Goal: Answer question/provide support: Share knowledge or assist other users

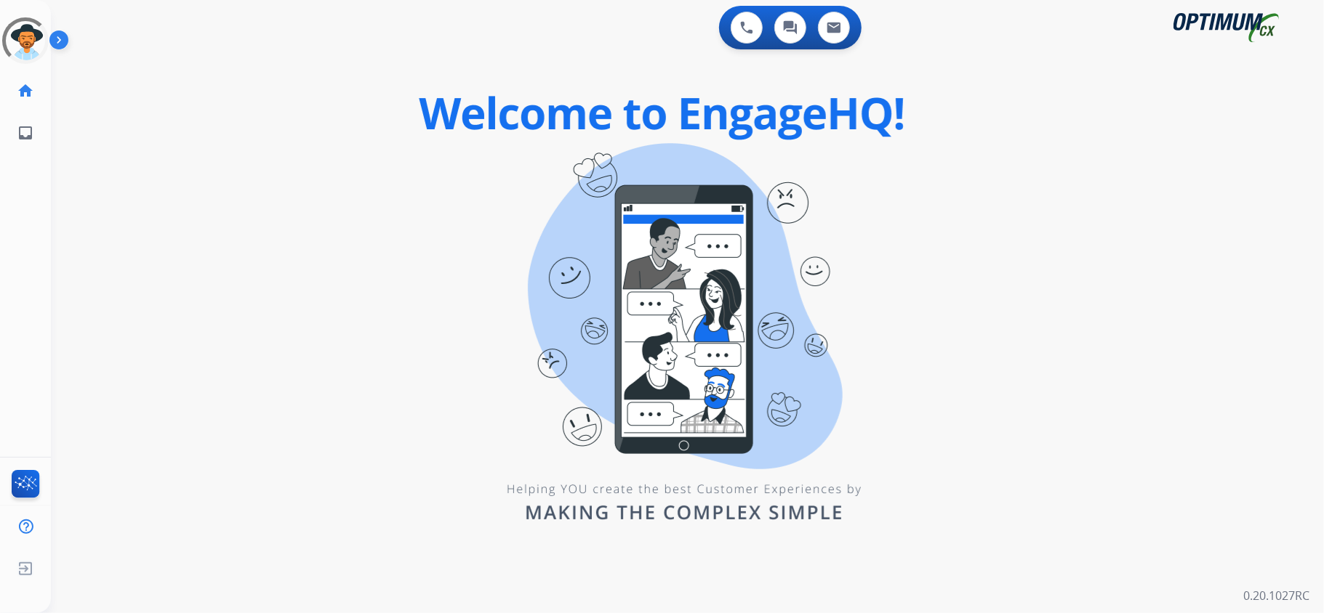
click at [403, 399] on div "0 Voice Interactions 0 Chat Interactions 0 Email Interactions swap_horiz Break …" at bounding box center [687, 306] width 1273 height 613
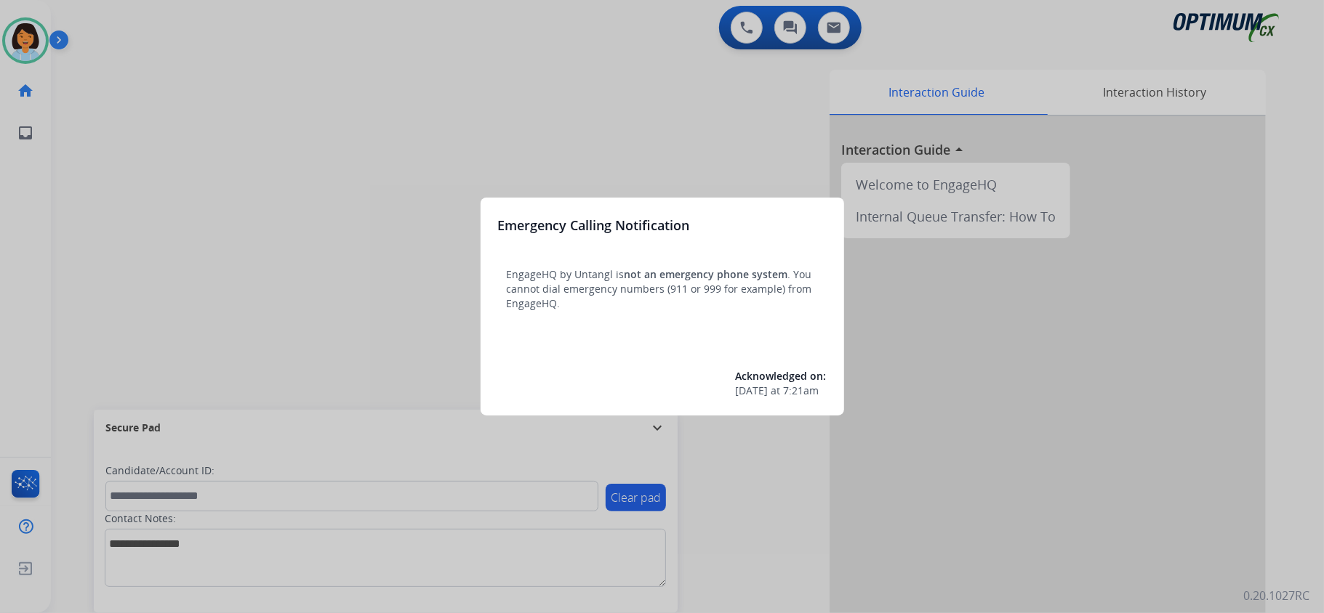
click at [431, 92] on div at bounding box center [662, 306] width 1324 height 613
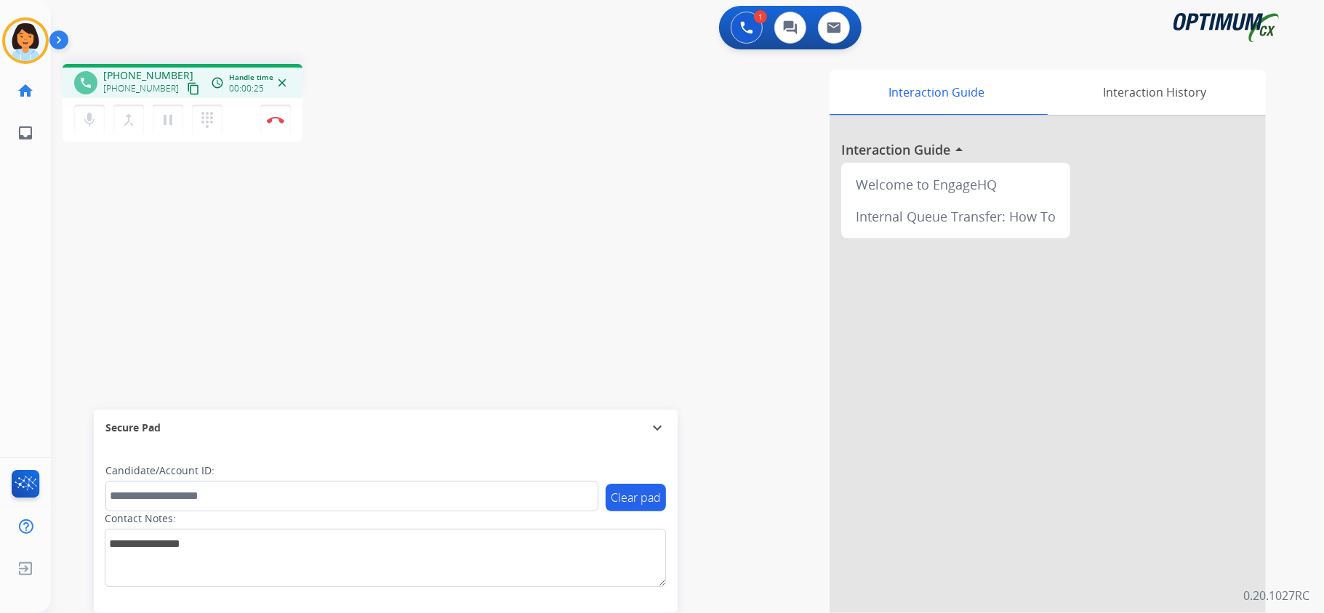
click at [187, 85] on mat-icon "content_copy" at bounding box center [193, 88] width 13 height 13
click at [185, 88] on button "content_copy" at bounding box center [193, 88] width 17 height 17
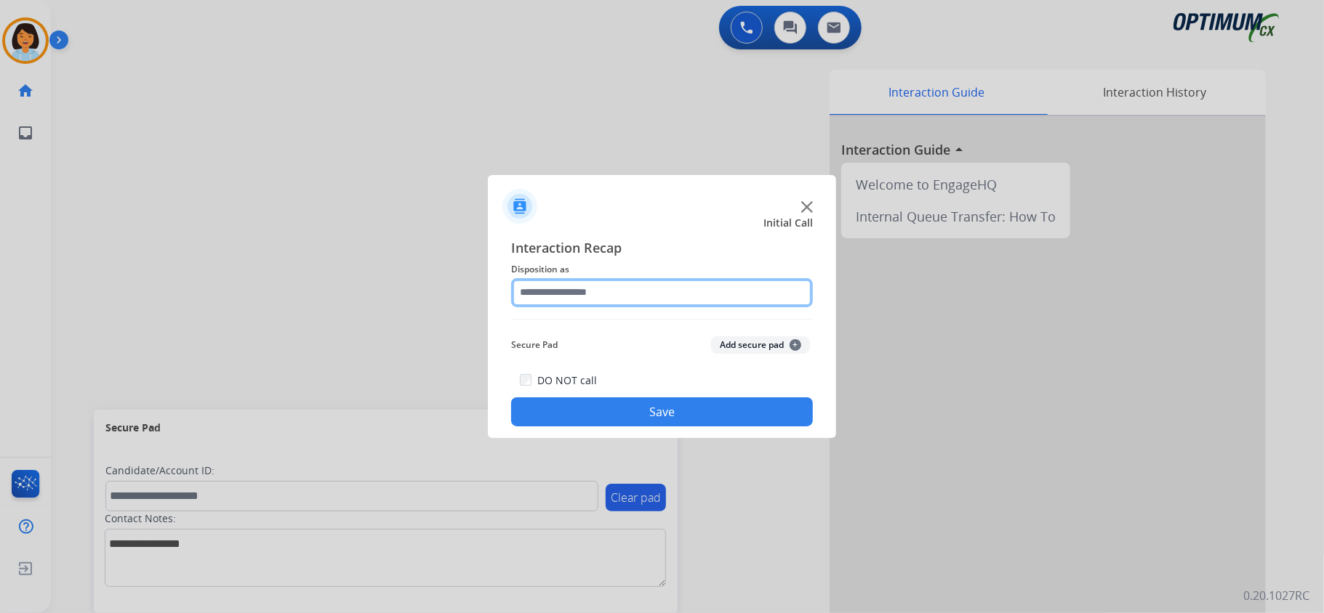
click at [705, 292] on input "text" at bounding box center [662, 292] width 302 height 29
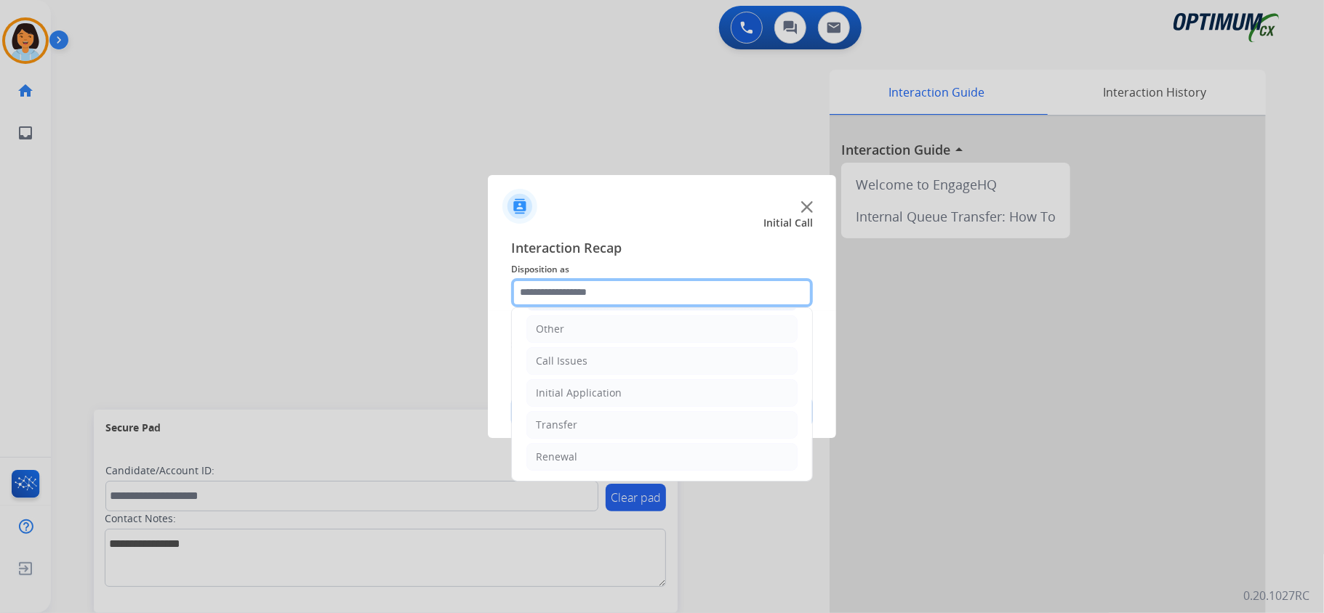
scroll to position [102, 0]
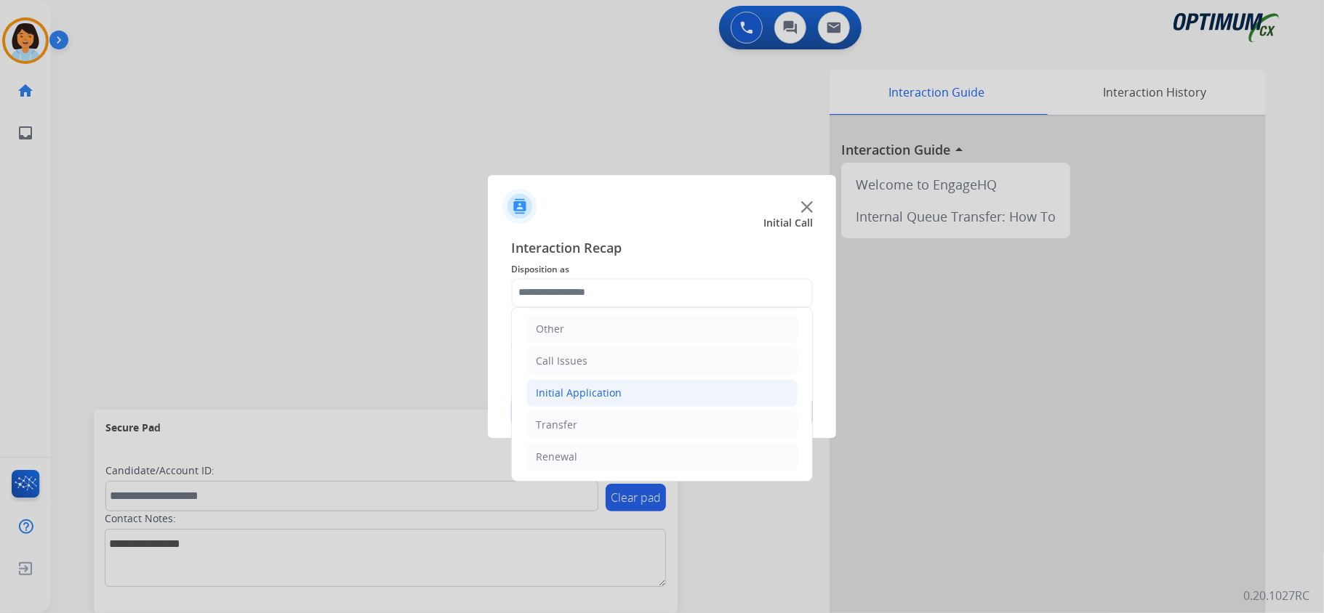
click at [682, 385] on li "Initial Application" at bounding box center [661, 393] width 271 height 28
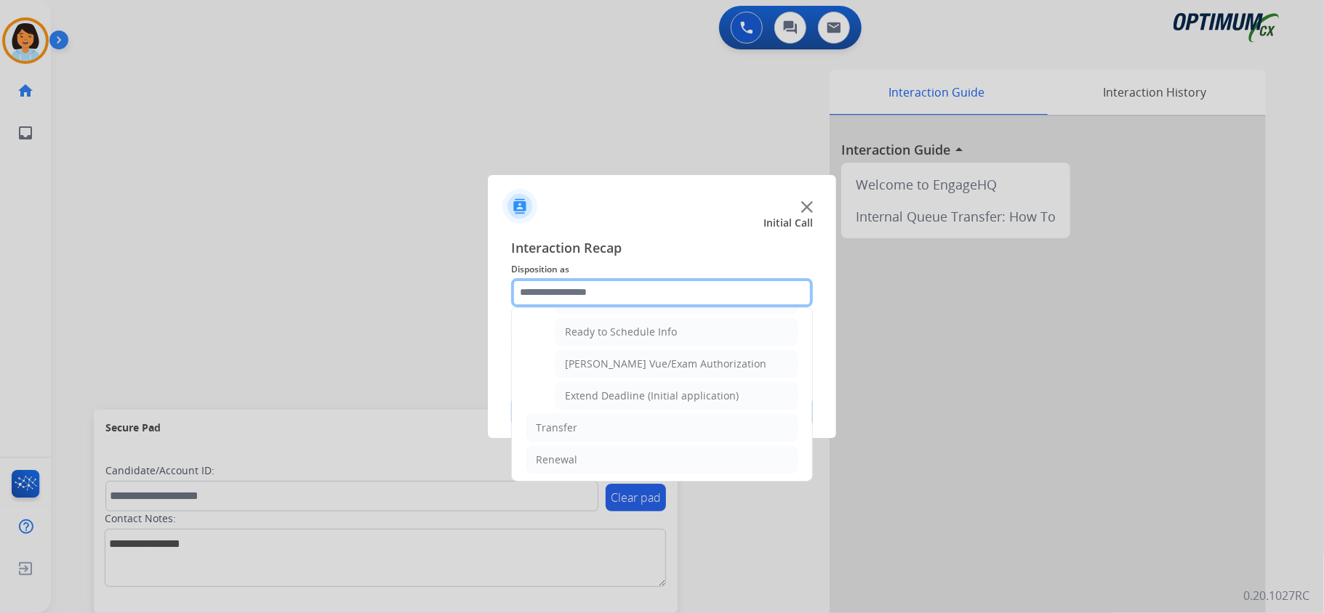
scroll to position [896, 0]
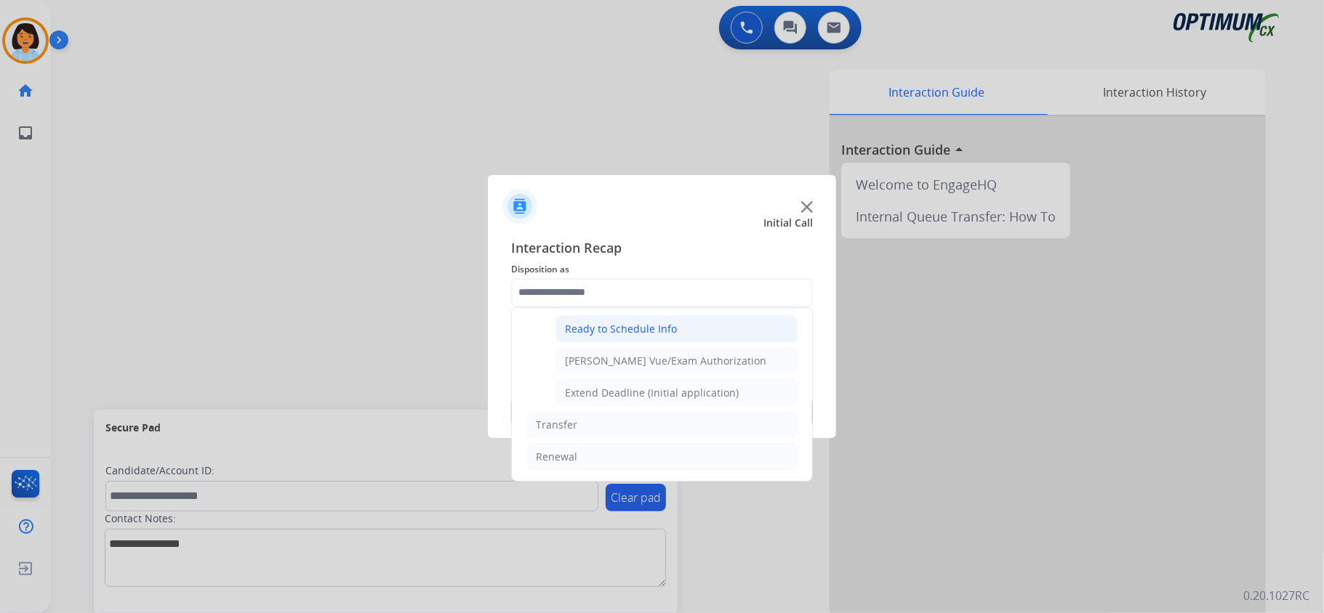
click at [675, 329] on li "Ready to Schedule Info" at bounding box center [676, 329] width 242 height 28
type input "**********"
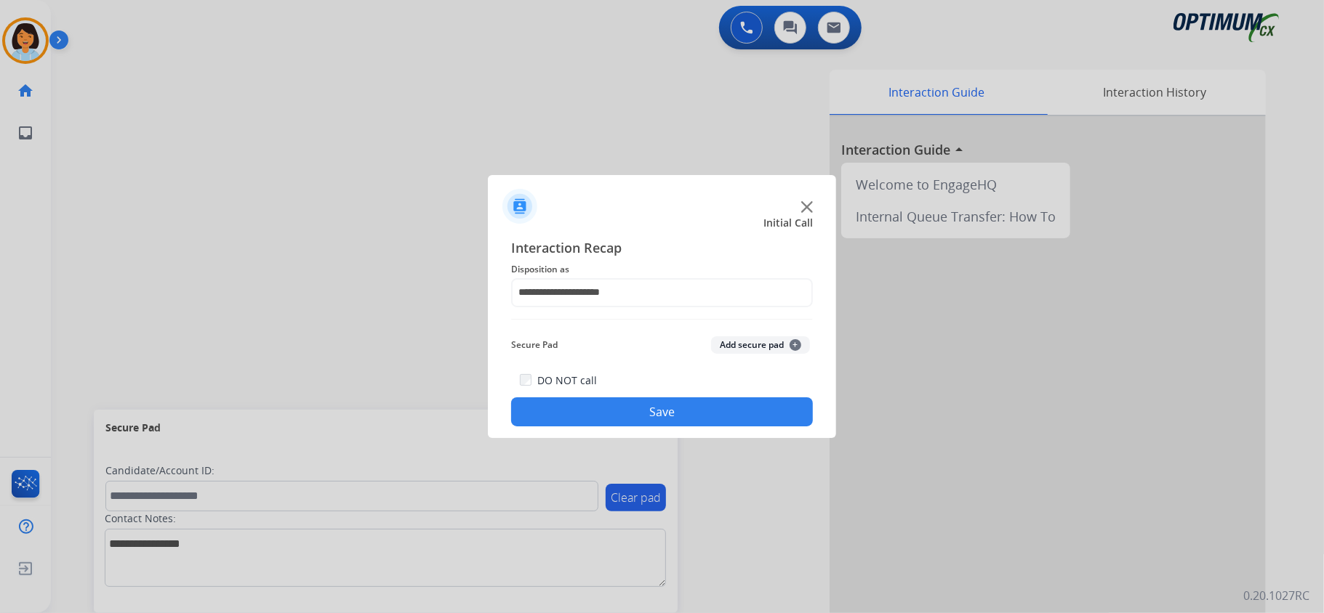
click at [681, 404] on button "Save" at bounding box center [662, 412] width 302 height 29
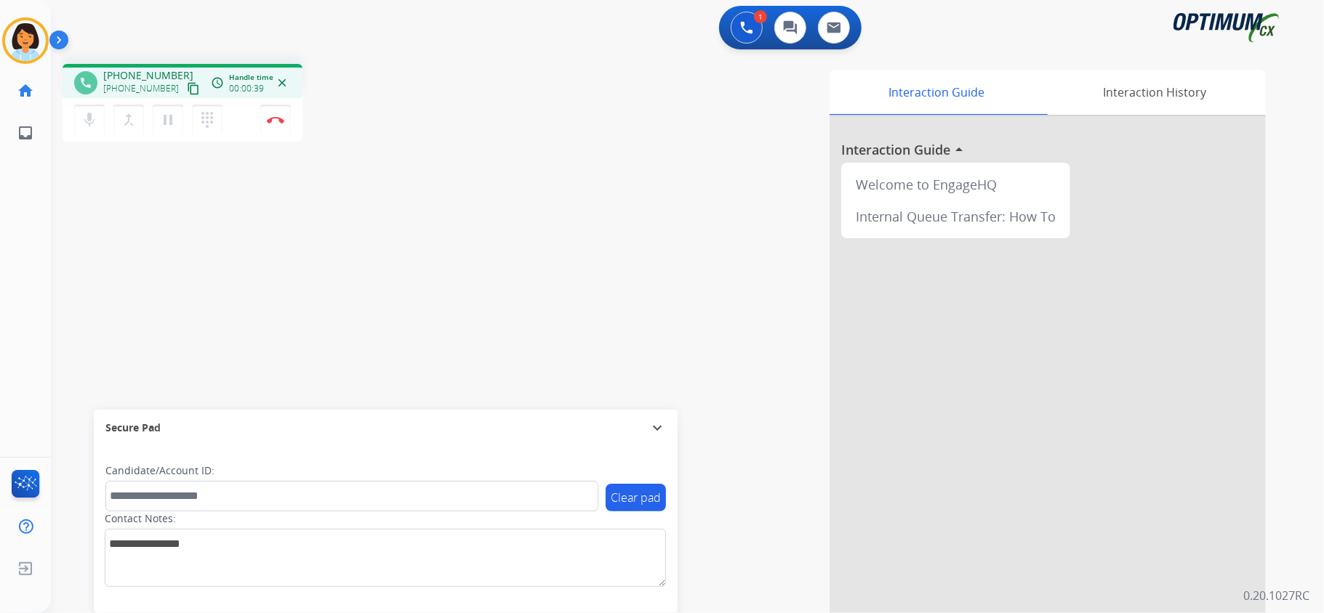
click at [187, 87] on mat-icon "content_copy" at bounding box center [193, 88] width 13 height 13
click at [282, 118] on img at bounding box center [275, 119] width 17 height 7
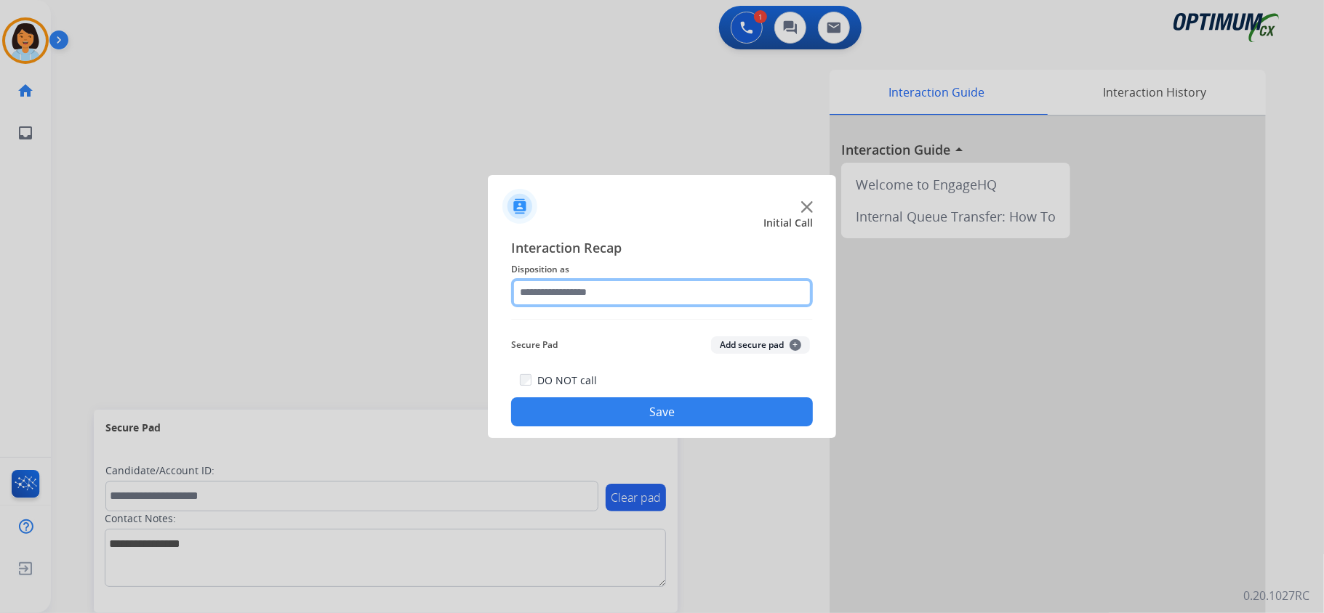
click at [579, 294] on input "text" at bounding box center [662, 292] width 302 height 29
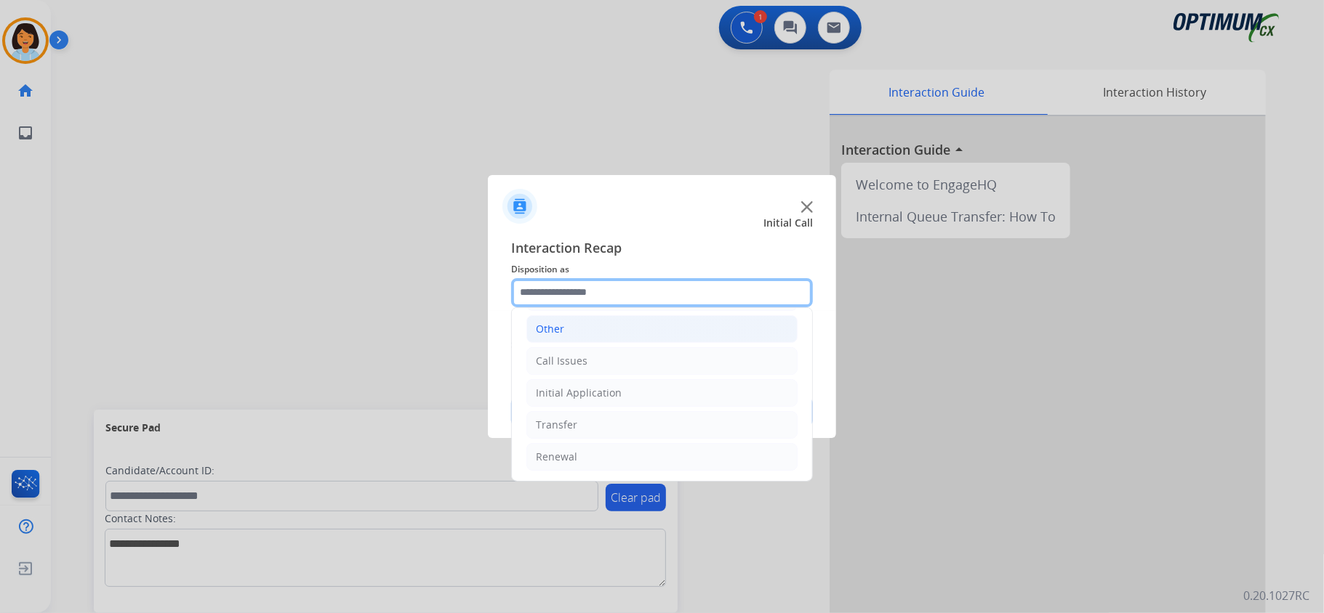
scroll to position [6, 0]
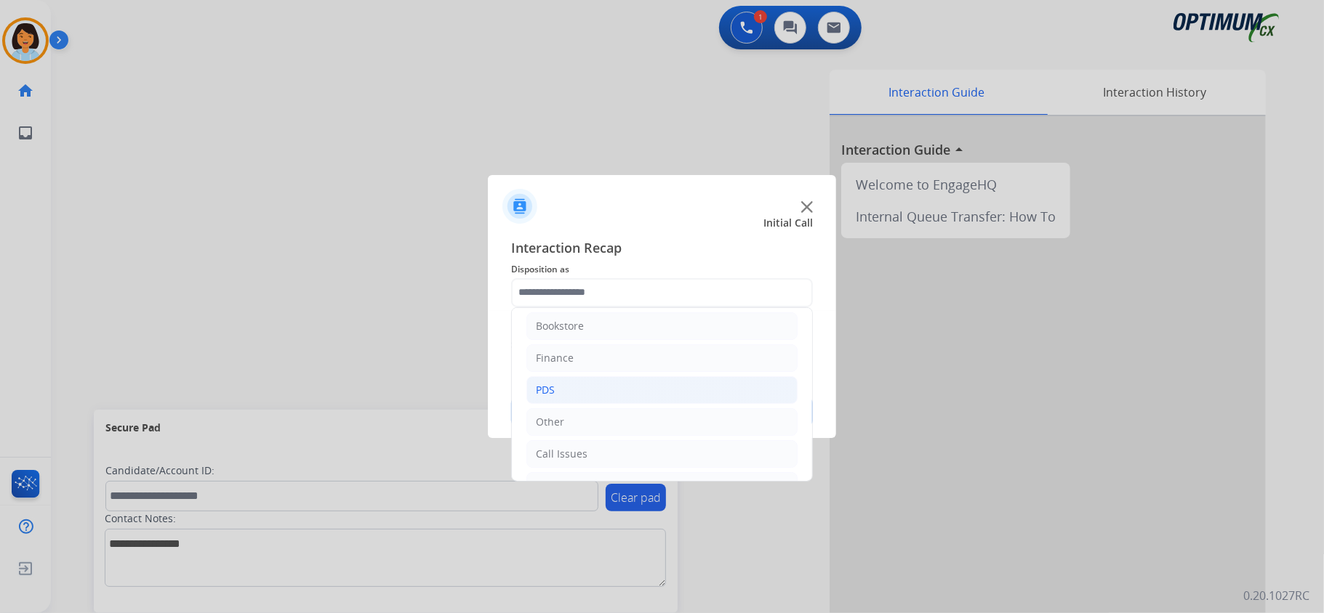
click at [559, 393] on li "PDS" at bounding box center [661, 391] width 271 height 28
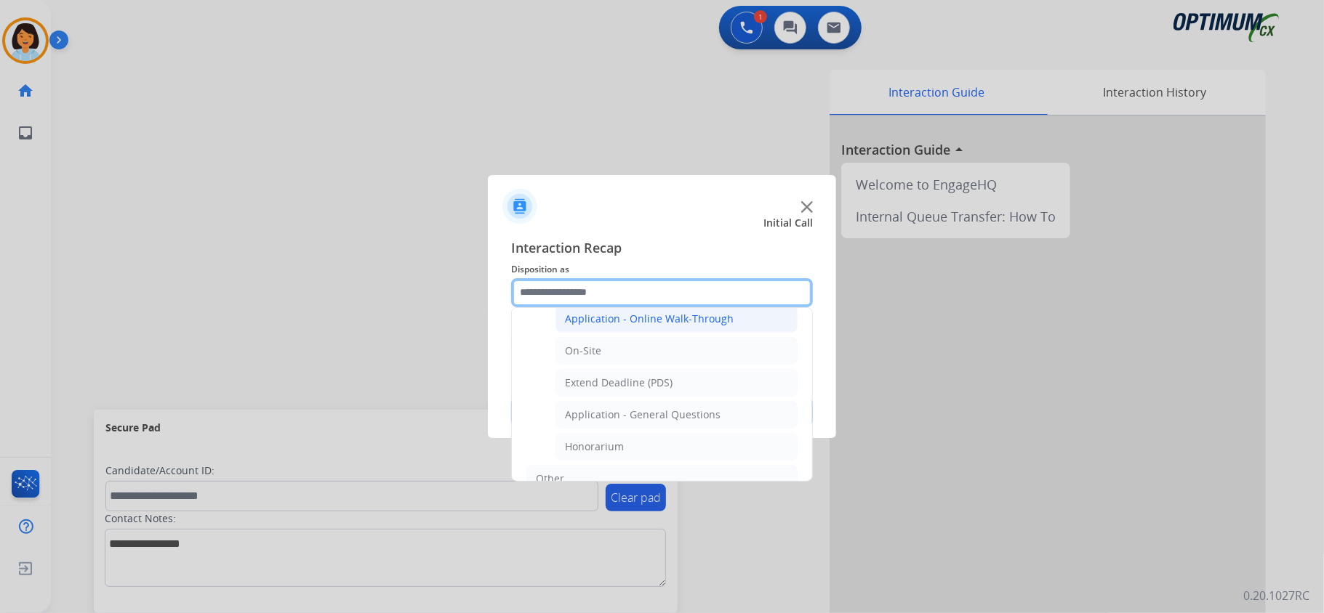
scroll to position [393, 0]
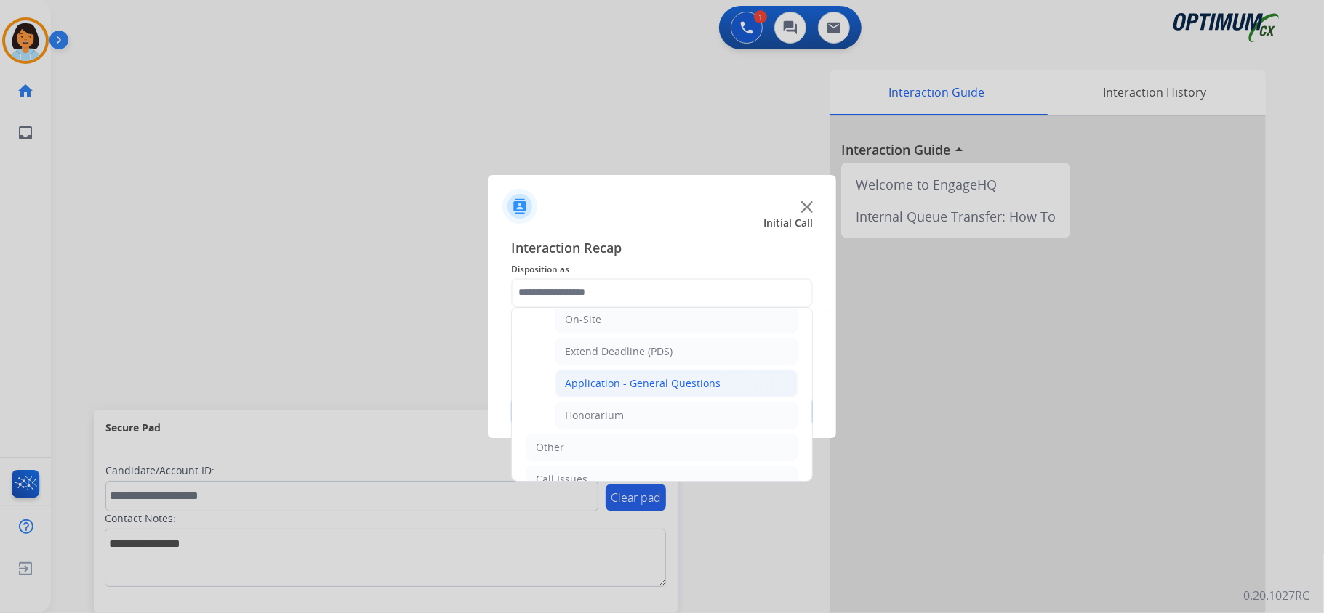
click at [611, 391] on div "Application - General Questions" at bounding box center [643, 384] width 156 height 15
type input "**********"
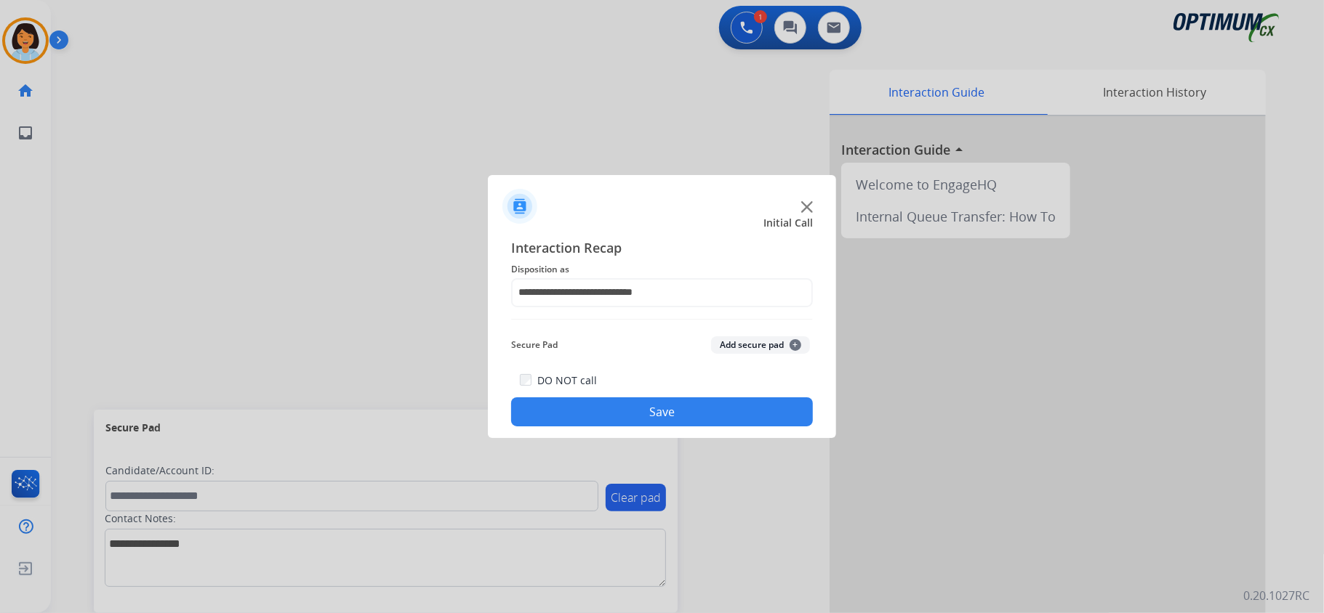
click at [602, 405] on button "Save" at bounding box center [662, 412] width 302 height 29
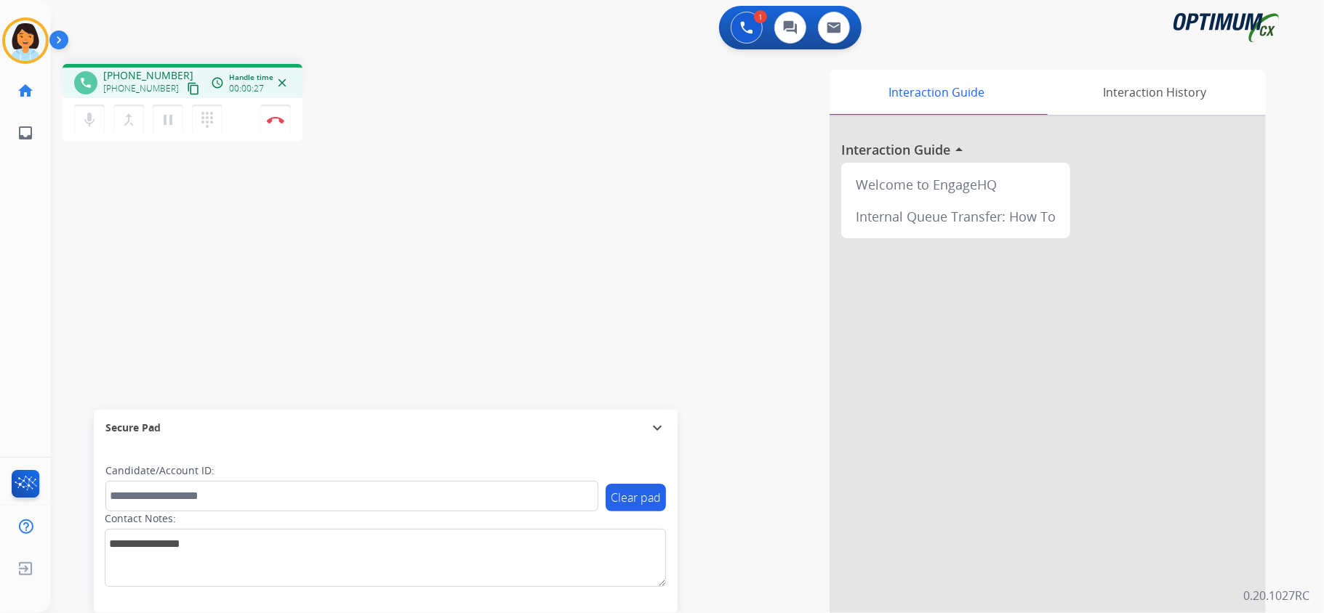
click at [954, 467] on div at bounding box center [1047, 387] width 436 height 542
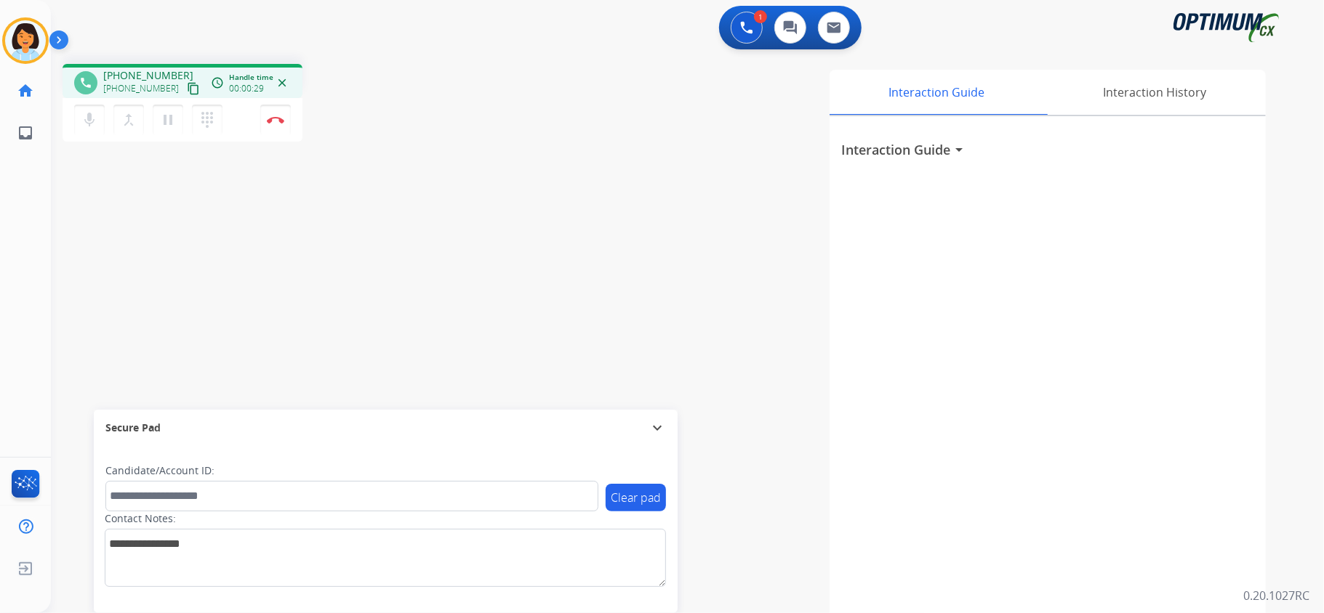
click at [187, 89] on mat-icon "content_copy" at bounding box center [193, 88] width 13 height 13
click at [274, 123] on button "Disconnect" at bounding box center [275, 120] width 31 height 31
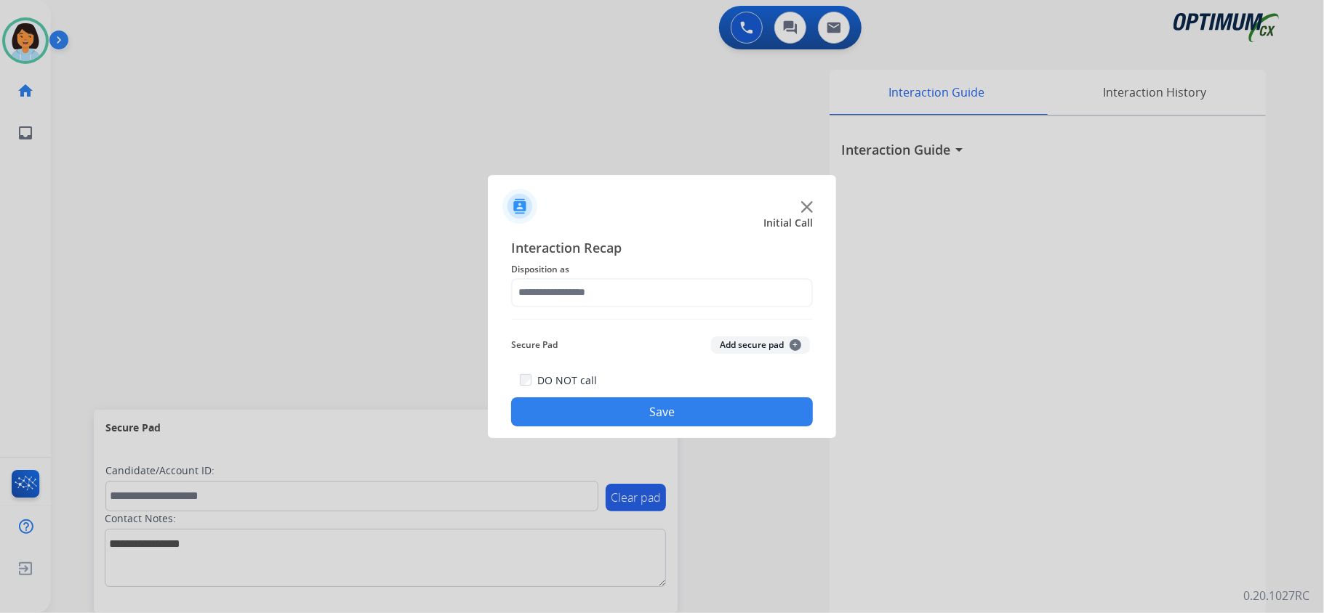
drag, startPoint x: 274, startPoint y: 123, endPoint x: 288, endPoint y: 105, distance: 22.2
click at [279, 124] on div at bounding box center [662, 306] width 1324 height 613
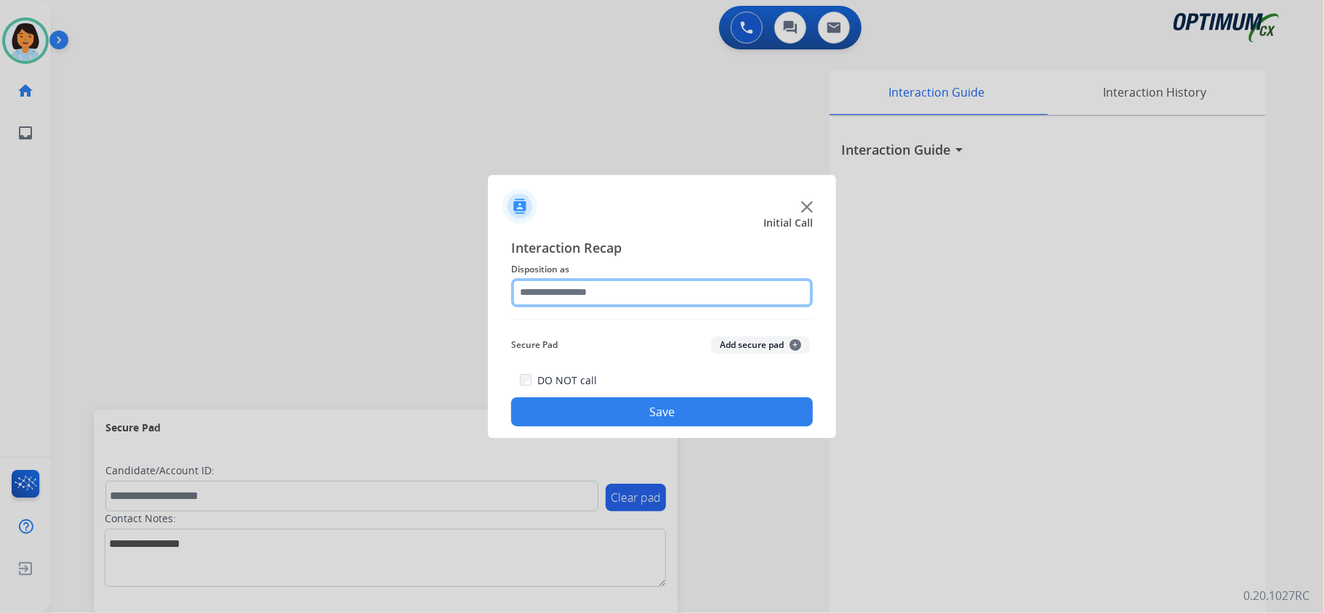
click at [739, 300] on input "text" at bounding box center [662, 292] width 302 height 29
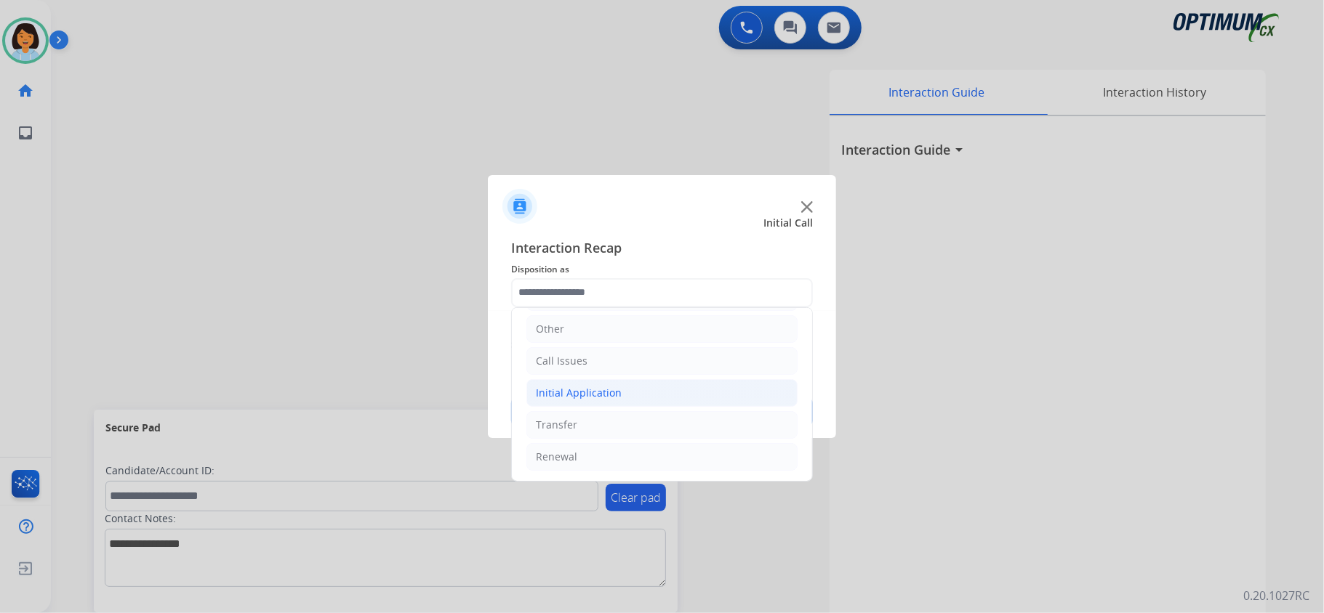
click at [585, 393] on div "Initial Application" at bounding box center [579, 393] width 86 height 15
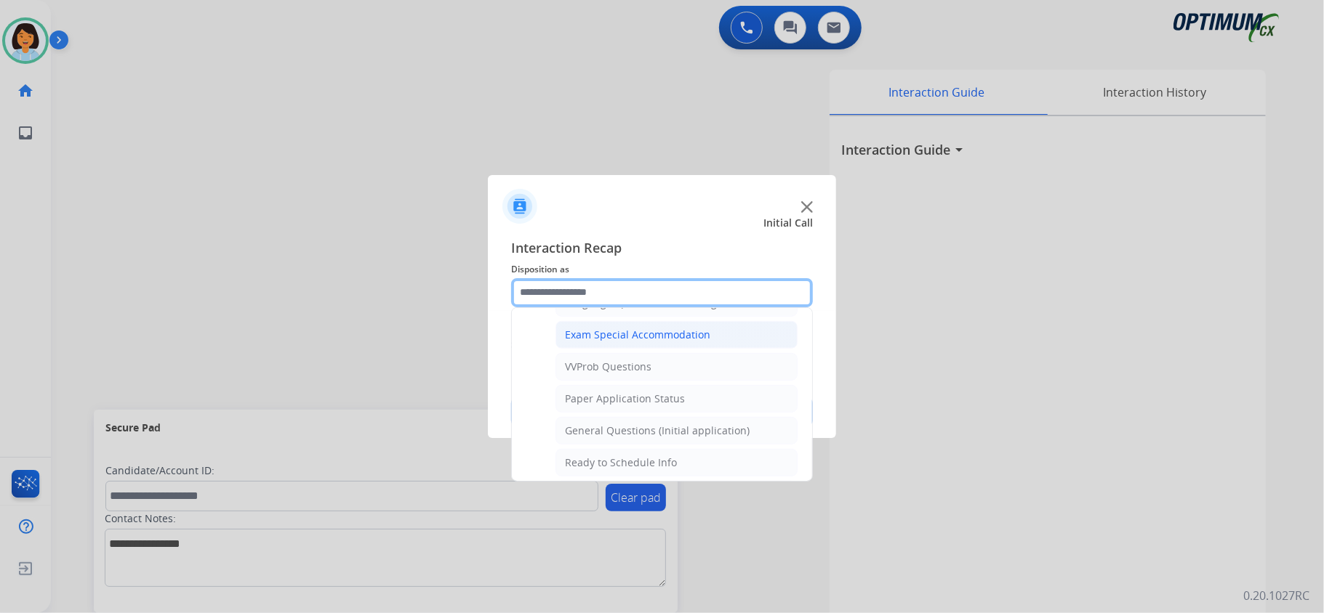
scroll to position [781, 0]
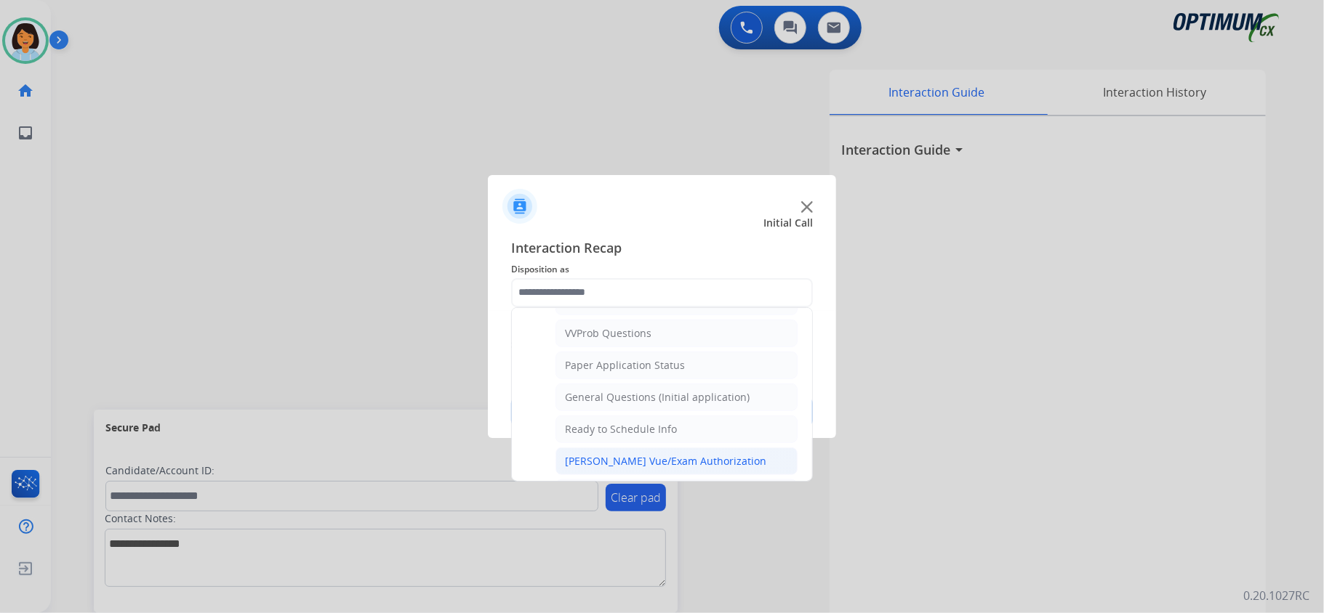
click at [600, 469] on div "[PERSON_NAME] Vue/Exam Authorization" at bounding box center [665, 461] width 201 height 15
type input "**********"
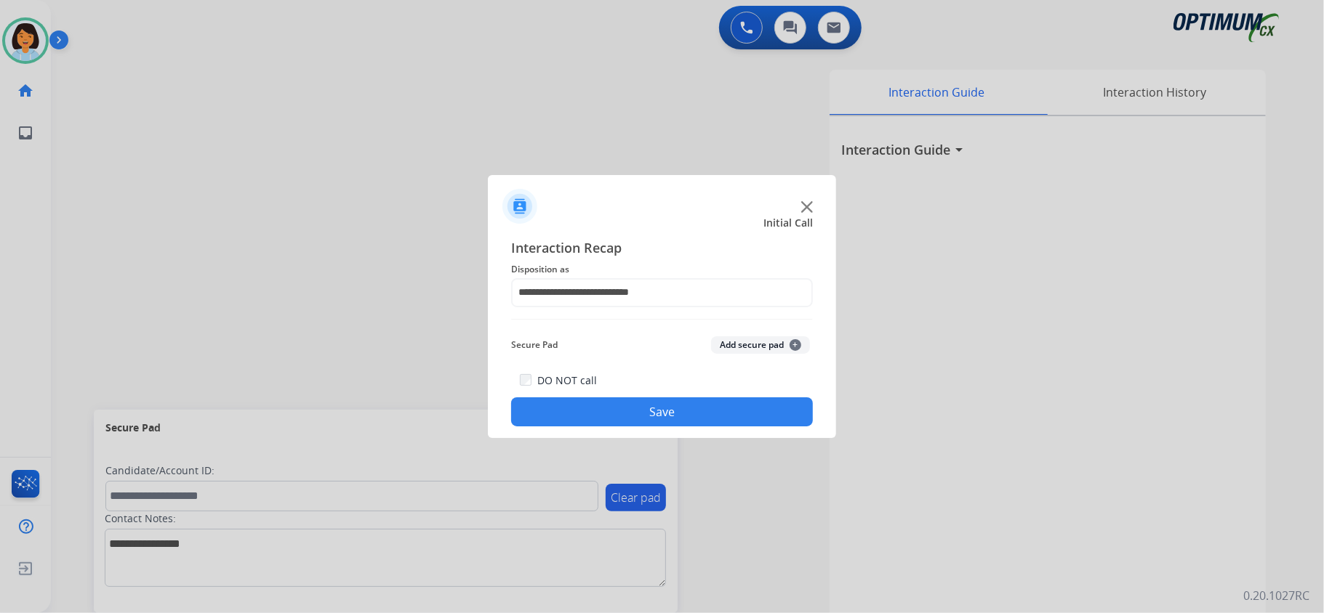
click at [594, 420] on button "Save" at bounding box center [662, 412] width 302 height 29
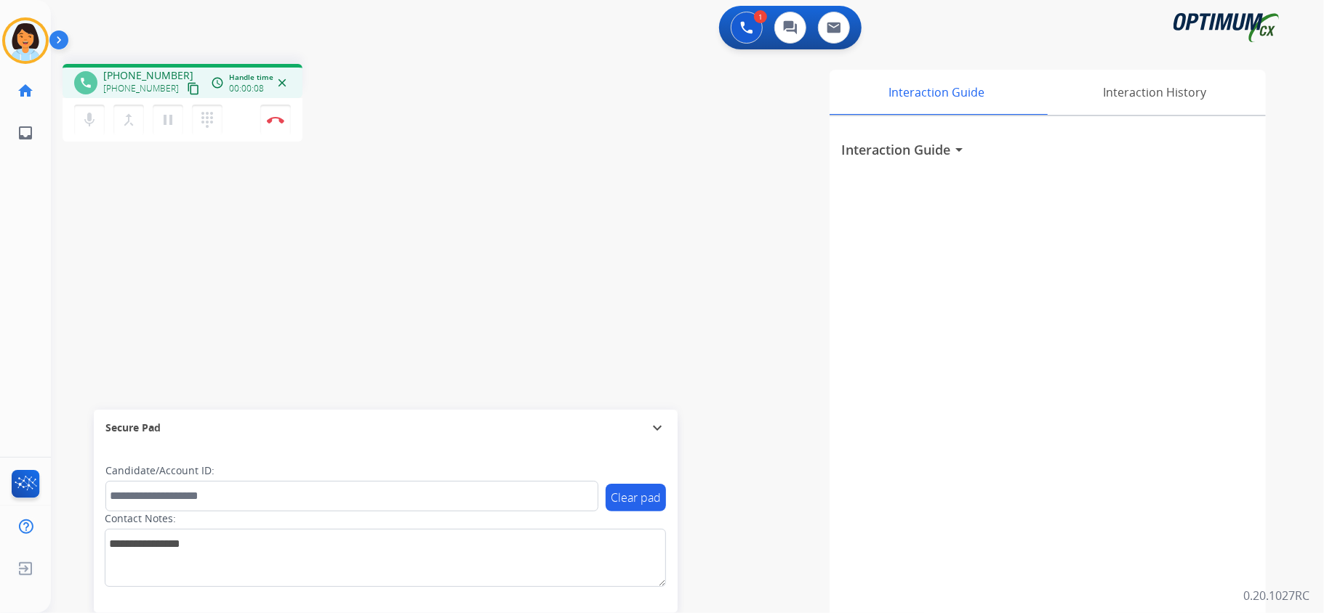
drag, startPoint x: 501, startPoint y: 247, endPoint x: 349, endPoint y: 247, distance: 151.9
click at [502, 247] on div "Interaction Guide Interaction History Interaction Guide arrow_drop_down" at bounding box center [869, 364] width 792 height 589
click at [187, 83] on mat-icon "content_copy" at bounding box center [193, 88] width 13 height 13
click at [275, 116] on img at bounding box center [275, 119] width 17 height 7
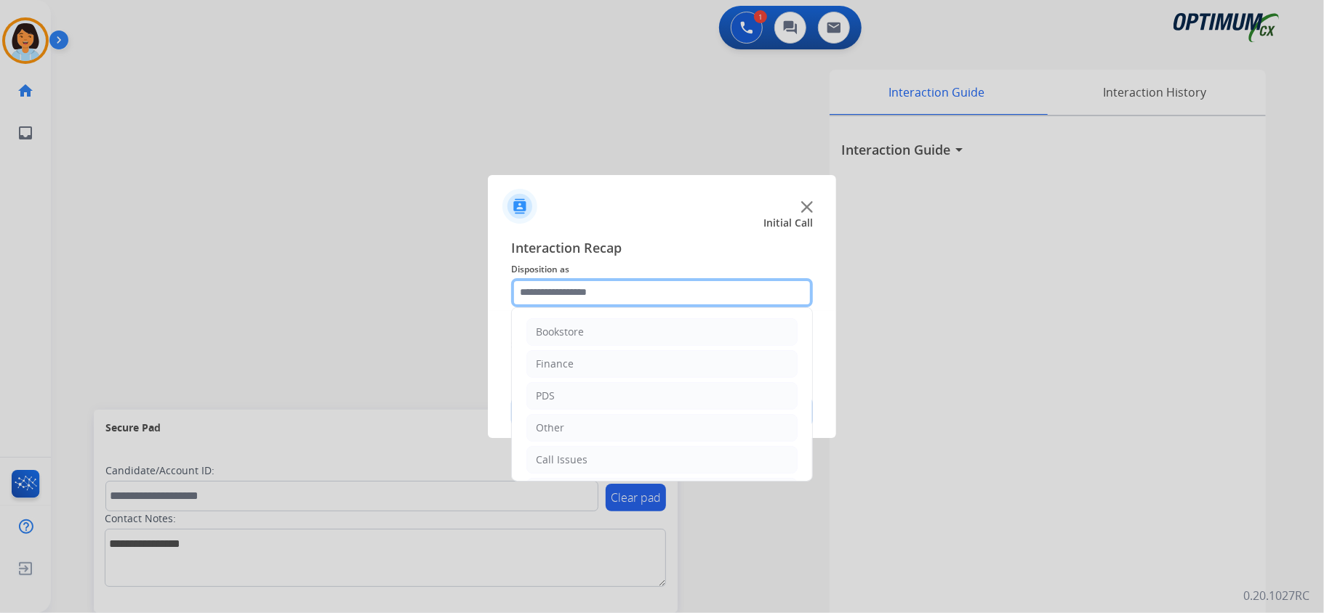
click at [600, 289] on input "text" at bounding box center [662, 292] width 302 height 29
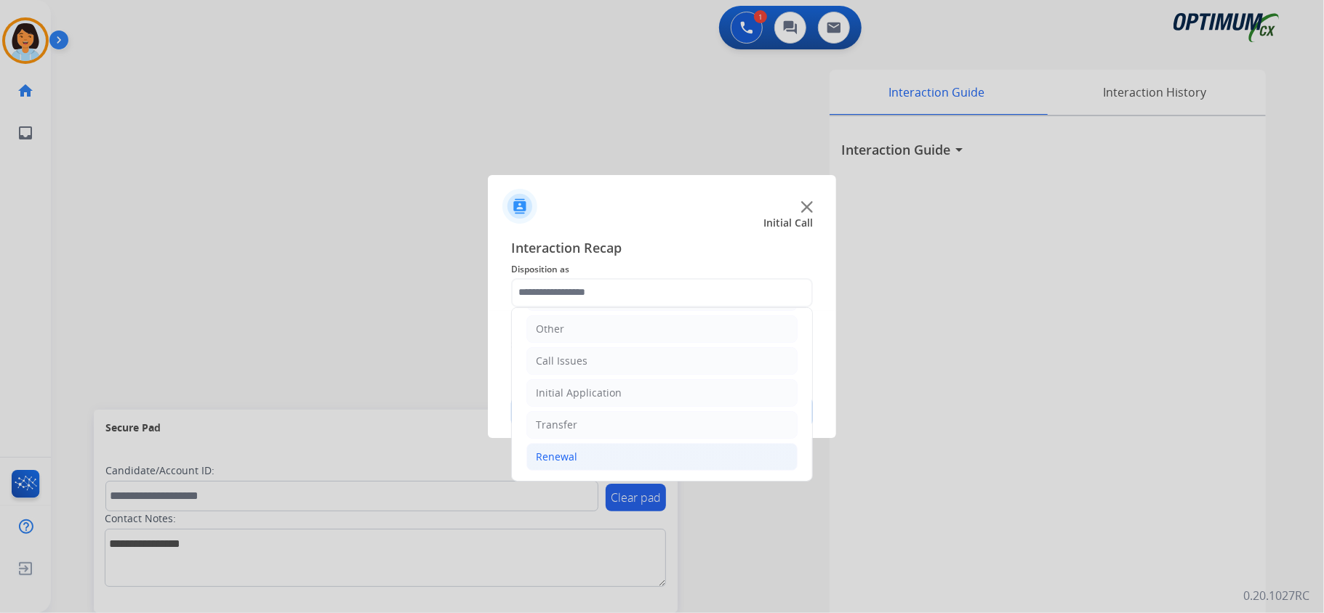
click at [597, 459] on li "Renewal" at bounding box center [661, 457] width 271 height 28
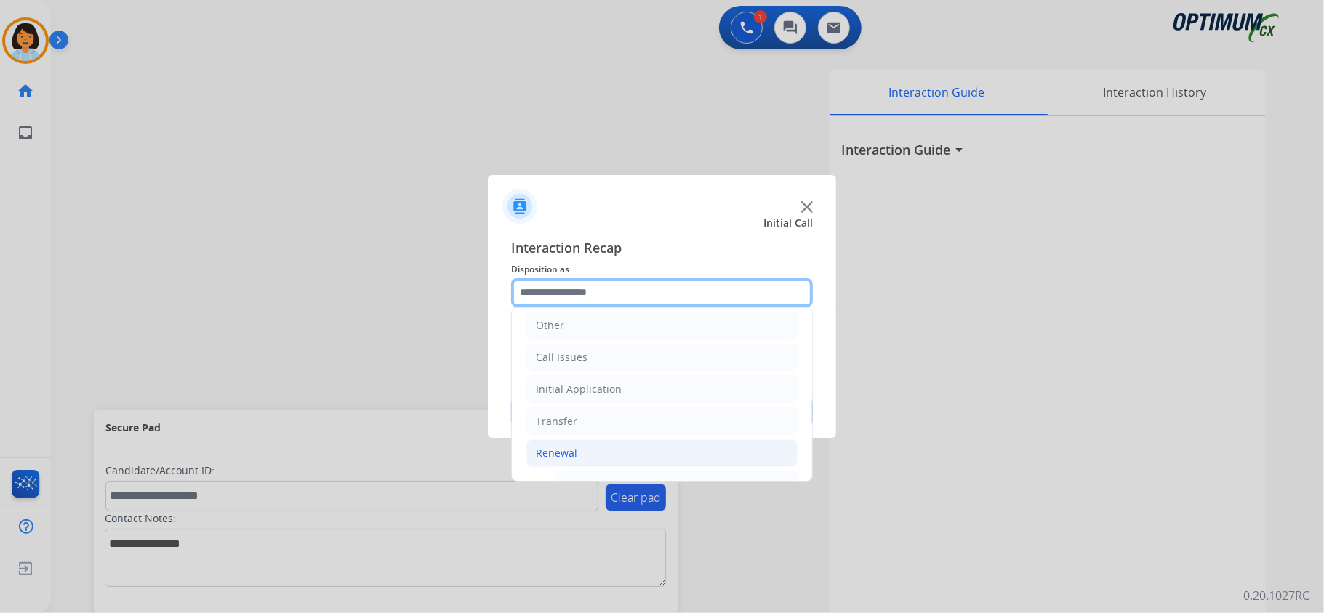
scroll to position [393, 0]
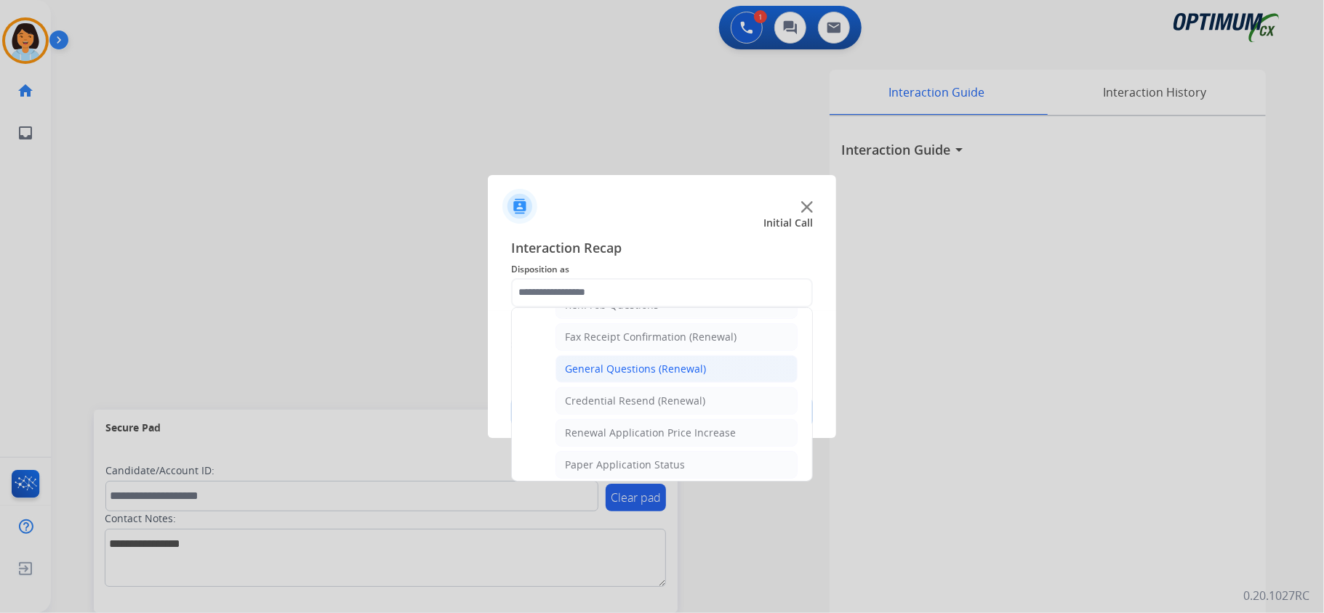
click at [622, 377] on div "General Questions (Renewal)" at bounding box center [635, 369] width 141 height 15
type input "**********"
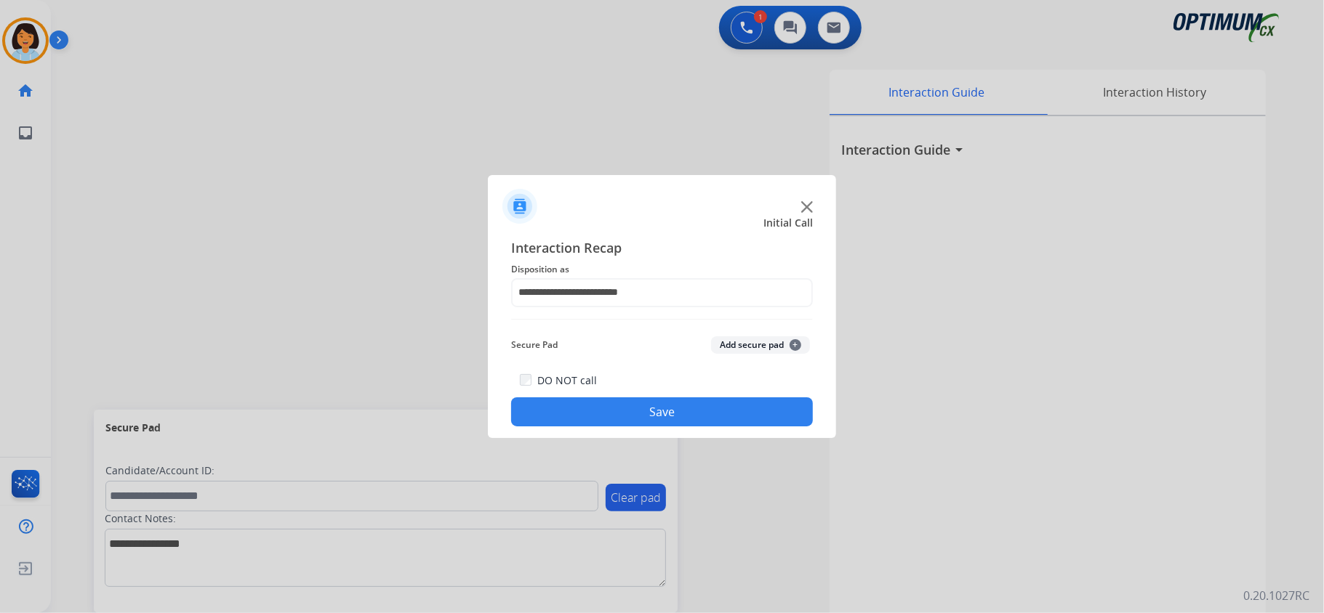
click at [611, 420] on button "Save" at bounding box center [662, 412] width 302 height 29
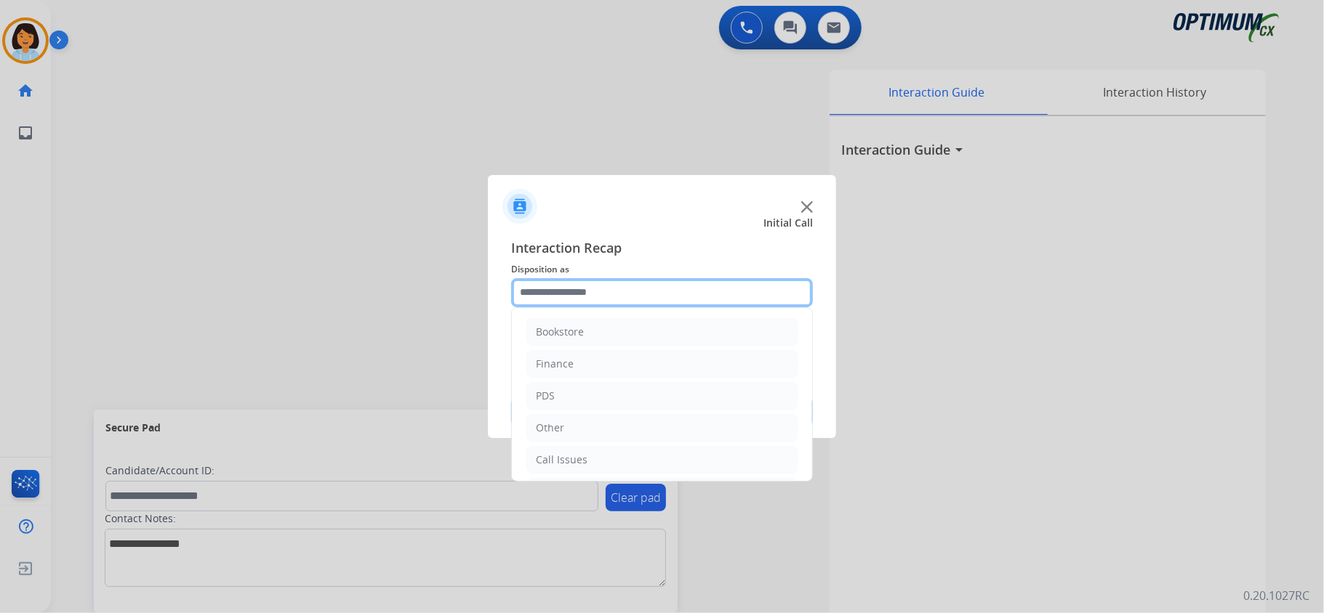
click at [657, 283] on input "text" at bounding box center [662, 292] width 302 height 29
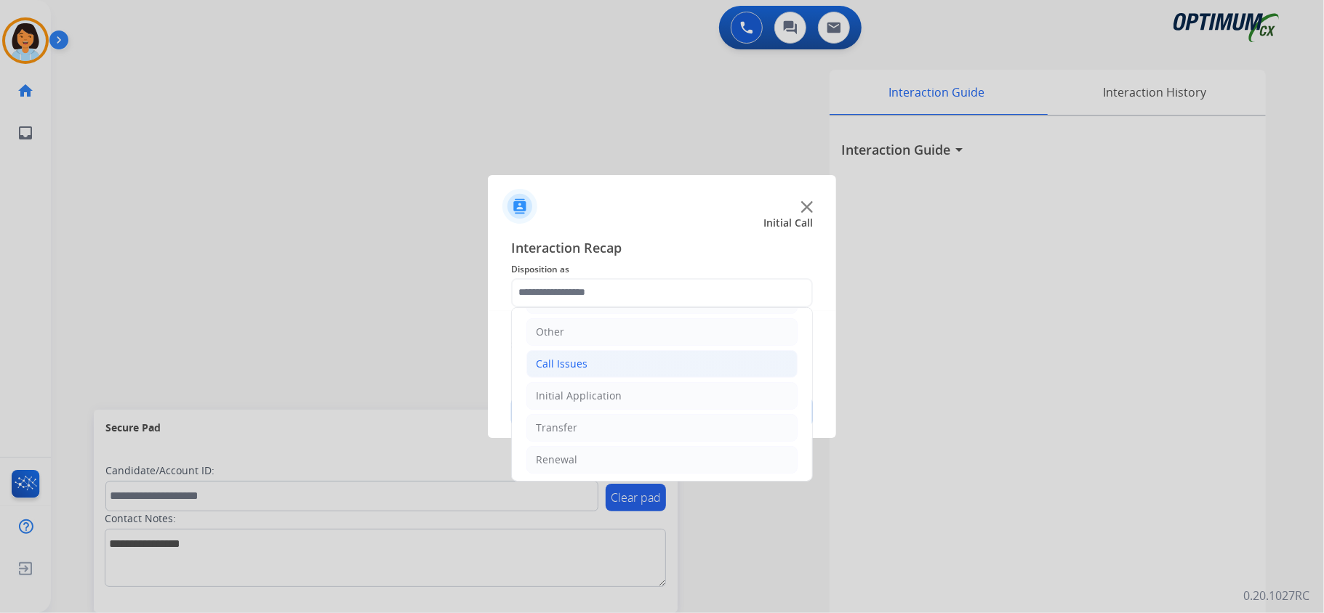
click at [600, 363] on li "Call Issues" at bounding box center [661, 364] width 271 height 28
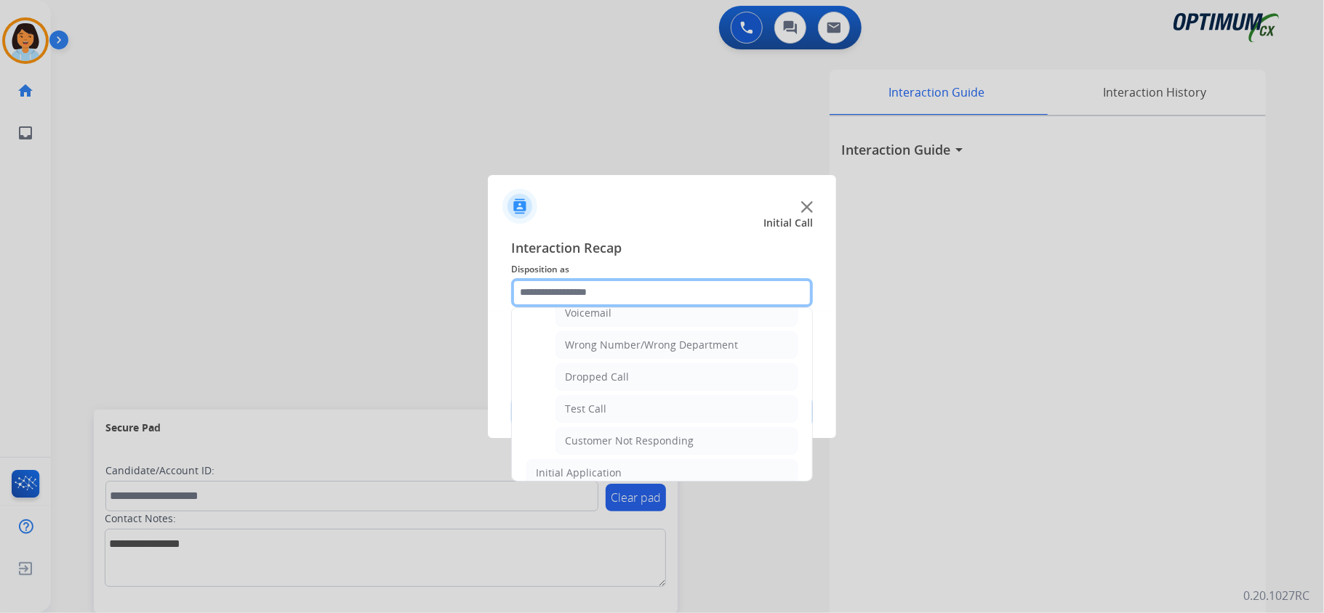
scroll to position [182, 0]
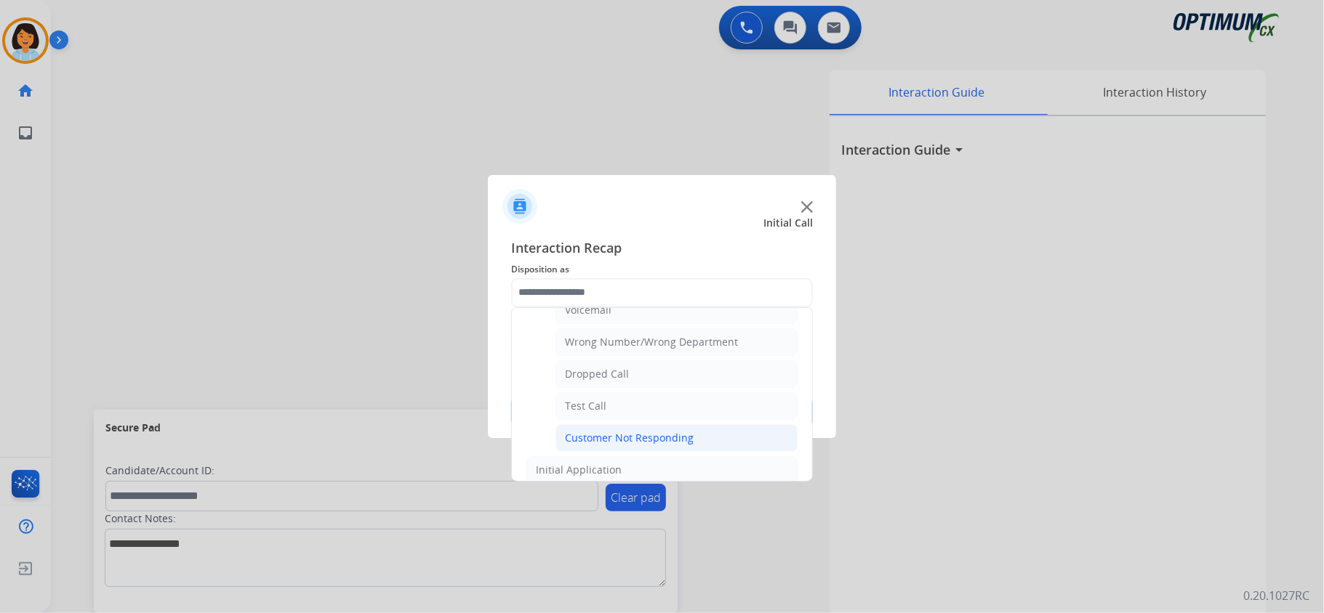
click at [675, 442] on div "Customer Not Responding" at bounding box center [629, 438] width 129 height 15
type input "**********"
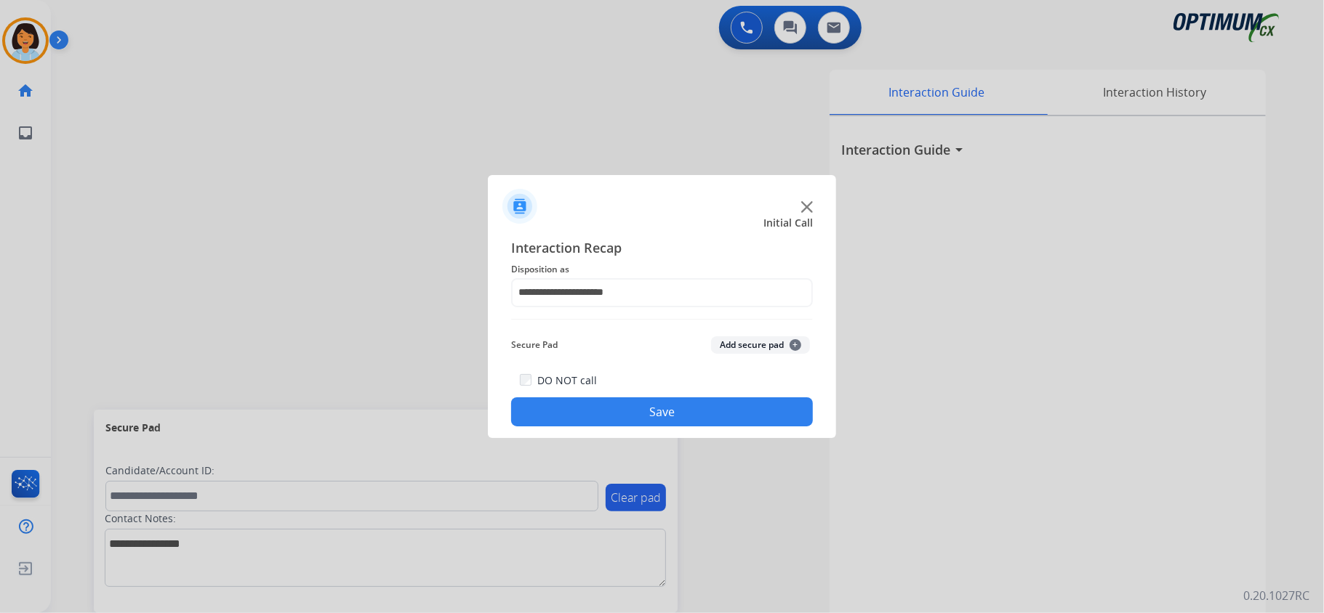
click at [631, 400] on button "Save" at bounding box center [662, 412] width 302 height 29
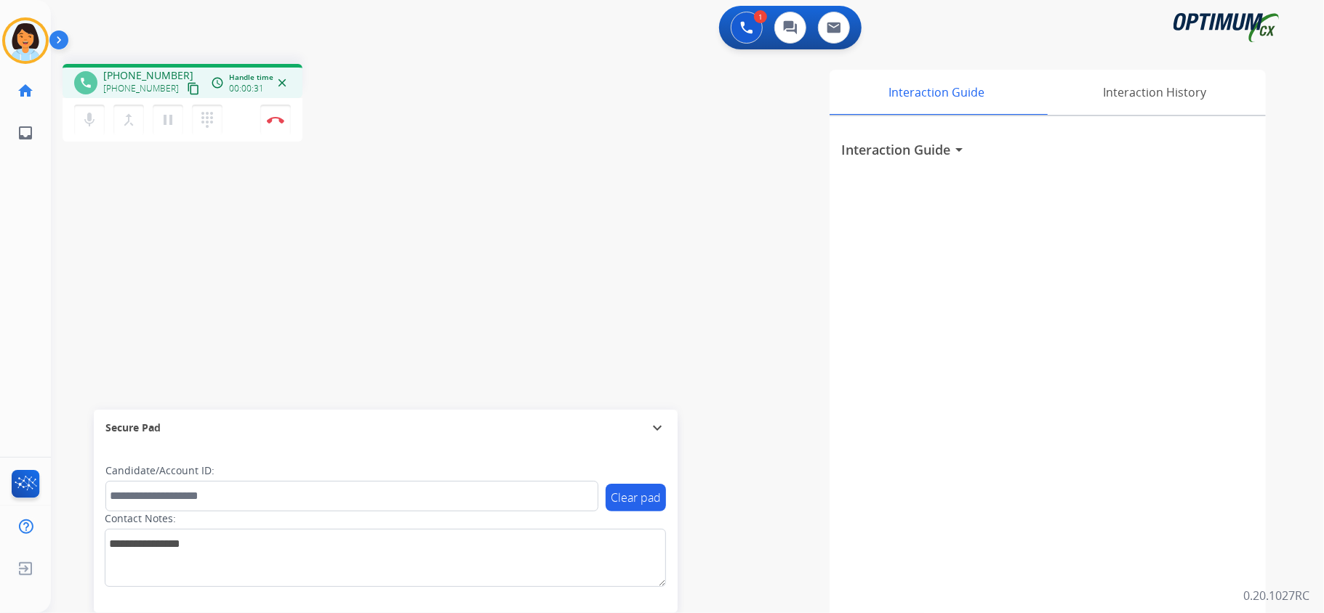
click at [187, 91] on mat-icon "content_copy" at bounding box center [193, 88] width 13 height 13
click at [277, 119] on img at bounding box center [275, 119] width 17 height 7
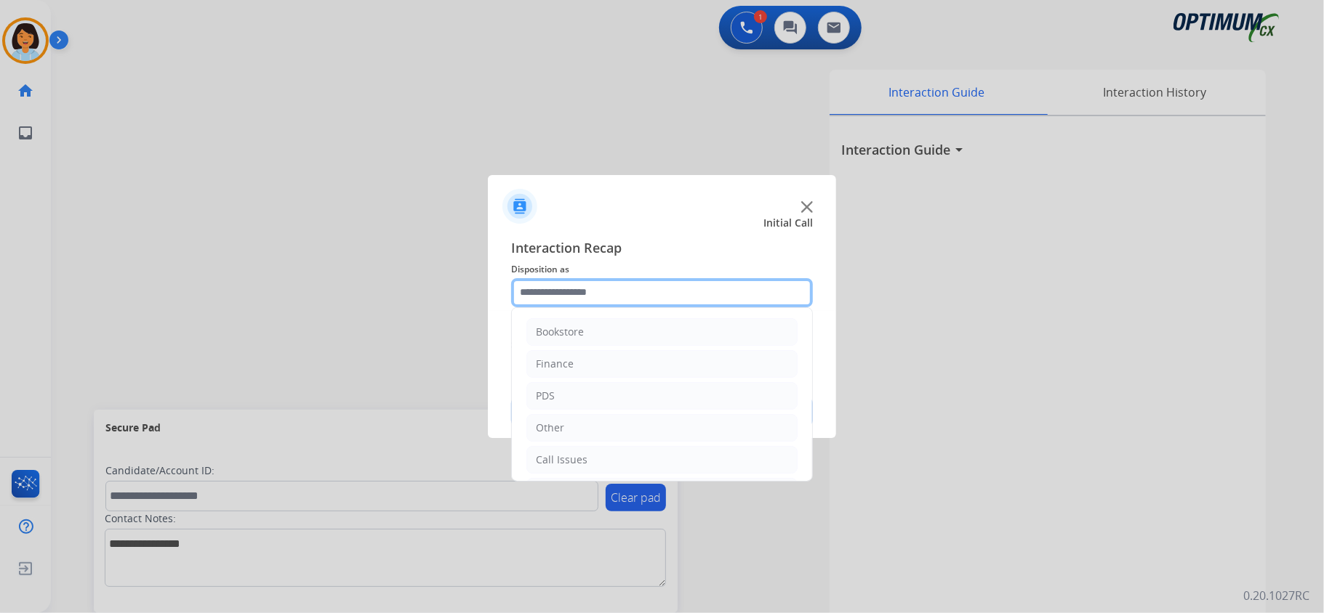
click at [679, 291] on input "text" at bounding box center [662, 292] width 302 height 29
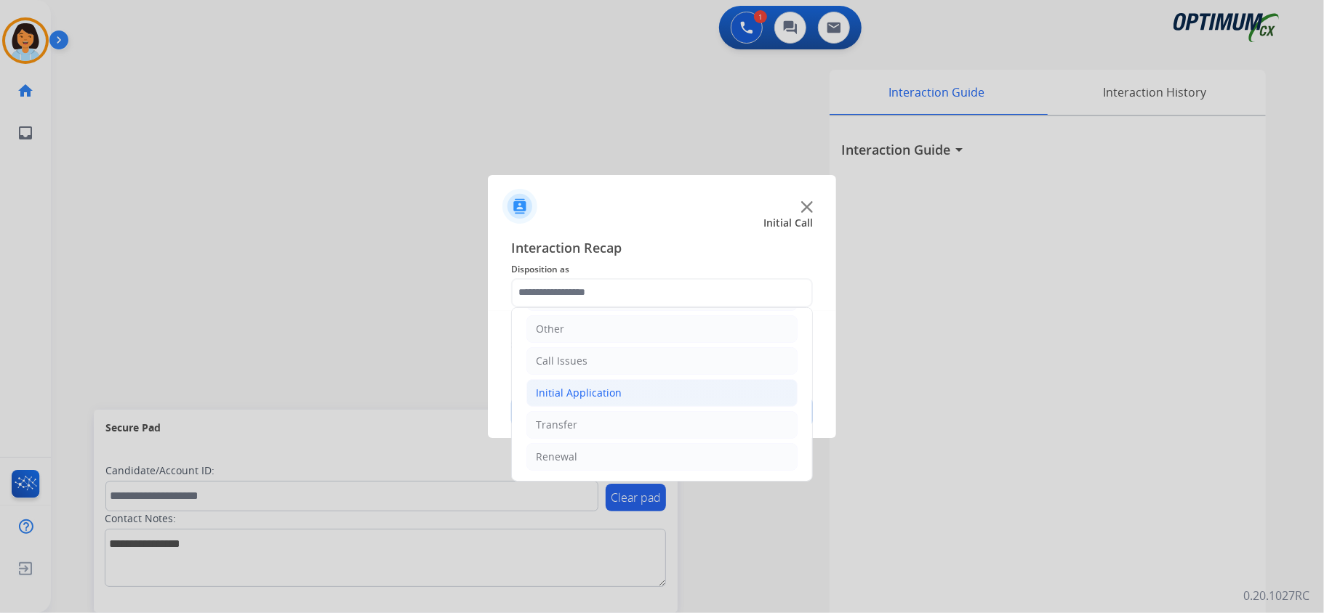
click at [581, 390] on div "Initial Application" at bounding box center [579, 393] width 86 height 15
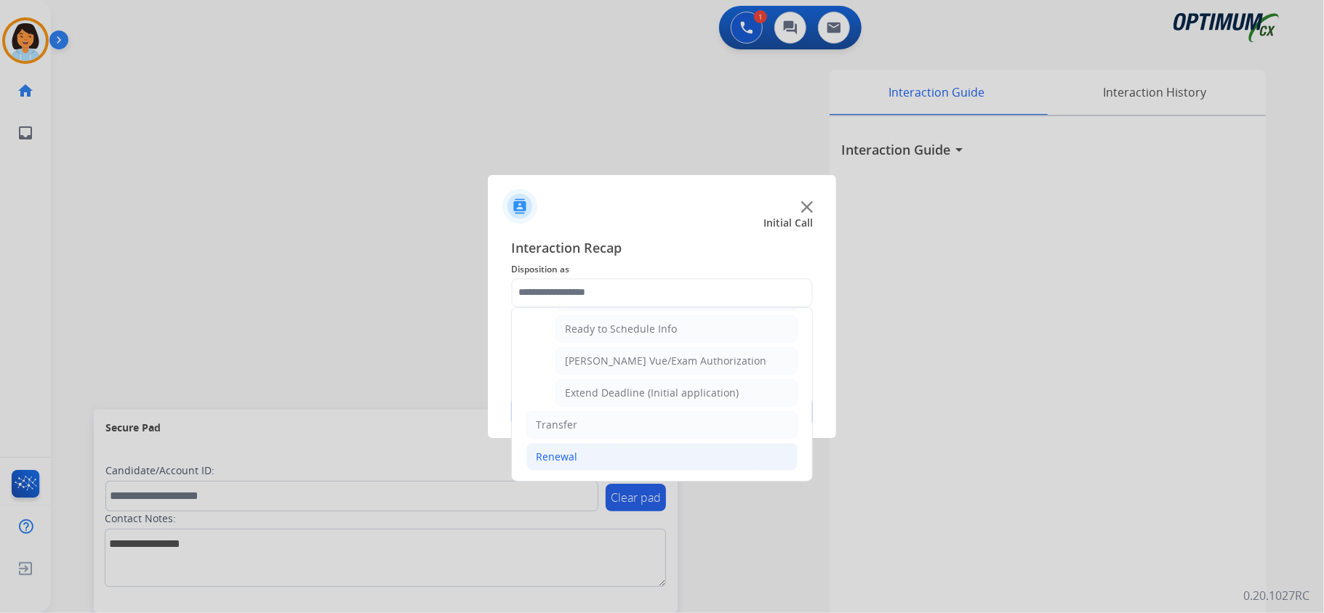
click at [550, 462] on div "Renewal" at bounding box center [556, 457] width 41 height 15
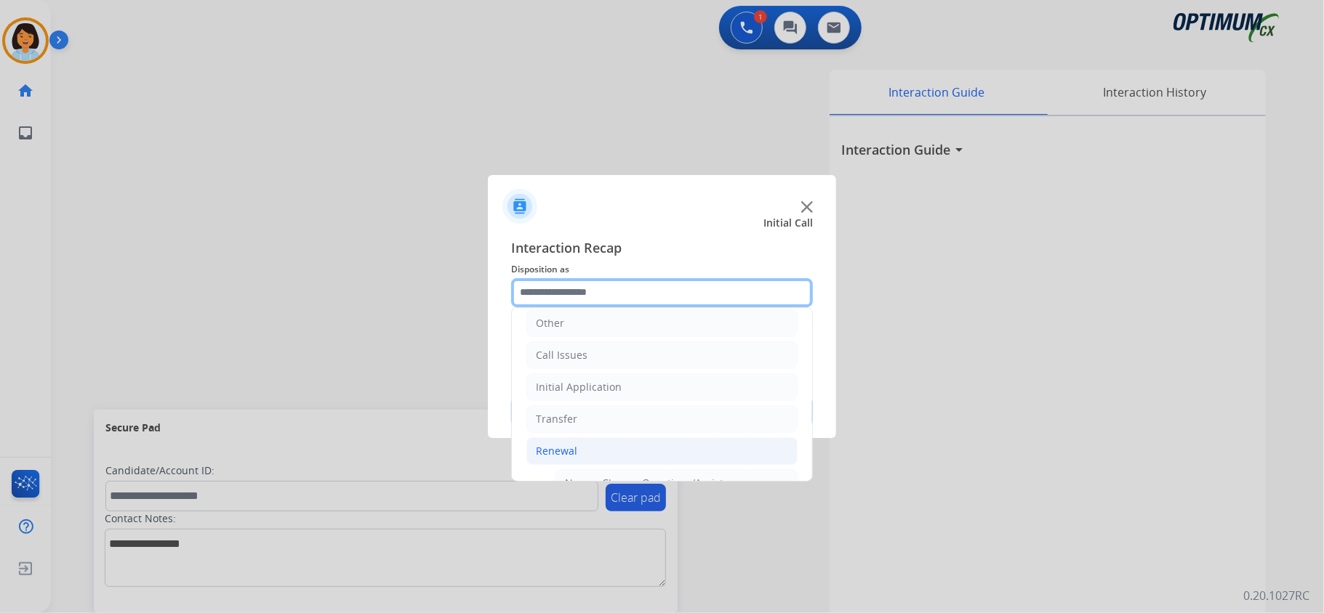
scroll to position [87, 0]
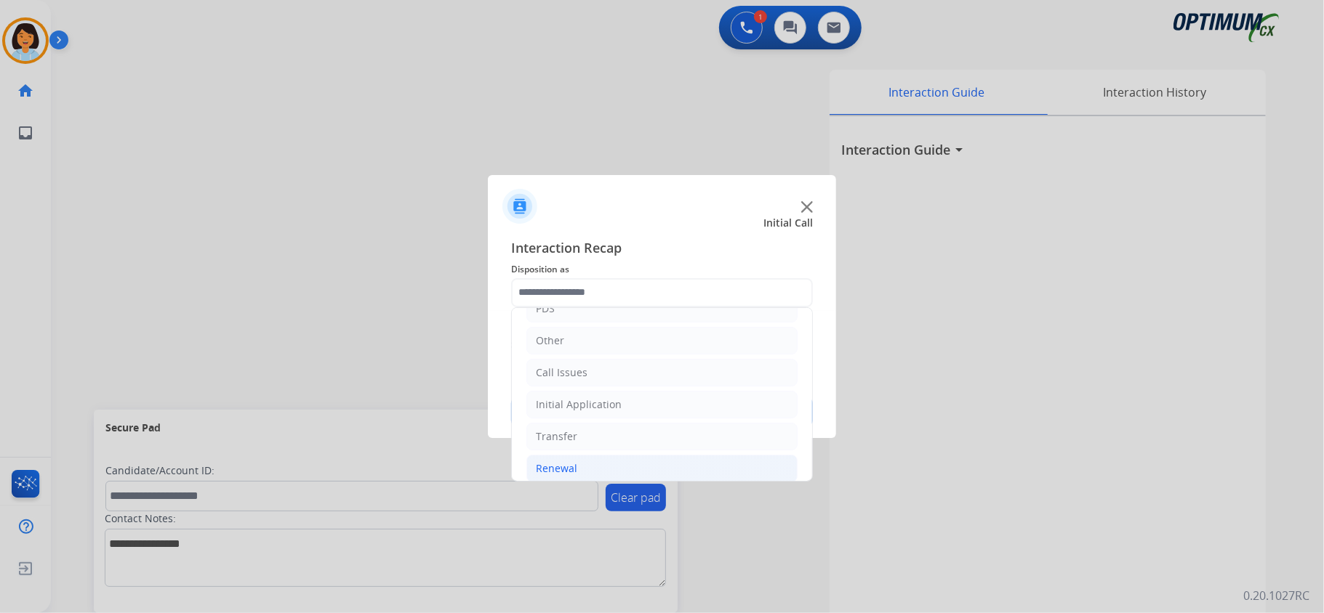
click at [560, 475] on div "Renewal" at bounding box center [556, 469] width 41 height 15
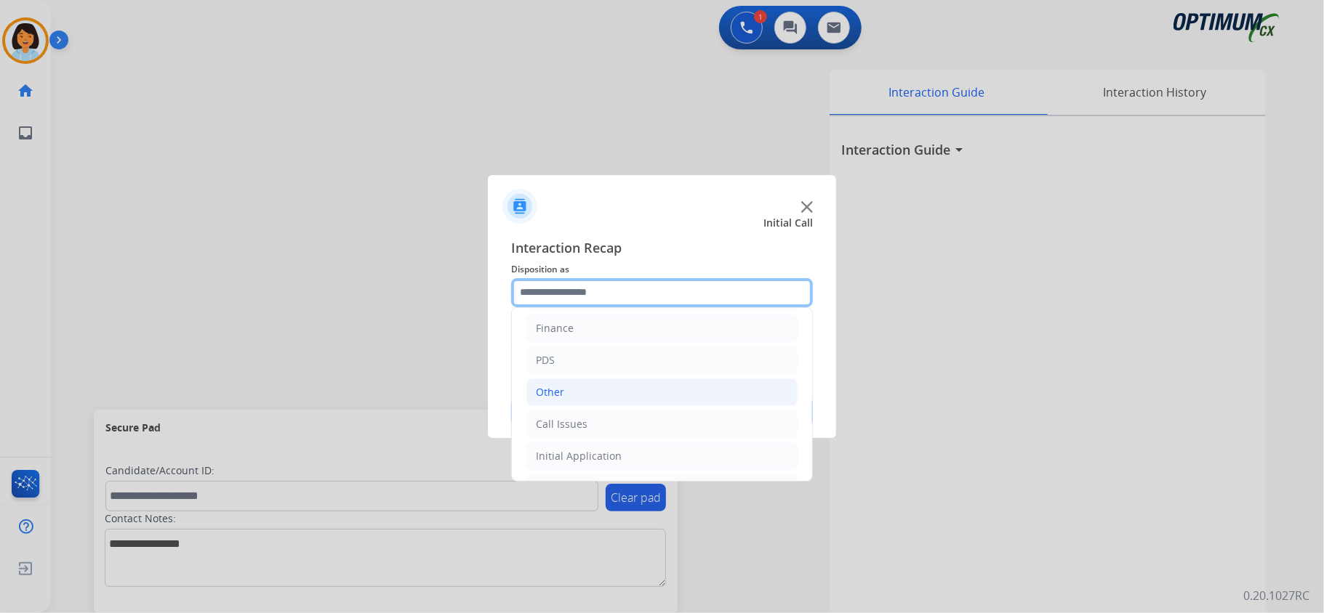
scroll to position [6, 0]
click at [528, 292] on input "text" at bounding box center [662, 292] width 302 height 29
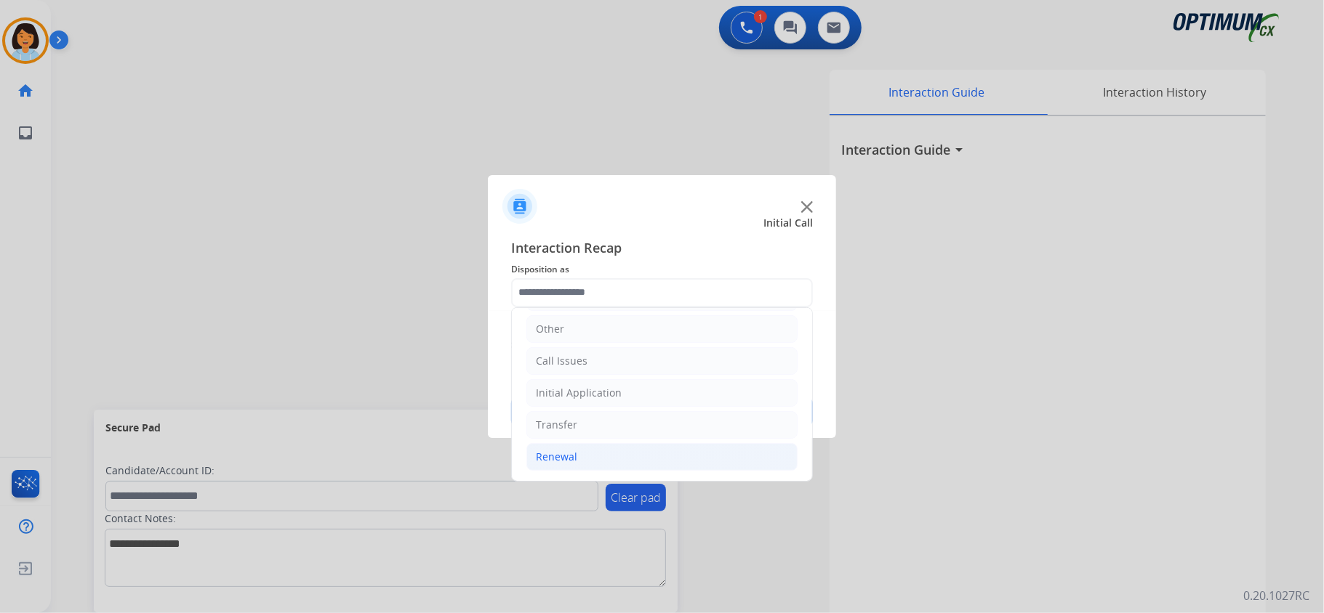
click at [552, 454] on div "Renewal" at bounding box center [556, 457] width 41 height 15
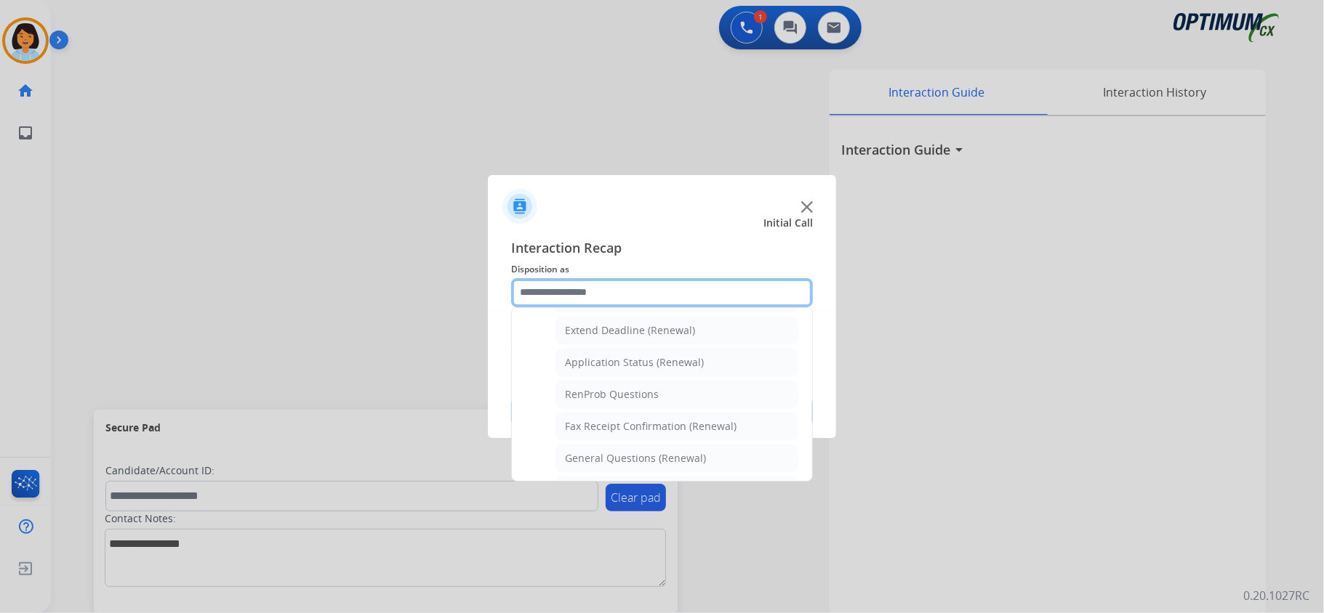
scroll to position [393, 0]
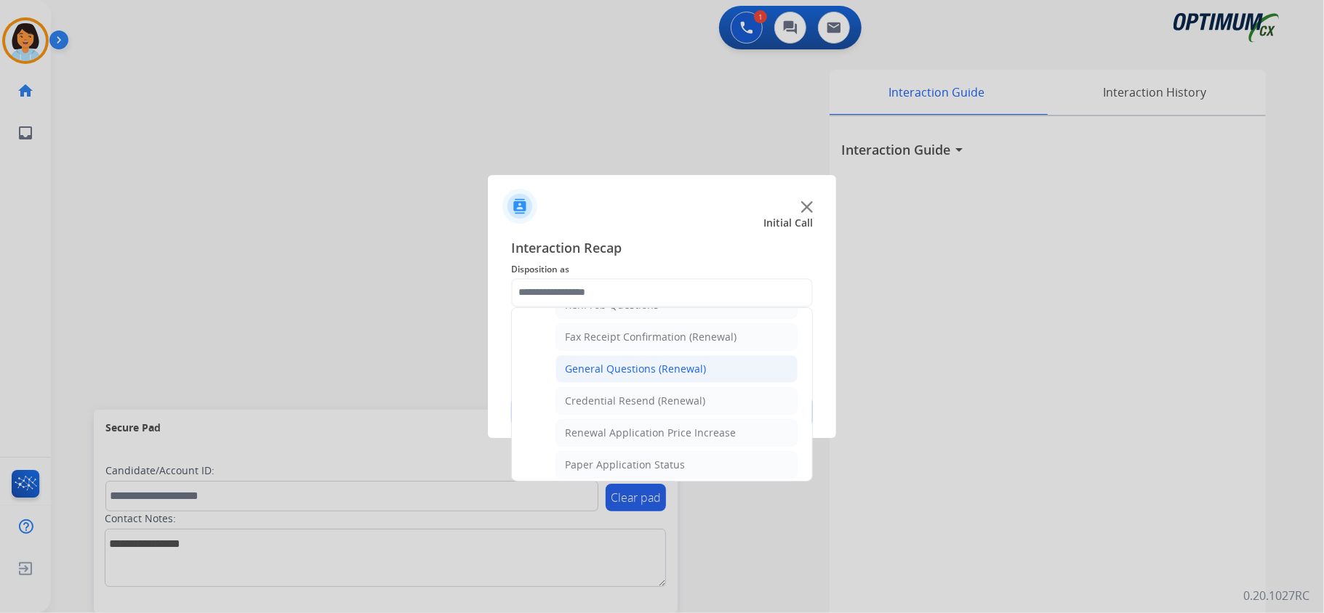
click at [624, 377] on div "General Questions (Renewal)" at bounding box center [635, 369] width 141 height 15
type input "**********"
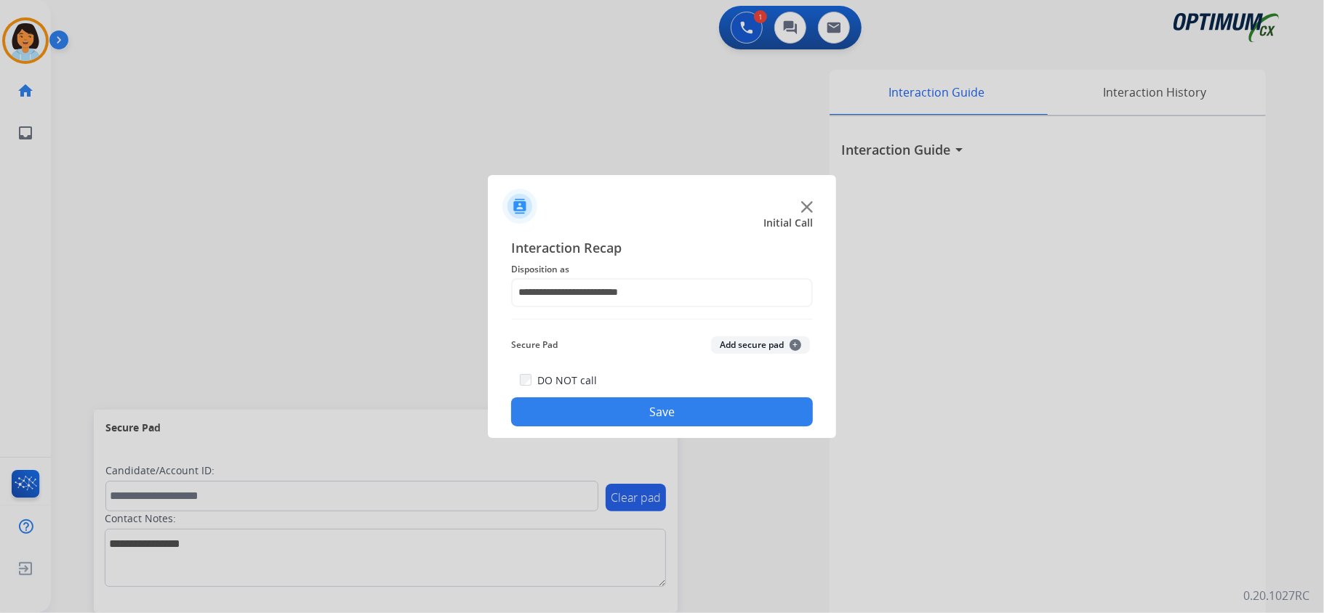
click at [613, 419] on button "Save" at bounding box center [662, 412] width 302 height 29
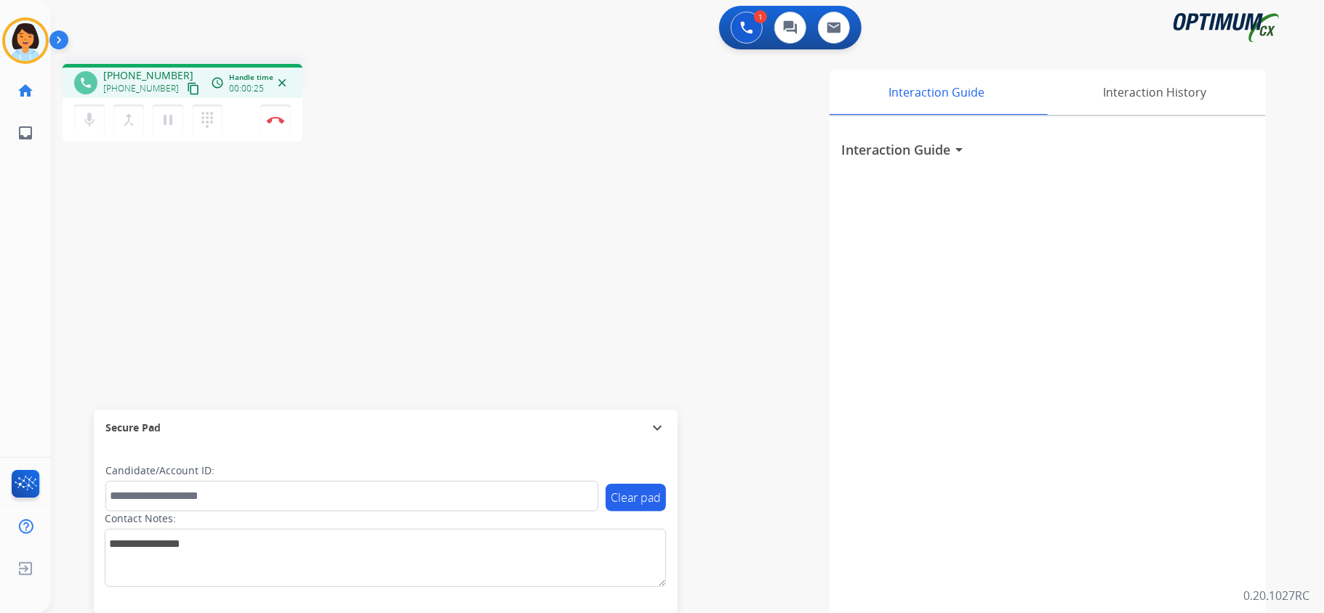
click at [187, 85] on mat-icon "content_copy" at bounding box center [193, 88] width 13 height 13
click at [279, 115] on button "Disconnect" at bounding box center [275, 120] width 31 height 31
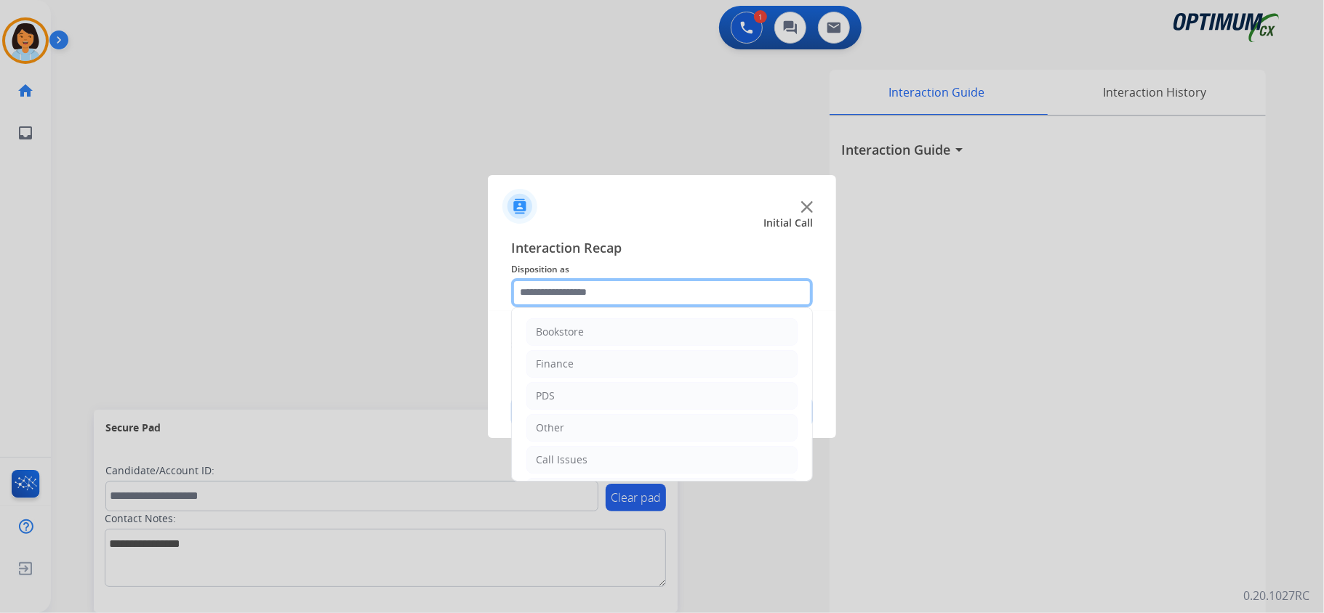
click at [611, 291] on input "text" at bounding box center [662, 292] width 302 height 29
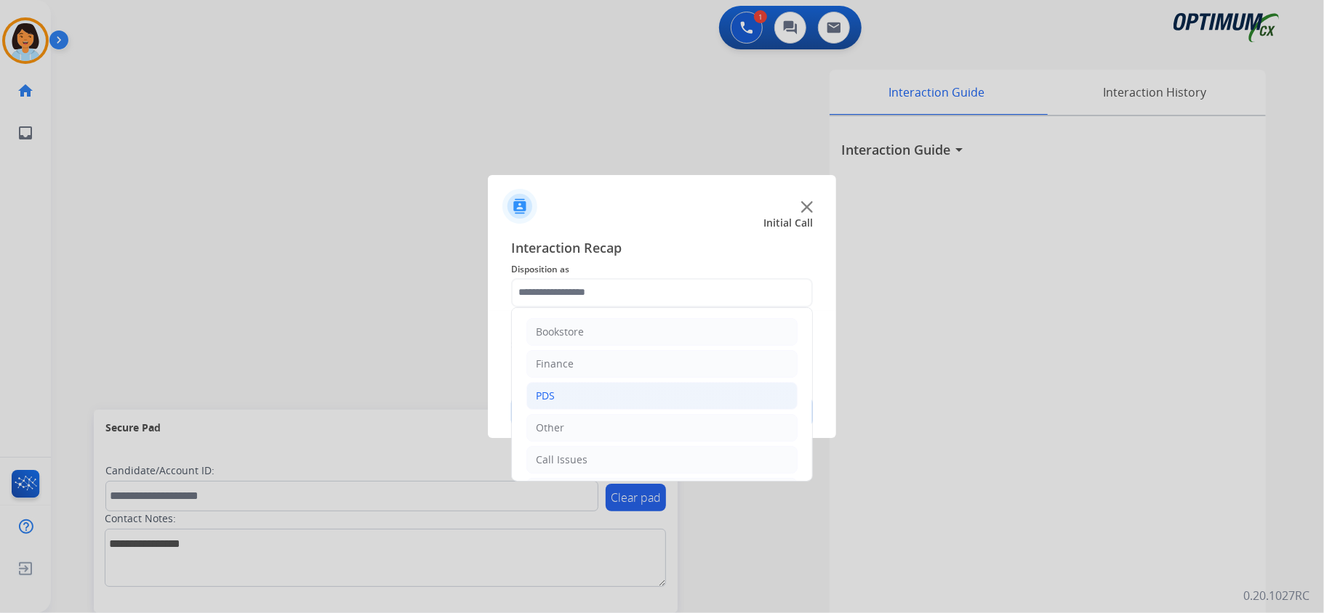
click at [571, 390] on li "PDS" at bounding box center [661, 396] width 271 height 28
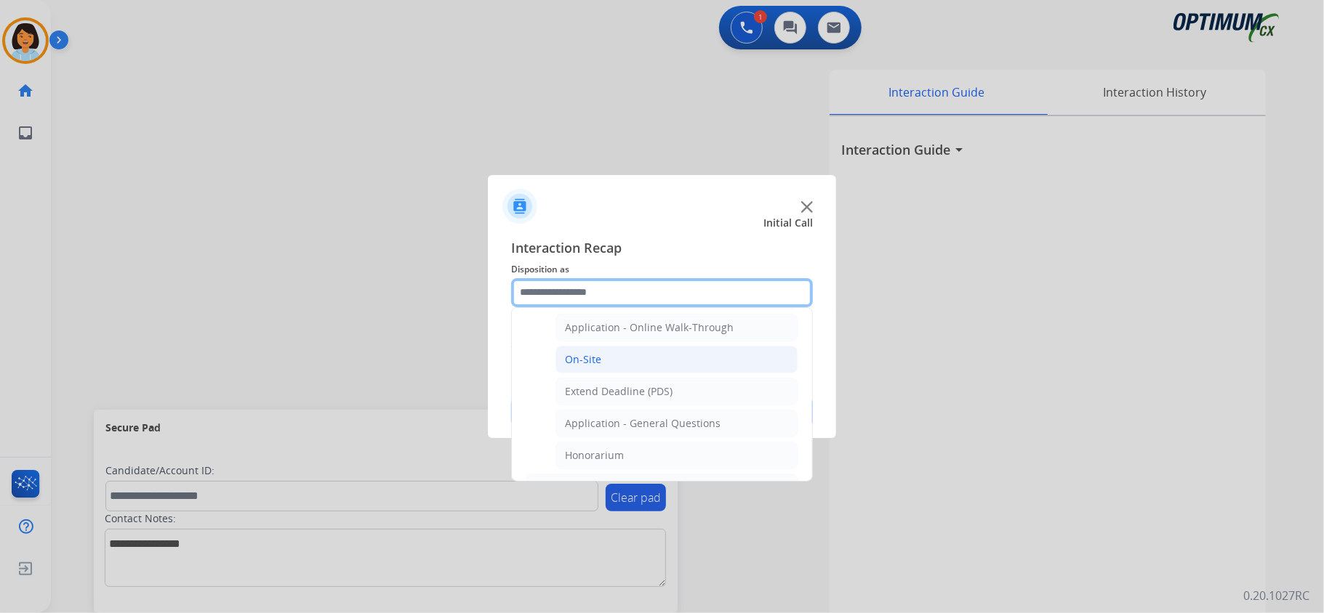
scroll to position [387, 0]
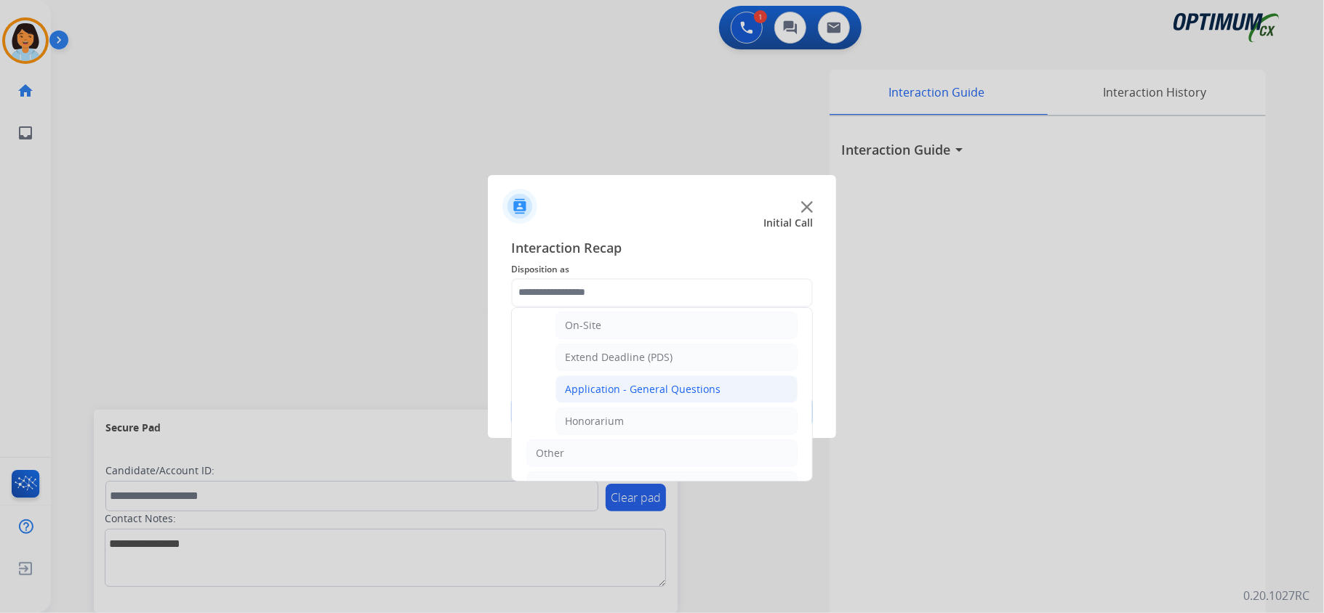
click at [656, 393] on div "Application - General Questions" at bounding box center [643, 389] width 156 height 15
type input "**********"
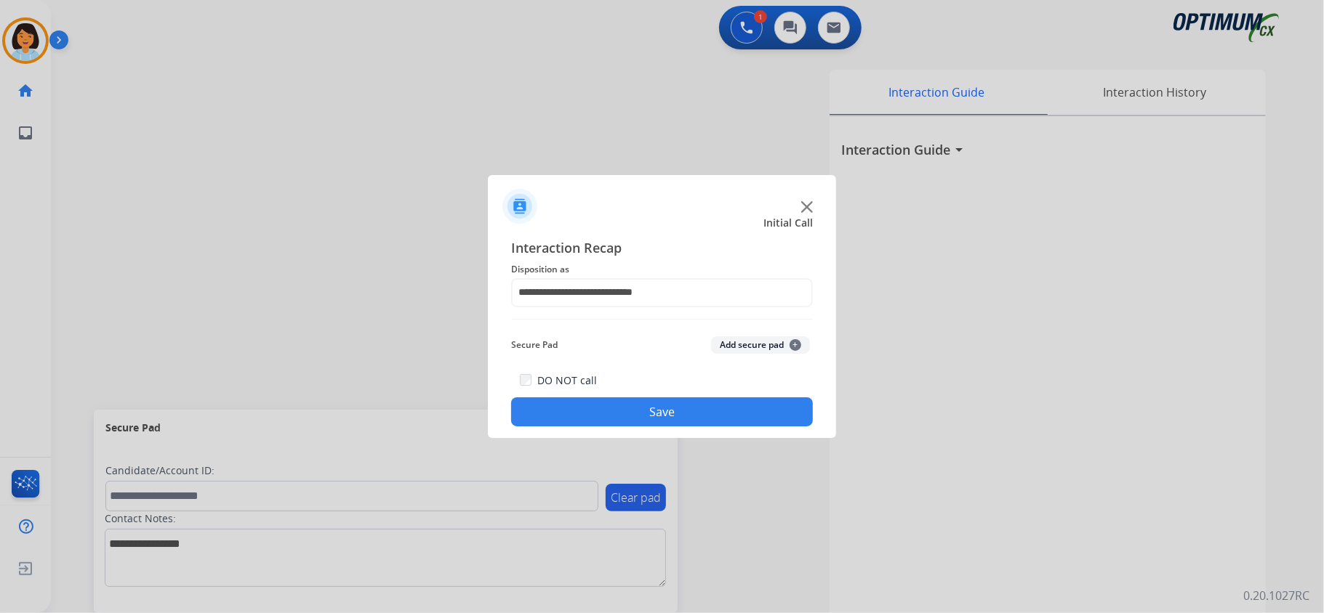
click at [649, 410] on button "Save" at bounding box center [662, 412] width 302 height 29
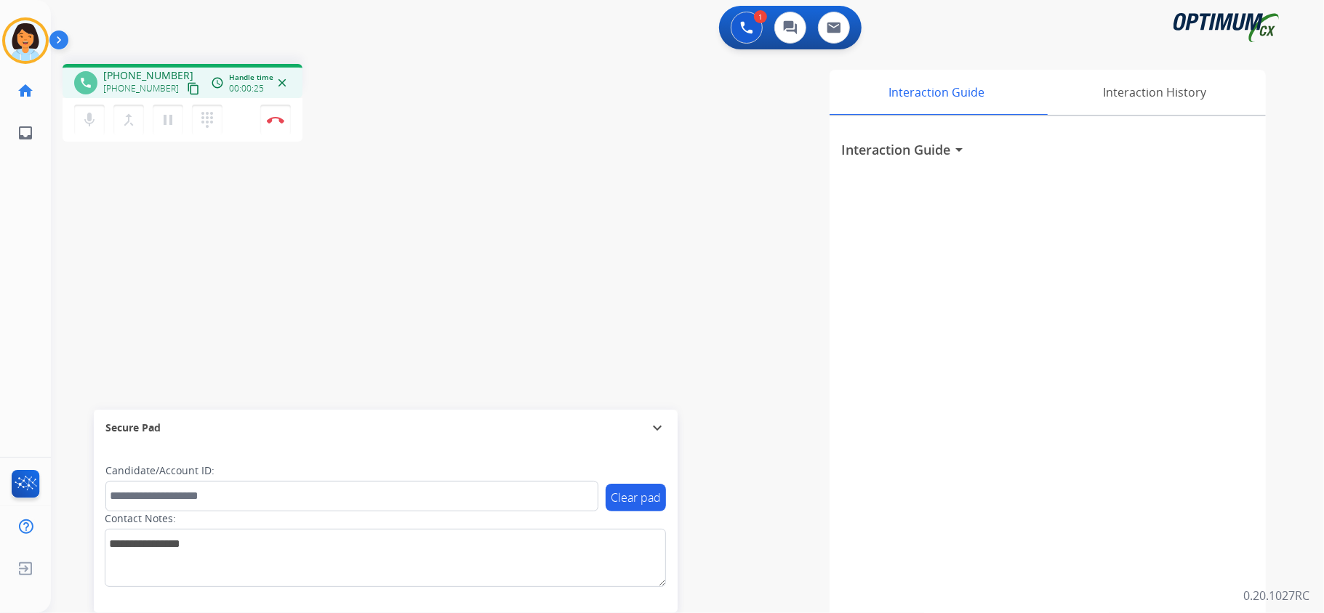
click at [187, 89] on mat-icon "content_copy" at bounding box center [193, 88] width 13 height 13
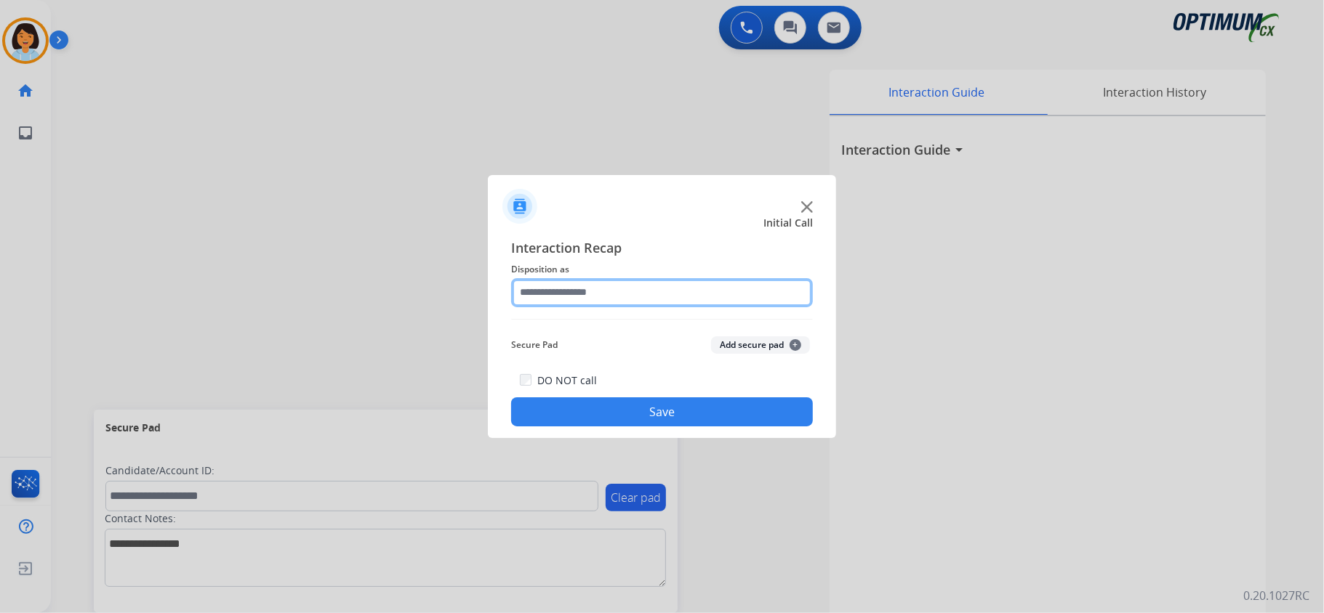
click at [643, 286] on input "text" at bounding box center [662, 292] width 302 height 29
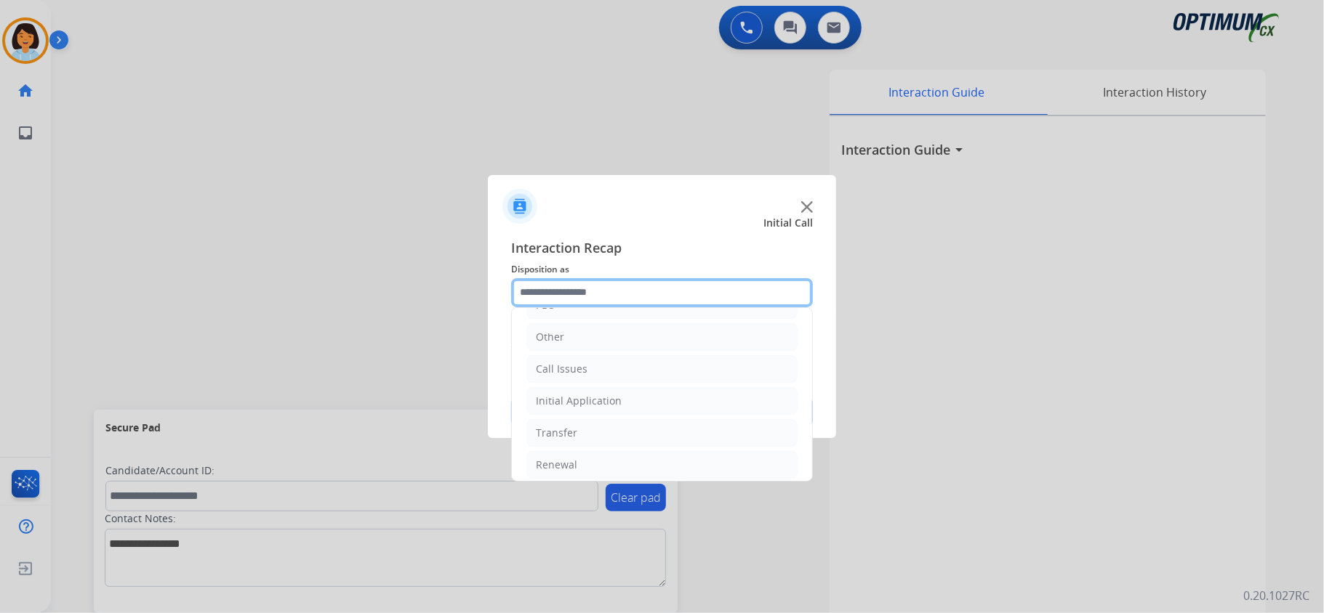
scroll to position [102, 0]
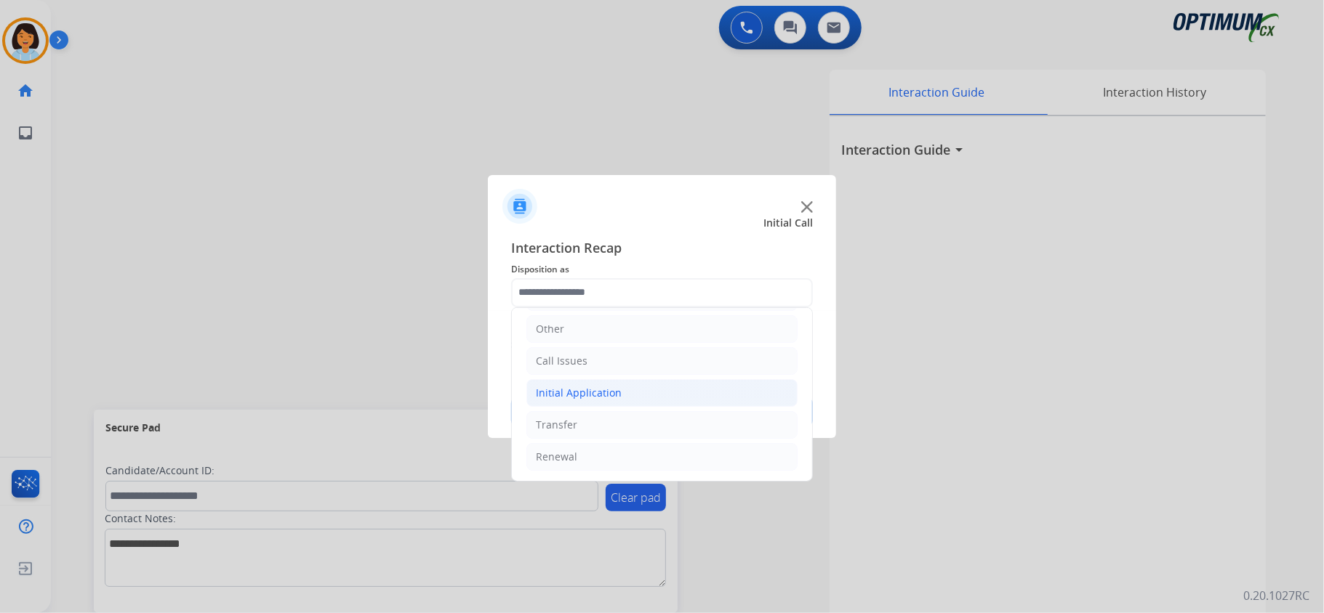
click at [609, 390] on div "Initial Application" at bounding box center [579, 393] width 86 height 15
click at [605, 414] on li "Credential Resend (Initial application)" at bounding box center [676, 422] width 242 height 28
type input "**********"
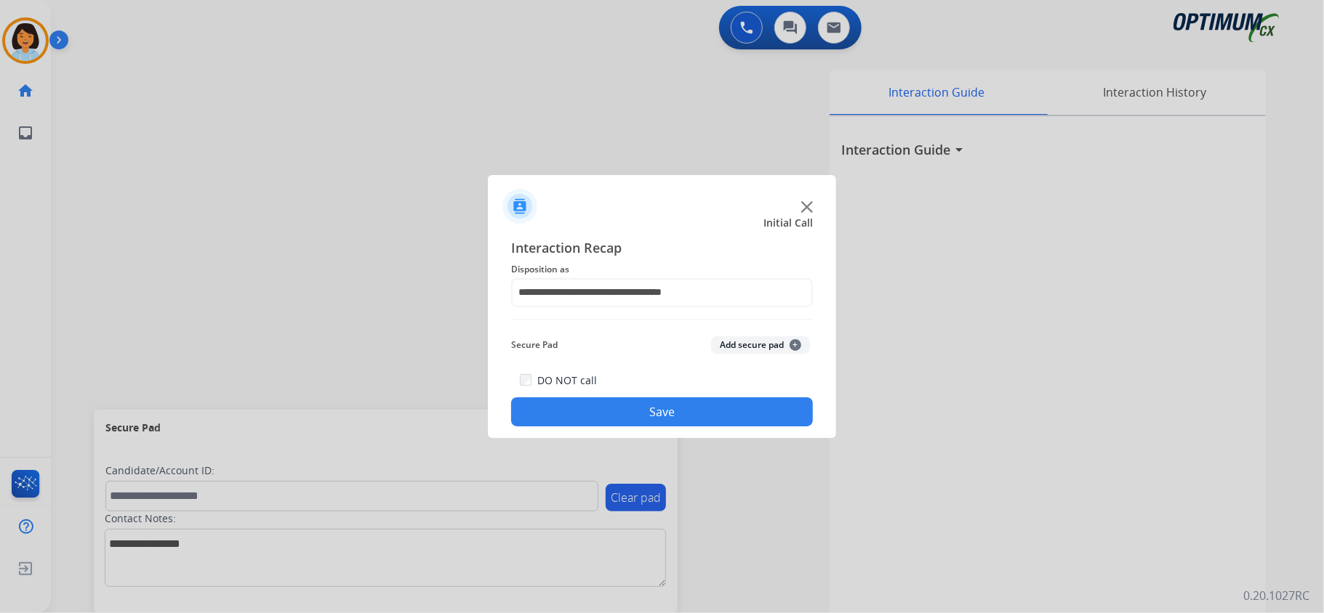
click at [613, 416] on button "Save" at bounding box center [662, 412] width 302 height 29
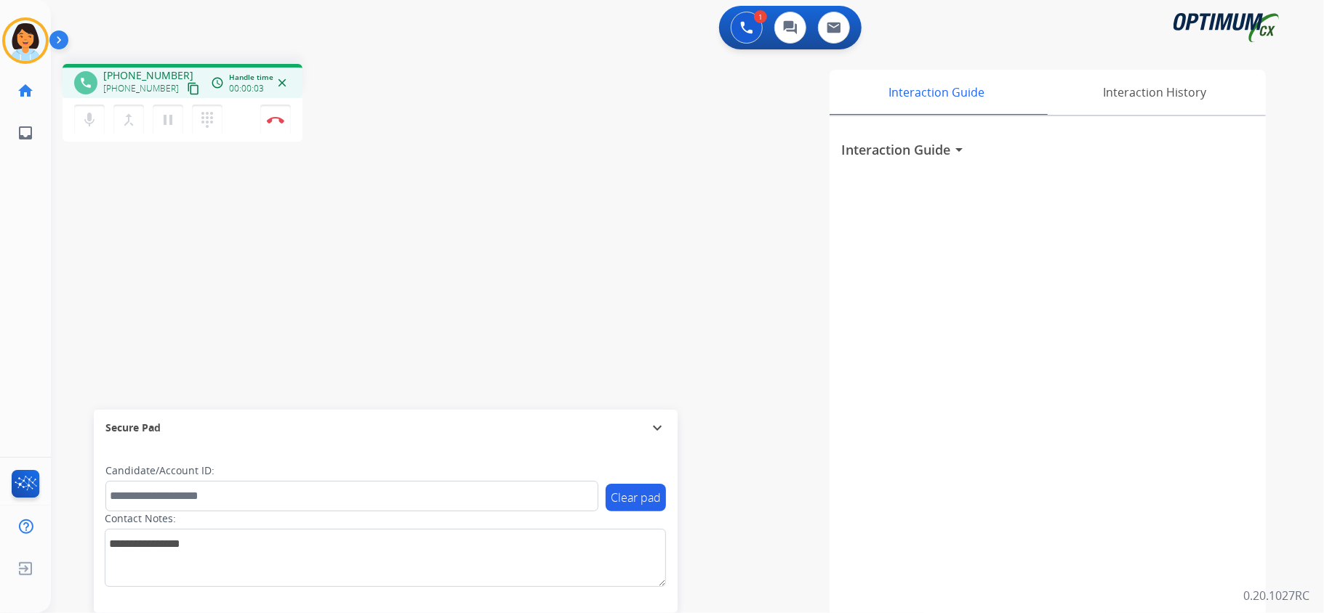
click at [187, 88] on mat-icon "content_copy" at bounding box center [193, 88] width 13 height 13
click at [187, 87] on mat-icon "content_copy" at bounding box center [193, 88] width 13 height 13
click at [272, 118] on img at bounding box center [275, 119] width 17 height 7
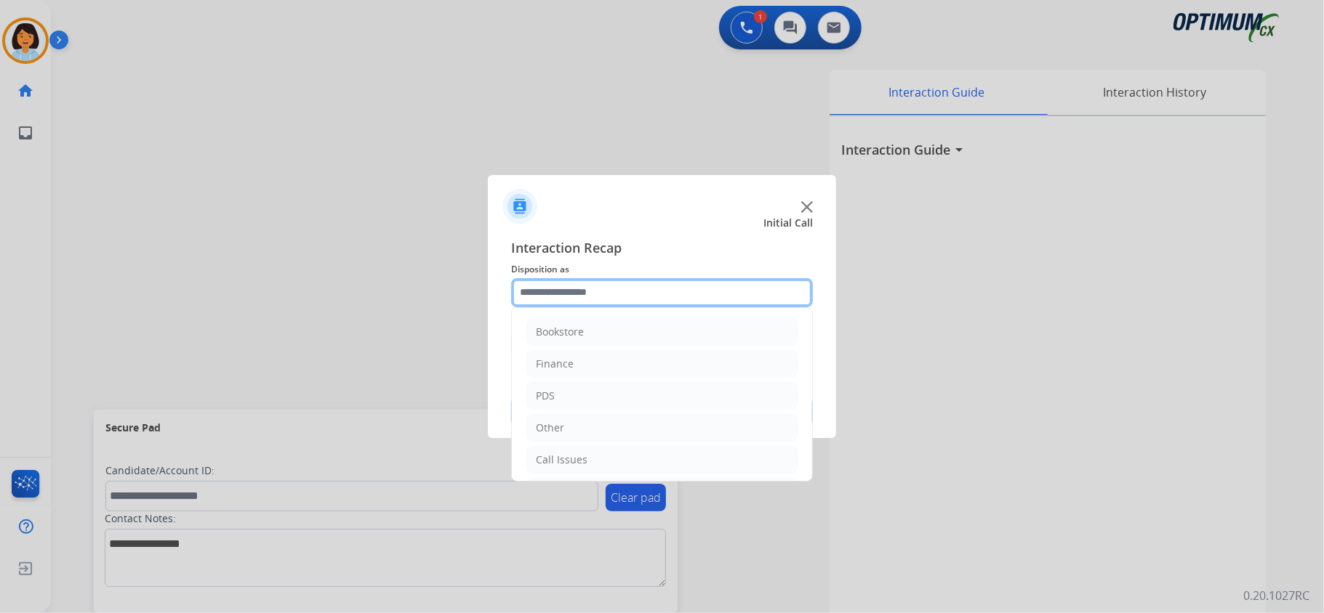
click at [581, 291] on input "text" at bounding box center [662, 292] width 302 height 29
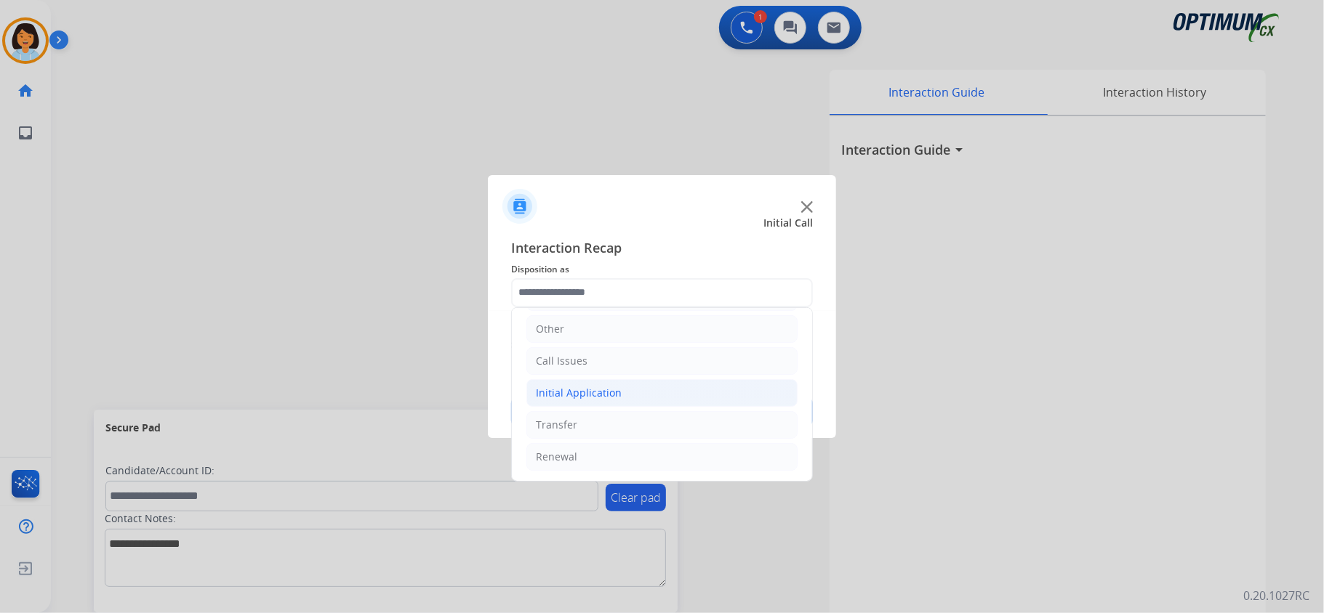
click at [603, 387] on div "Initial Application" at bounding box center [579, 393] width 86 height 15
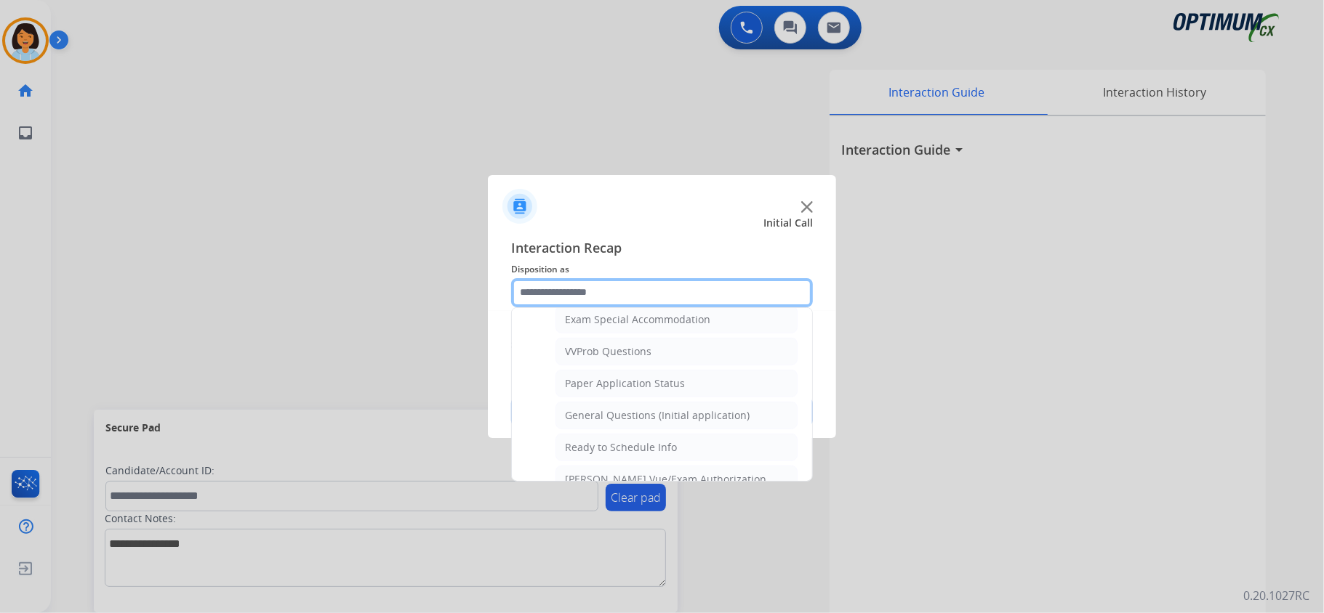
scroll to position [878, 0]
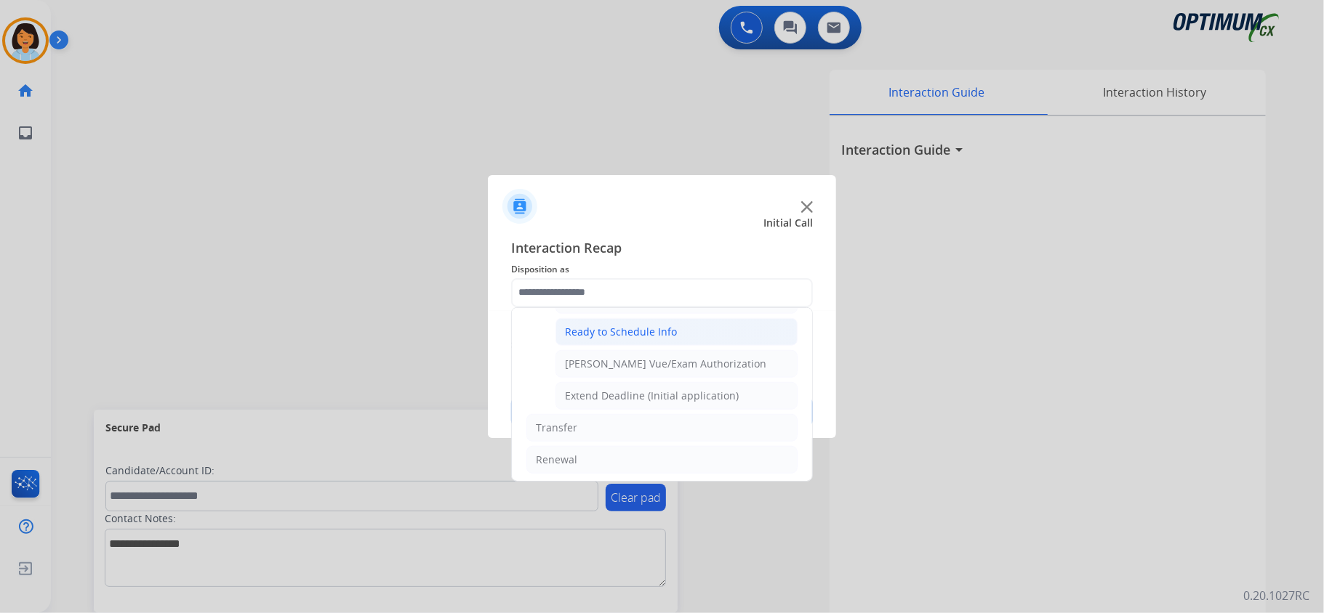
click at [618, 339] on div "Ready to Schedule Info" at bounding box center [621, 332] width 112 height 15
type input "**********"
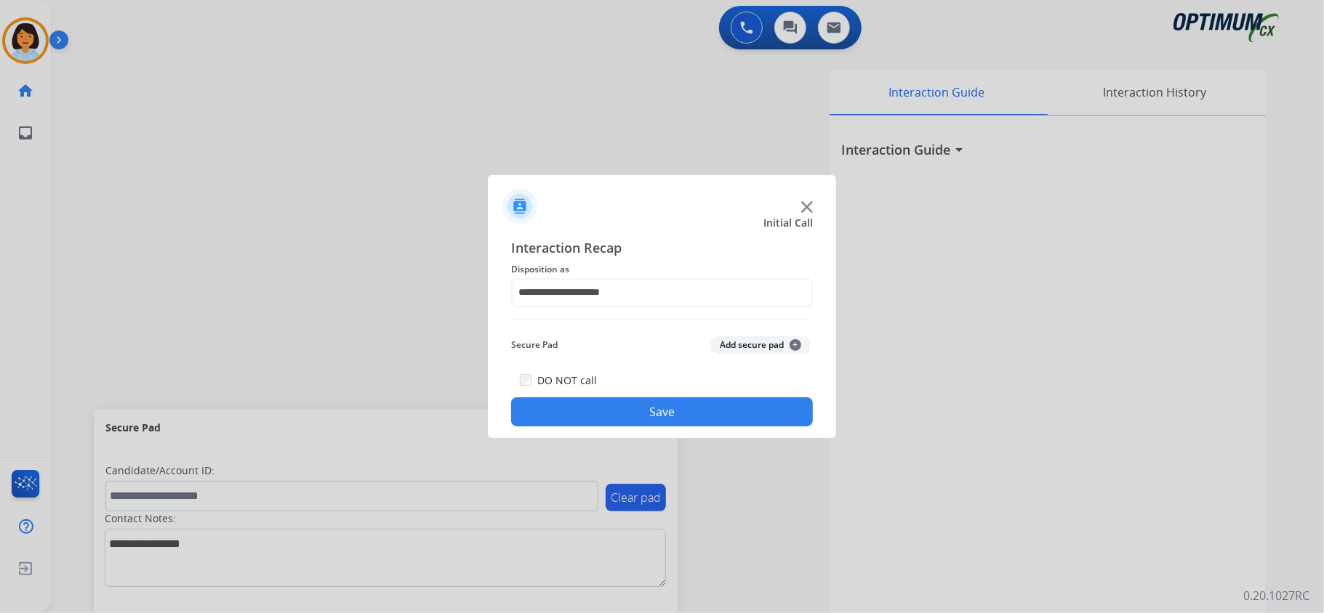
click at [624, 408] on button "Save" at bounding box center [662, 412] width 302 height 29
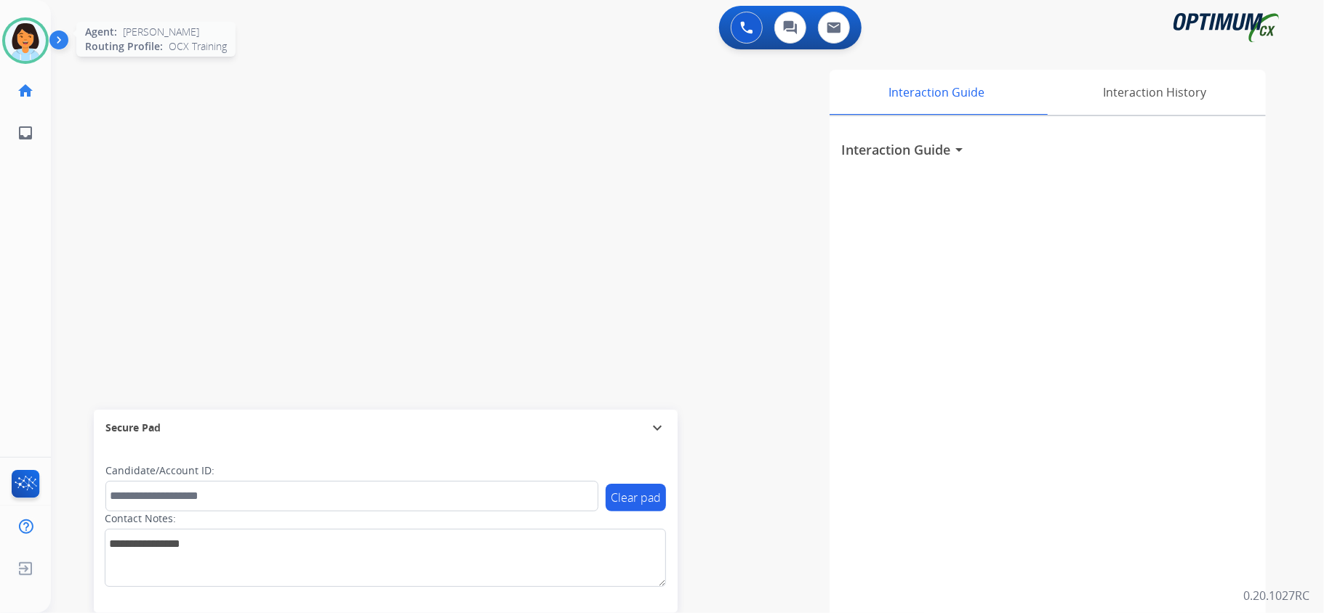
click at [38, 33] on img at bounding box center [25, 40] width 41 height 41
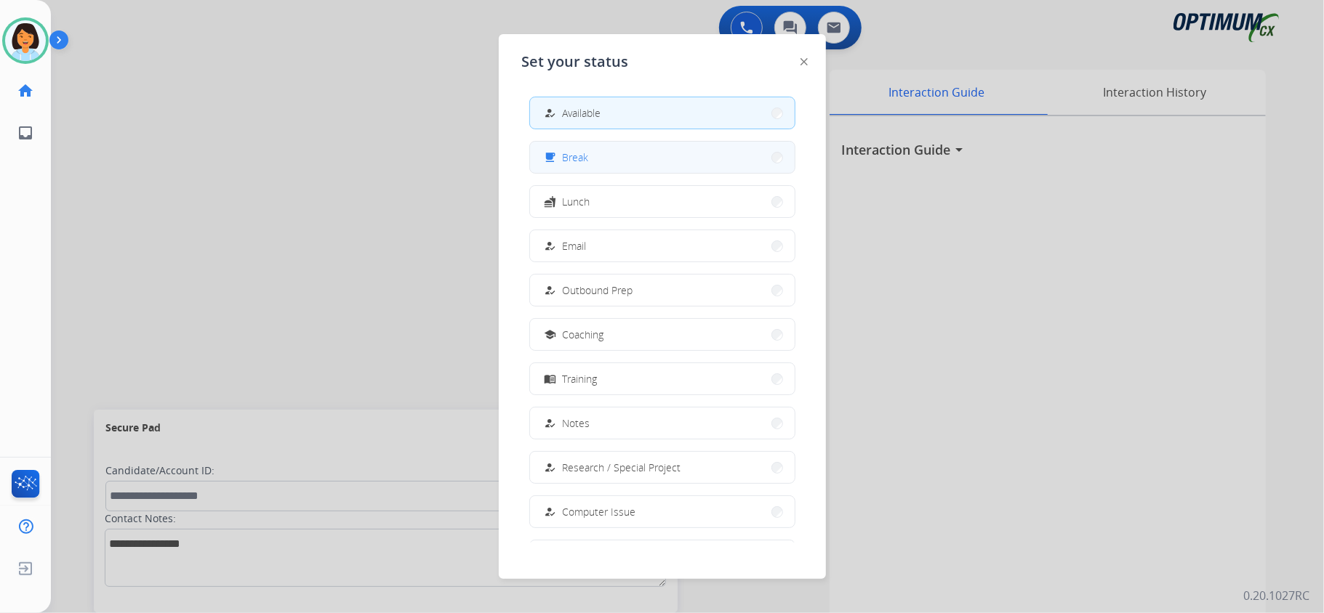
click at [682, 150] on button "free_breakfast Break" at bounding box center [662, 157] width 265 height 31
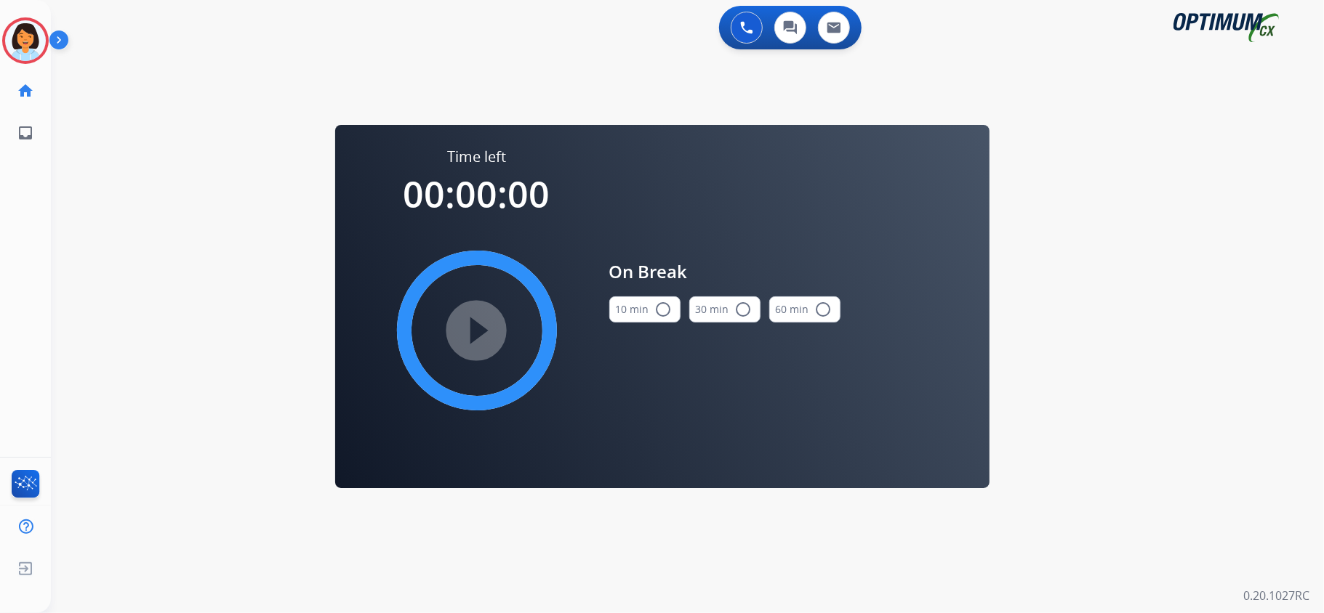
click at [659, 309] on mat-icon "radio_button_unchecked" at bounding box center [663, 309] width 17 height 17
click at [486, 332] on mat-icon "play_circle_filled" at bounding box center [476, 330] width 17 height 17
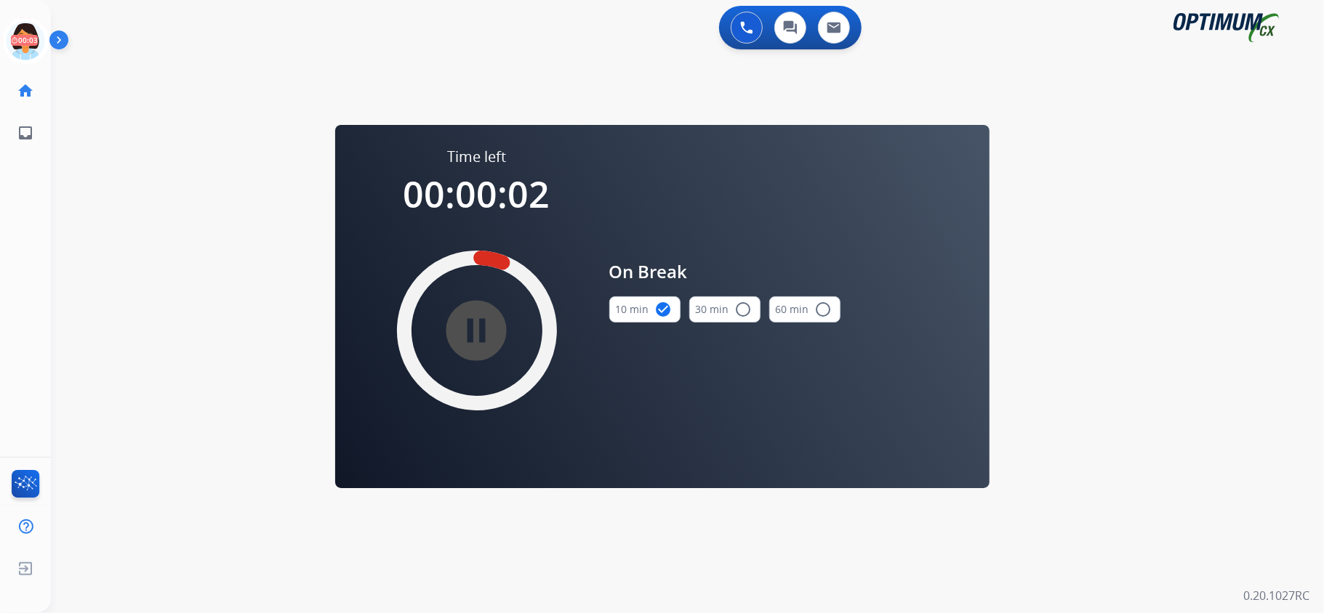
click at [204, 161] on div "0 Voice Interactions 0 Chat Interactions 0 Email Interactions swap_horiz Break …" at bounding box center [687, 306] width 1273 height 613
click at [9, 41] on icon at bounding box center [25, 40] width 47 height 47
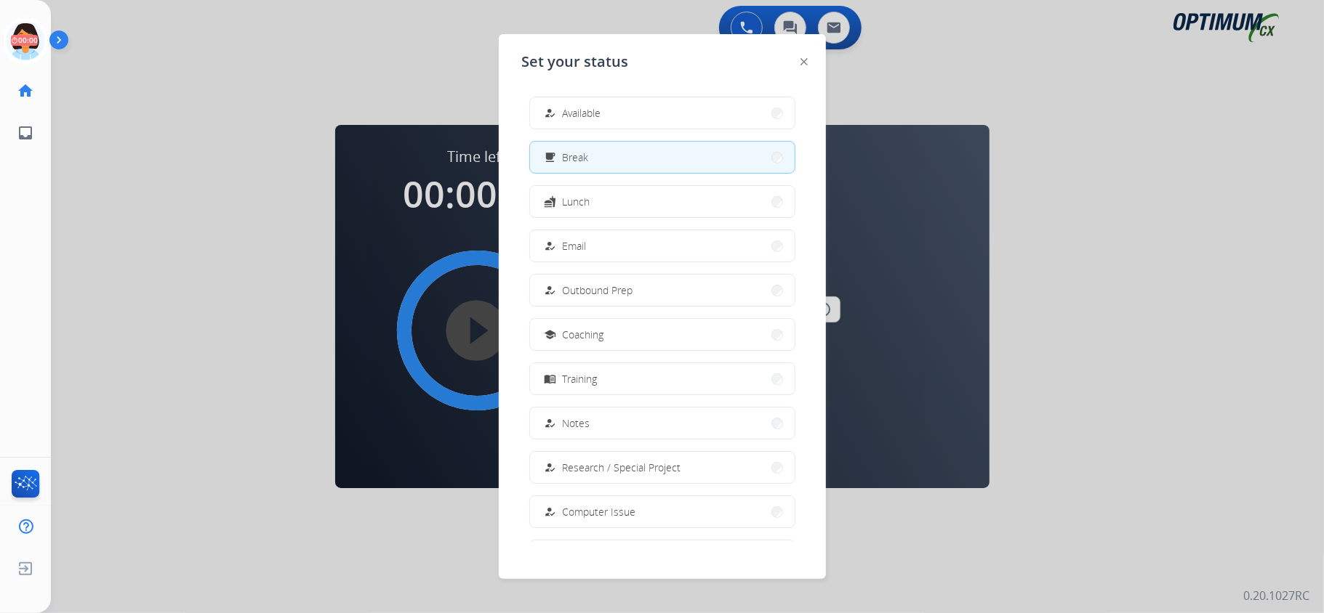
click at [606, 126] on button "how_to_reg Available" at bounding box center [662, 112] width 265 height 31
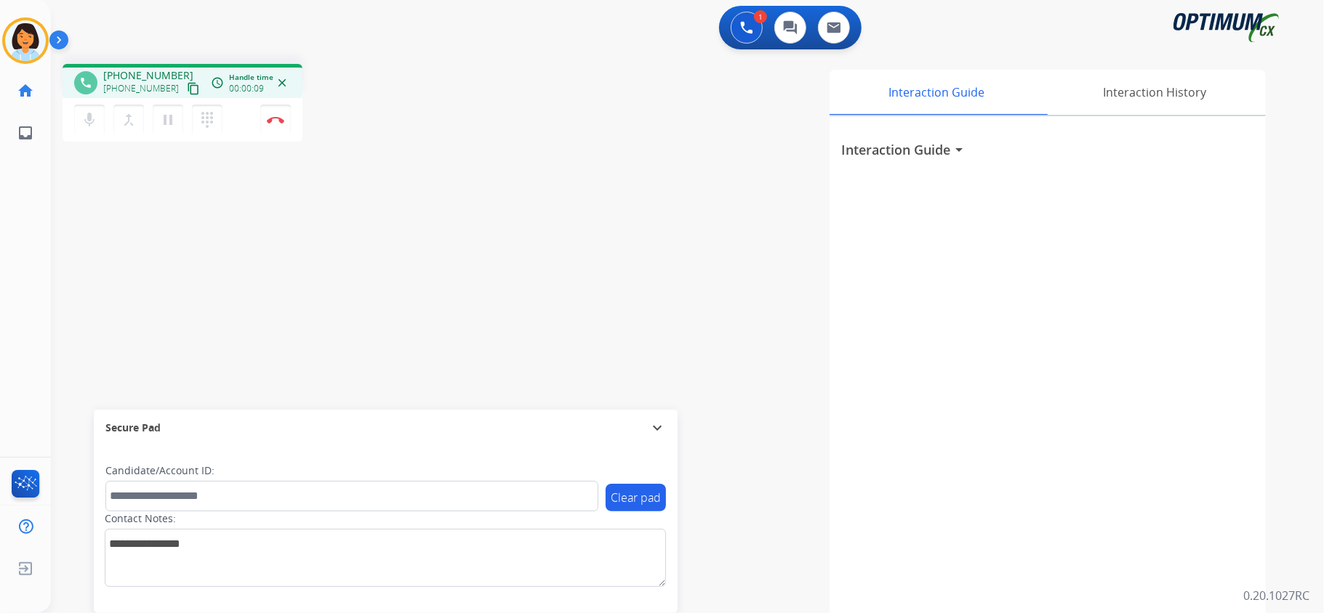
click at [187, 87] on mat-icon "content_copy" at bounding box center [193, 88] width 13 height 13
click at [187, 88] on mat-icon "content_copy" at bounding box center [193, 88] width 13 height 13
click at [187, 86] on mat-icon "content_copy" at bounding box center [193, 88] width 13 height 13
click at [187, 88] on mat-icon "content_copy" at bounding box center [193, 88] width 13 height 13
click at [187, 92] on mat-icon "content_copy" at bounding box center [193, 88] width 13 height 13
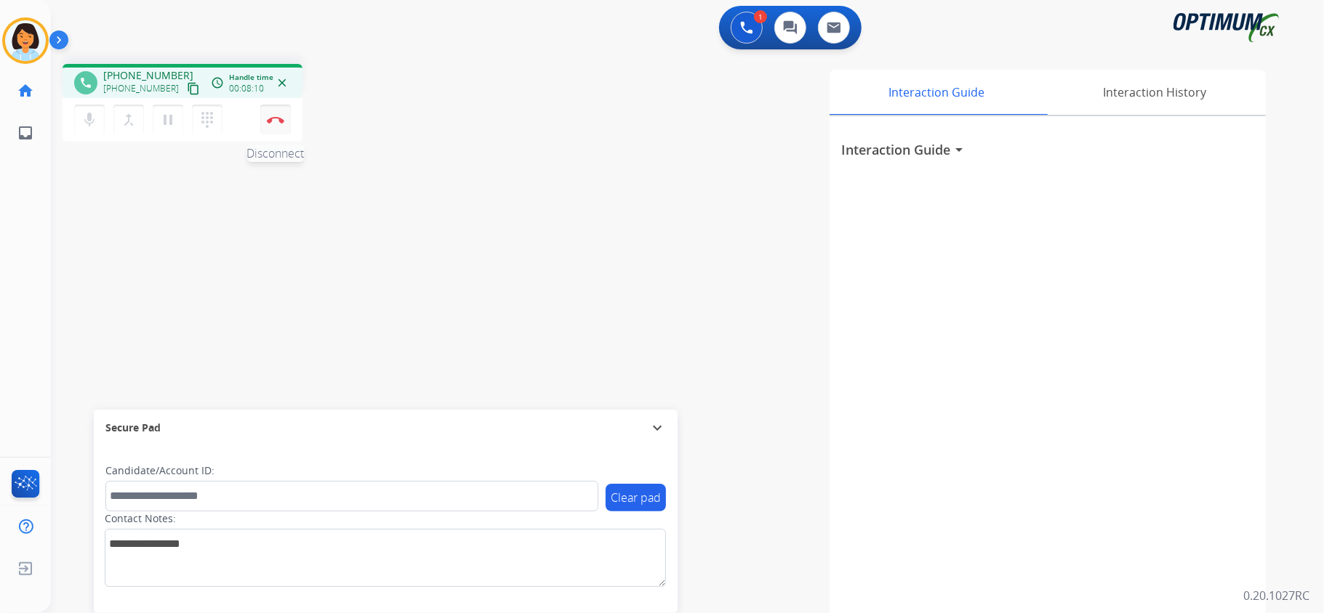
click at [277, 120] on img at bounding box center [275, 119] width 17 height 7
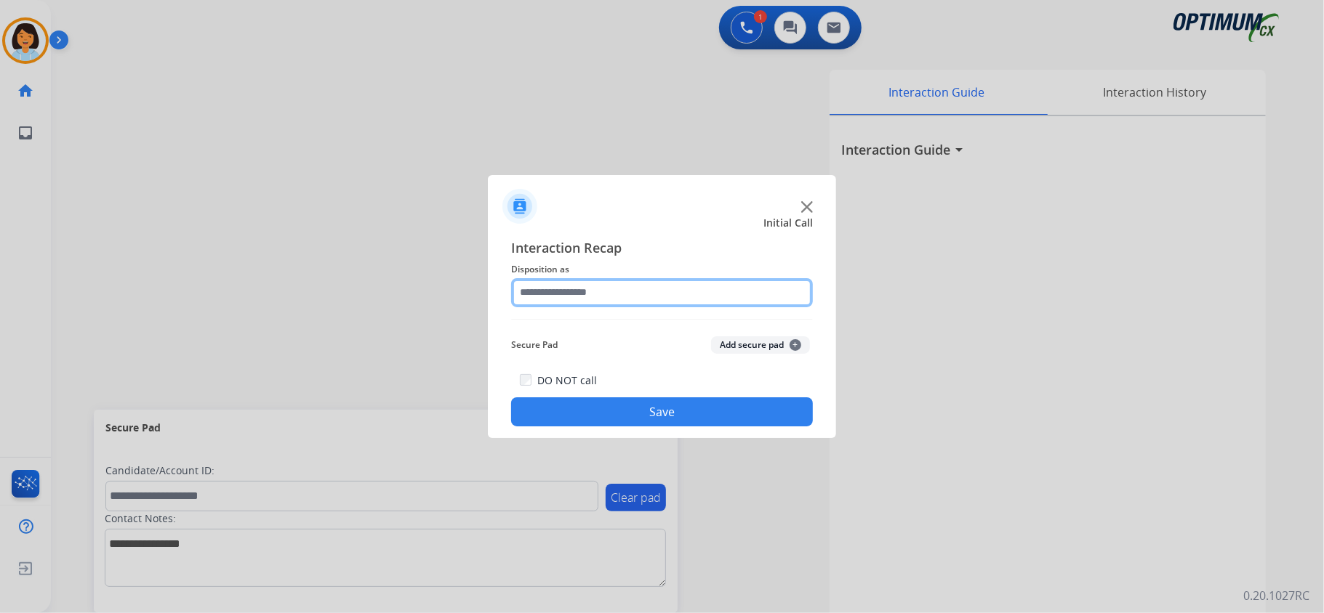
click at [570, 299] on input "text" at bounding box center [662, 292] width 302 height 29
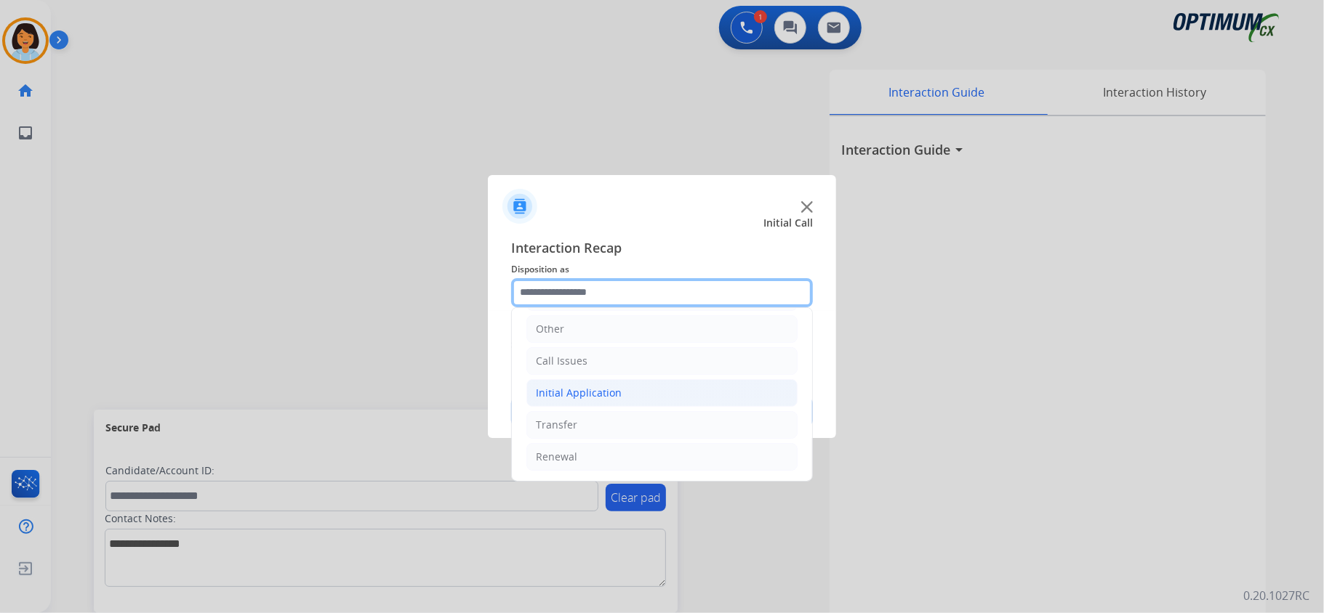
scroll to position [6, 0]
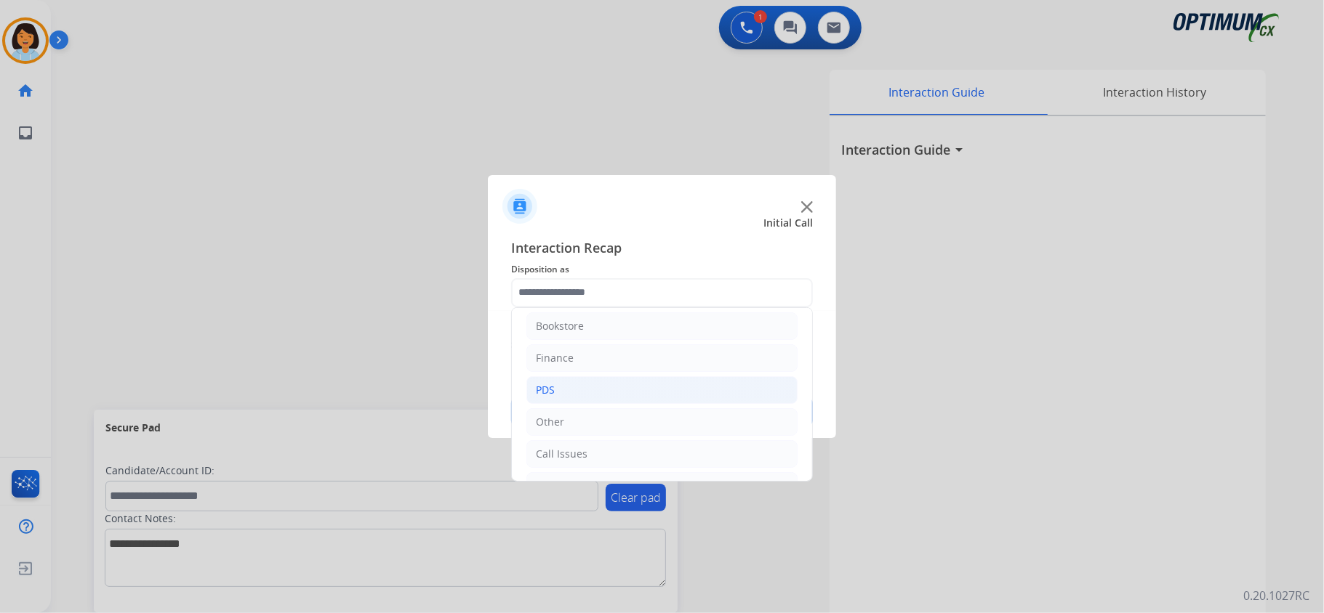
click at [595, 390] on li "PDS" at bounding box center [661, 391] width 271 height 28
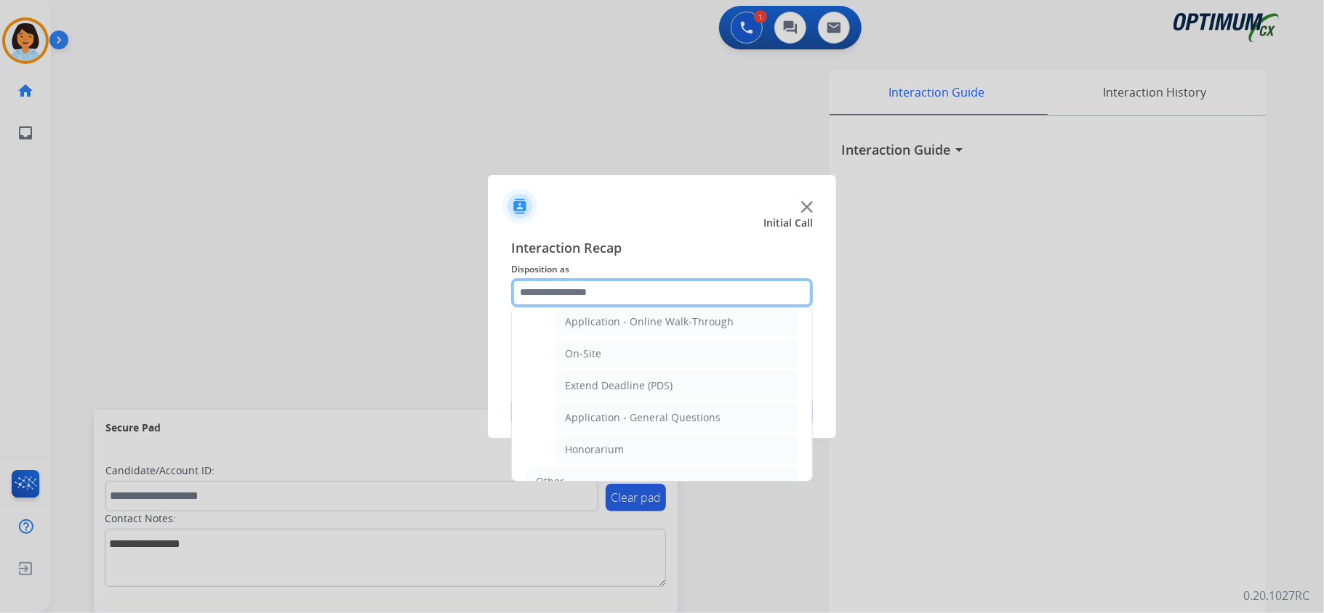
scroll to position [393, 0]
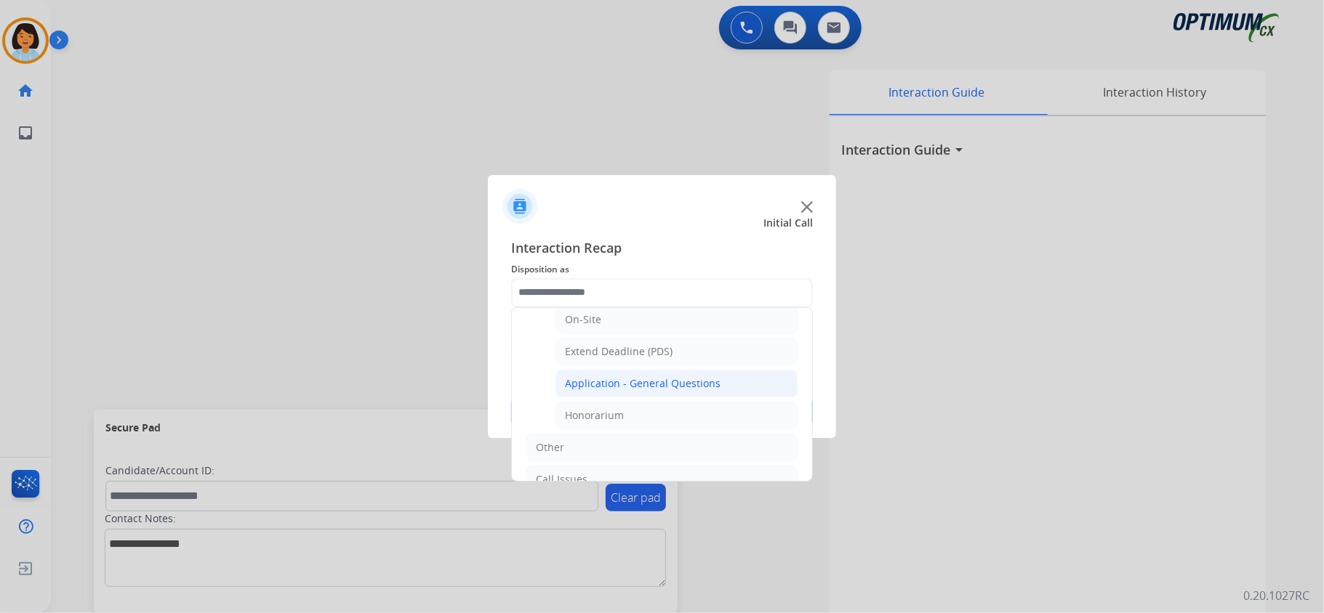
click at [657, 391] on div "Application - General Questions" at bounding box center [643, 384] width 156 height 15
type input "**********"
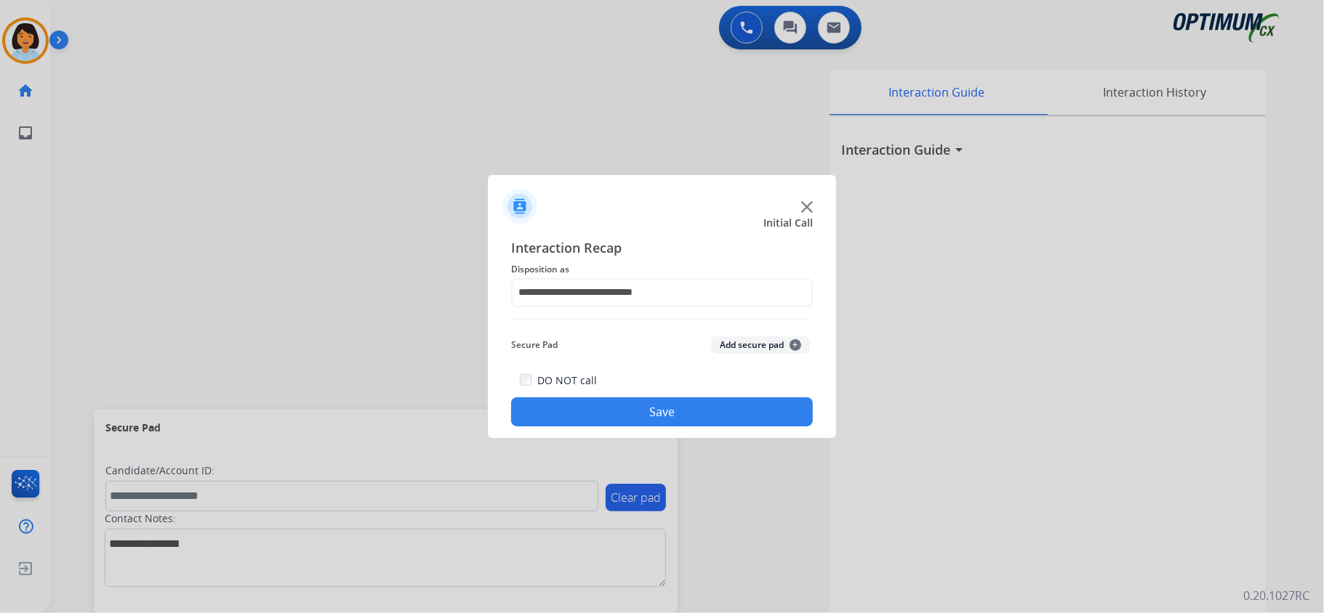
click at [640, 409] on button "Save" at bounding box center [662, 412] width 302 height 29
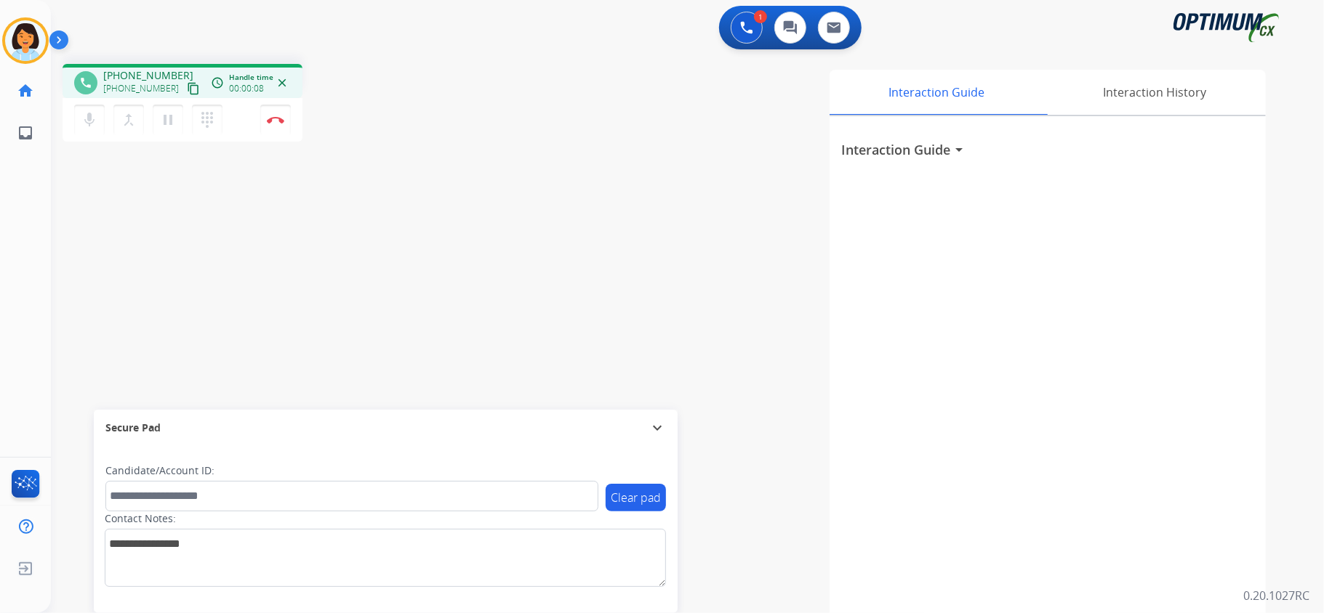
click at [564, 253] on div "Interaction Guide Interaction History Interaction Guide arrow_drop_down" at bounding box center [869, 364] width 792 height 589
click at [187, 85] on mat-icon "content_copy" at bounding box center [193, 88] width 13 height 13
click at [274, 117] on img at bounding box center [275, 119] width 17 height 7
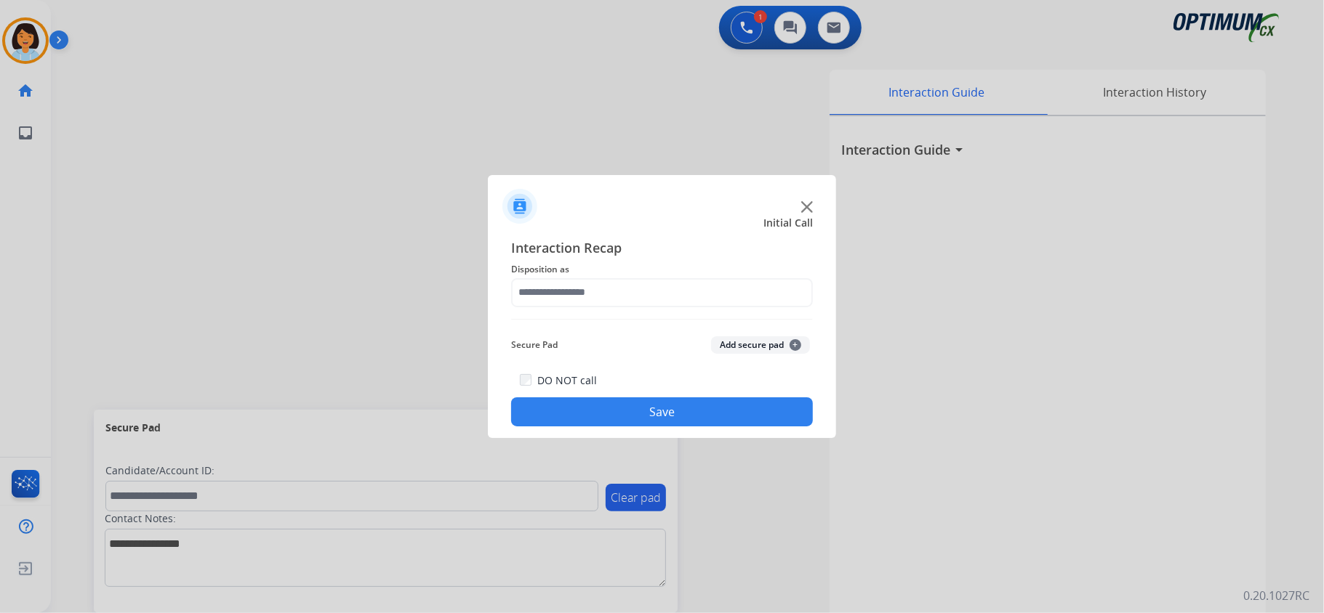
click at [579, 277] on div "Interaction Recap Disposition as Secure Pad Add secure pad + DO NOT call Save" at bounding box center [662, 333] width 302 height 190
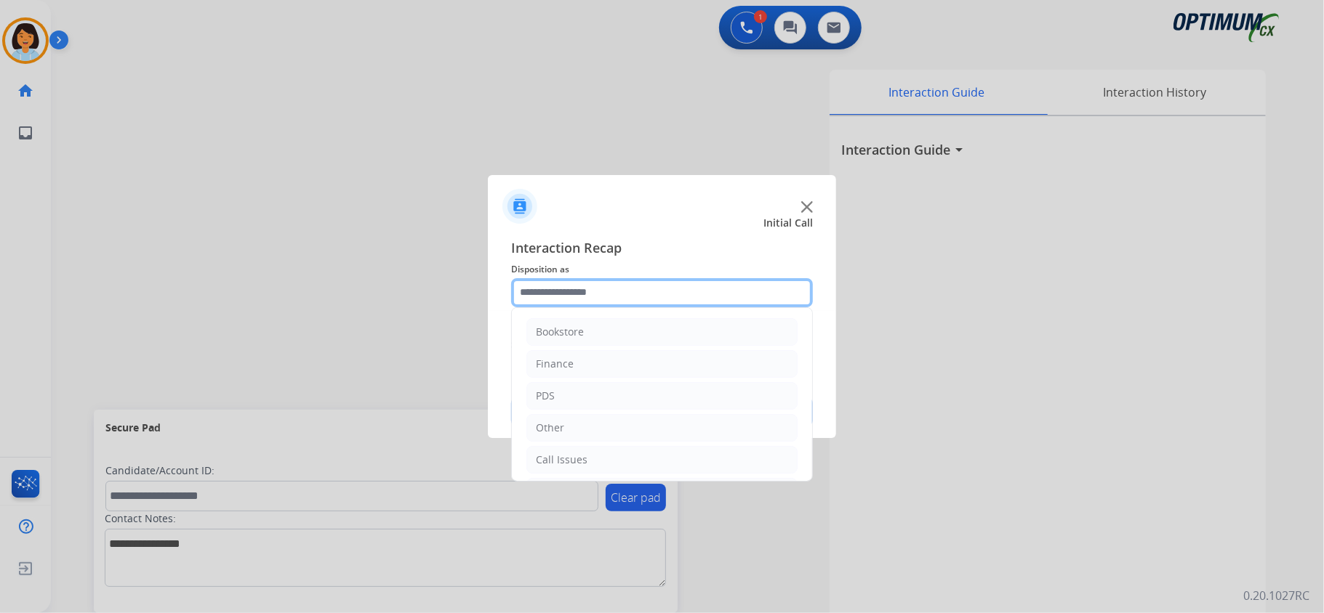
click at [576, 289] on input "text" at bounding box center [662, 292] width 302 height 29
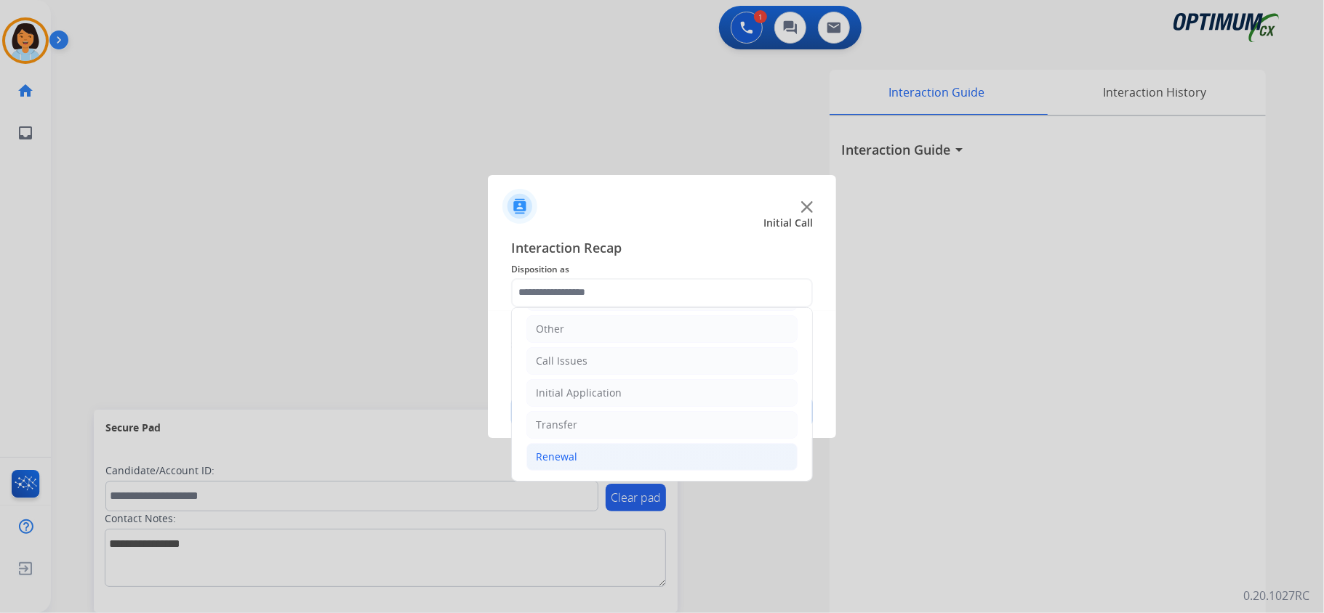
click at [589, 456] on li "Renewal" at bounding box center [661, 457] width 271 height 28
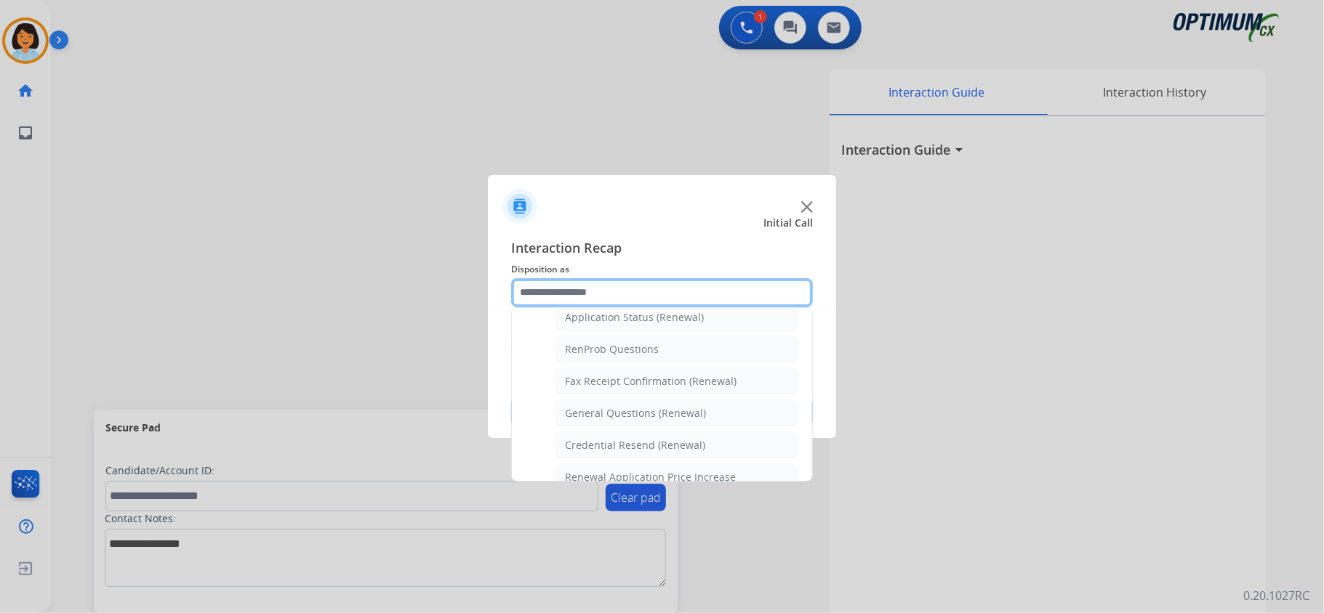
scroll to position [393, 0]
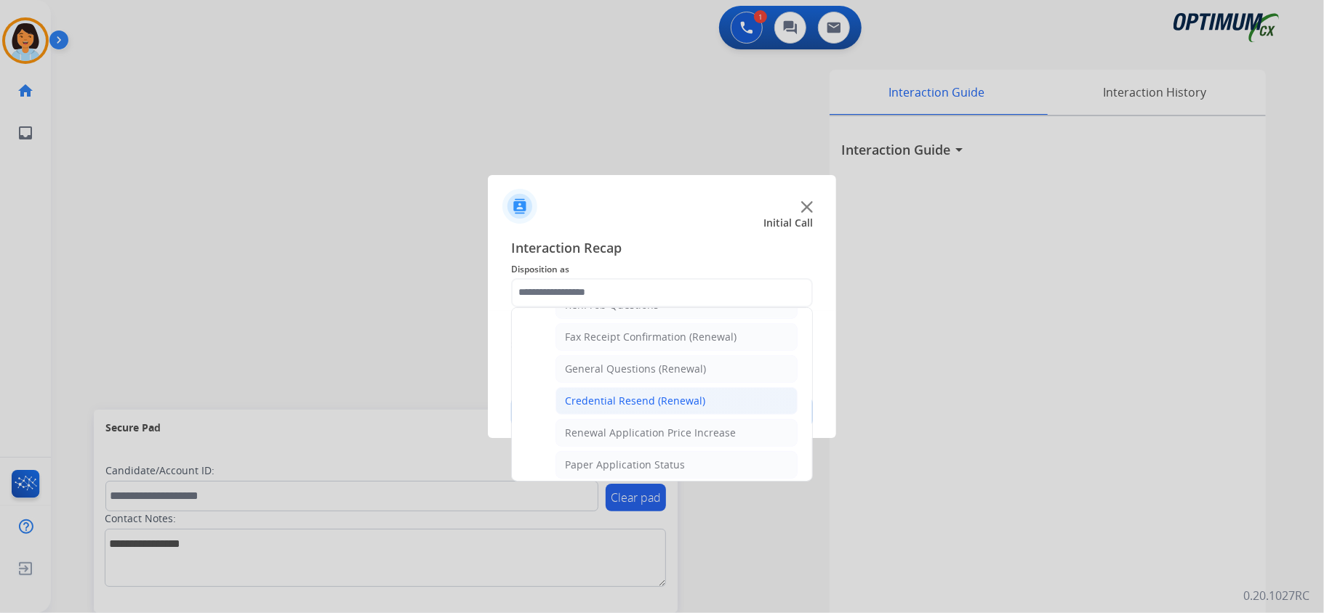
click at [631, 405] on div "Credential Resend (Renewal)" at bounding box center [635, 401] width 140 height 15
type input "**********"
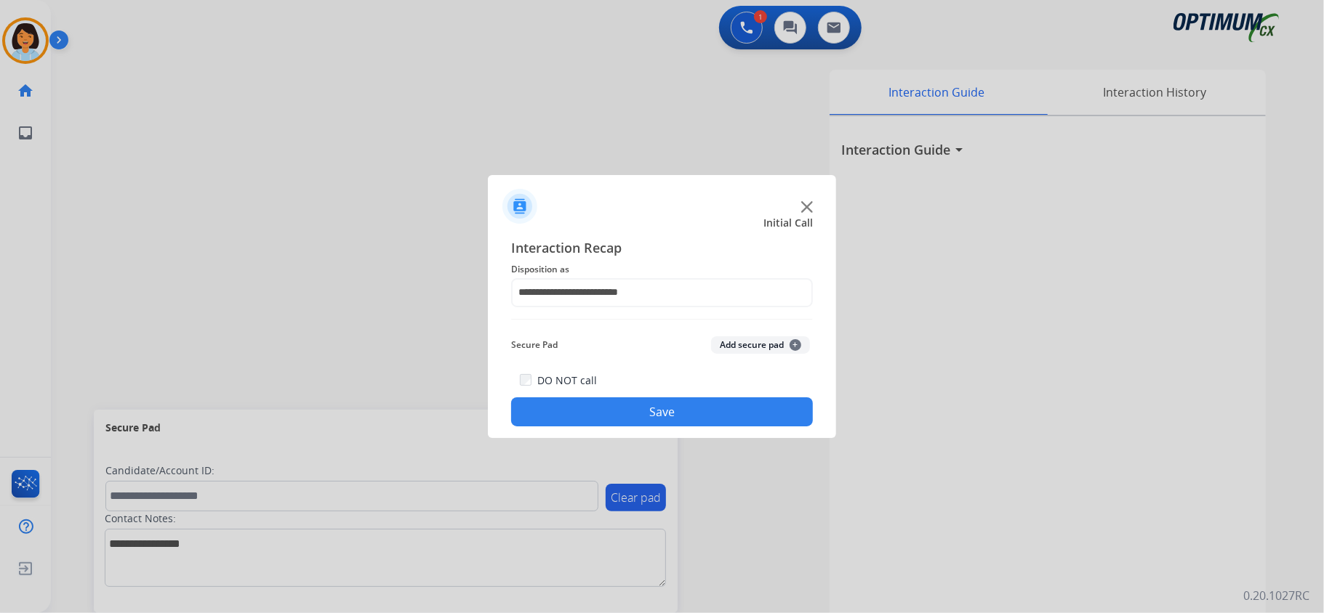
click at [631, 405] on button "Save" at bounding box center [662, 412] width 302 height 29
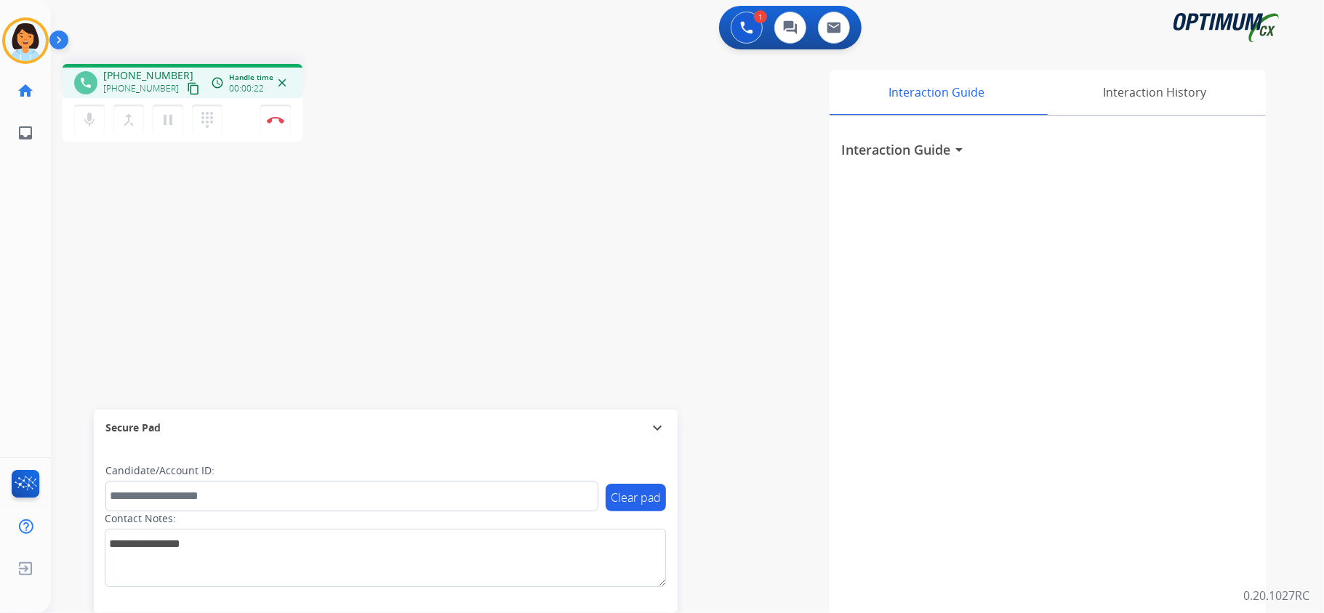
click at [187, 87] on mat-icon "content_copy" at bounding box center [193, 88] width 13 height 13
click at [269, 116] on img at bounding box center [275, 119] width 17 height 7
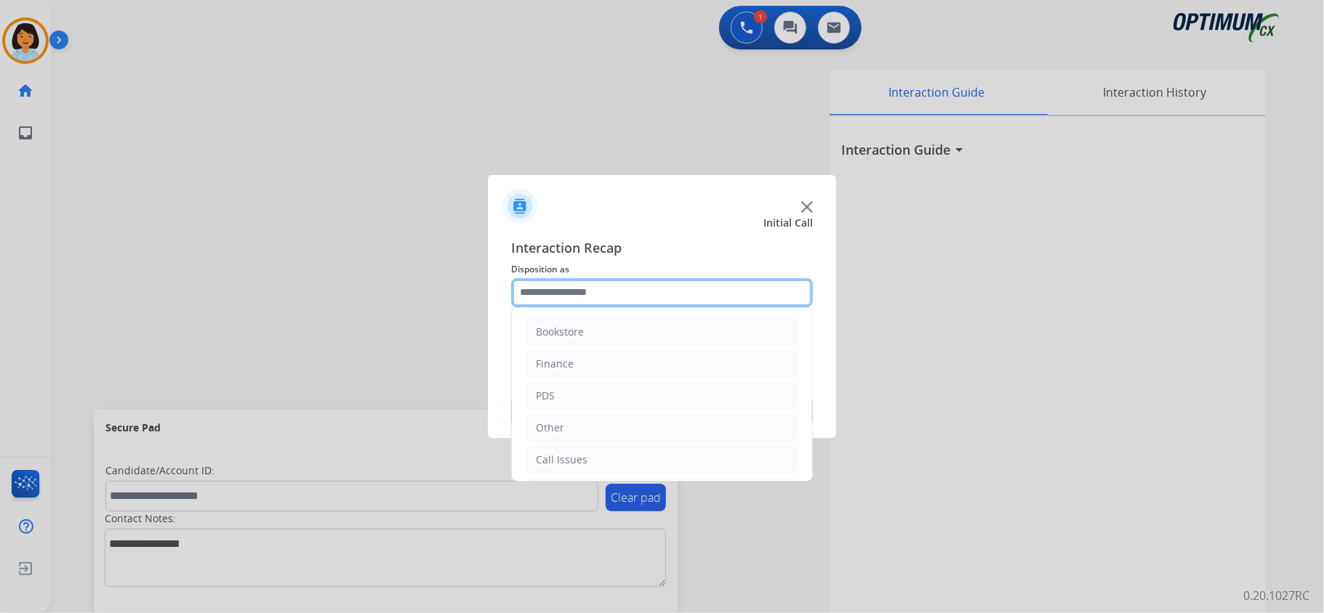
click at [638, 285] on input "text" at bounding box center [662, 292] width 302 height 29
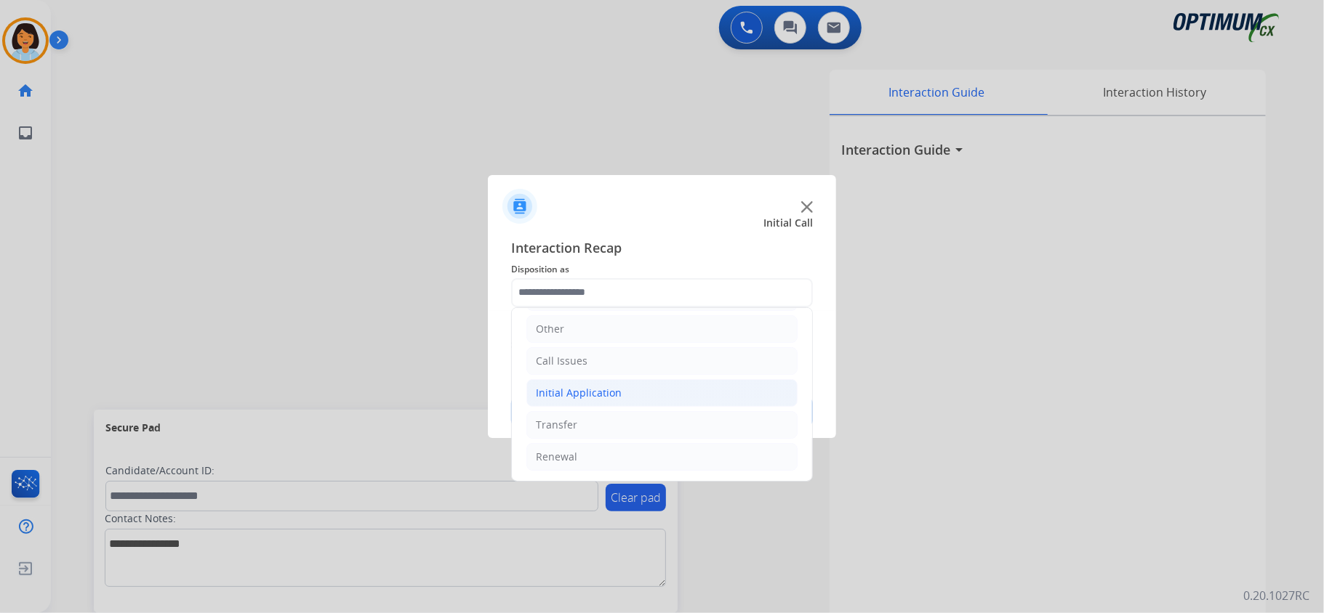
click at [624, 390] on li "Initial Application" at bounding box center [661, 393] width 271 height 28
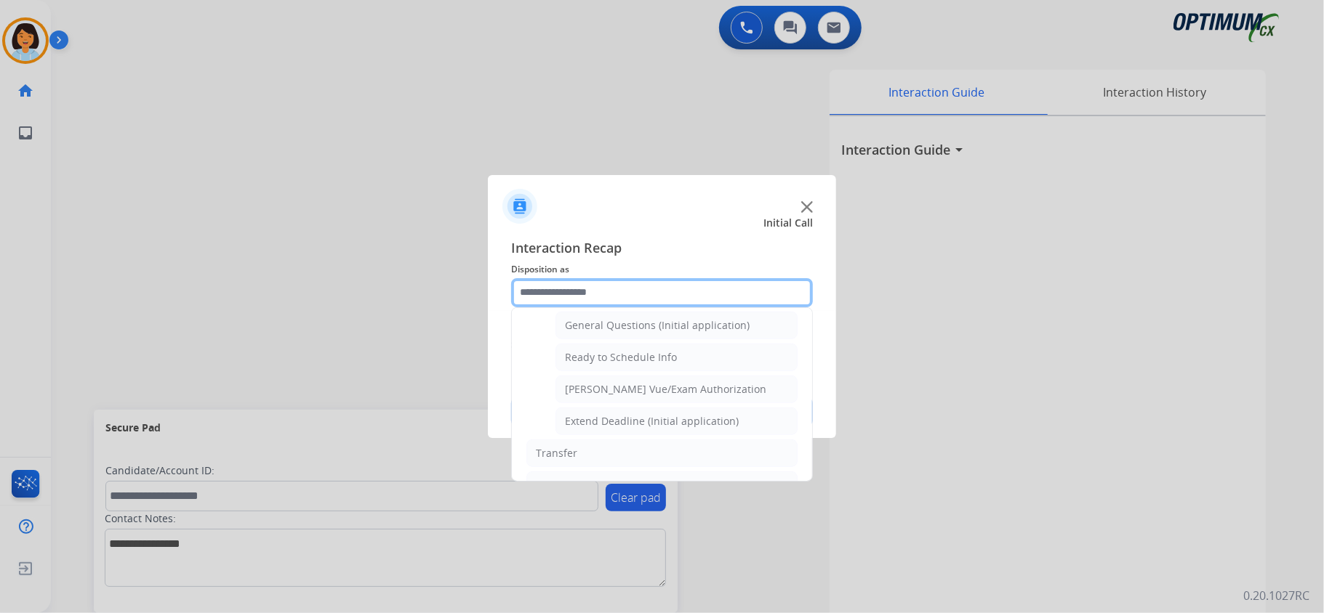
scroll to position [878, 0]
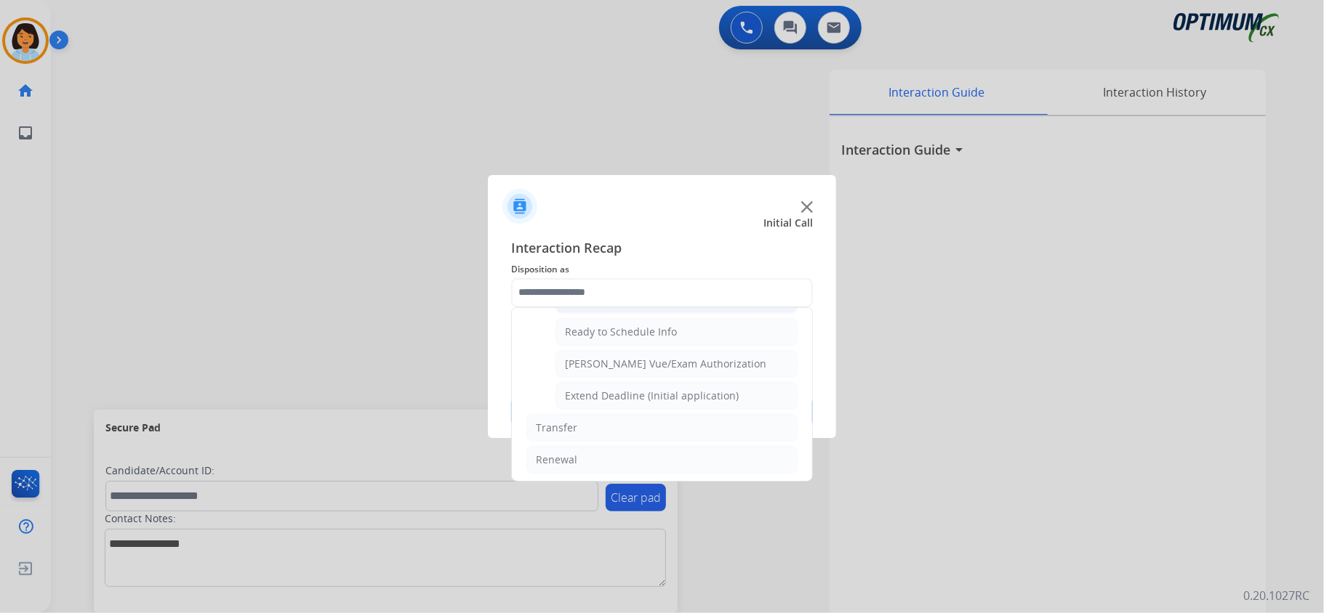
click at [664, 307] on div "General Questions (Initial application)" at bounding box center [657, 300] width 185 height 15
type input "**********"
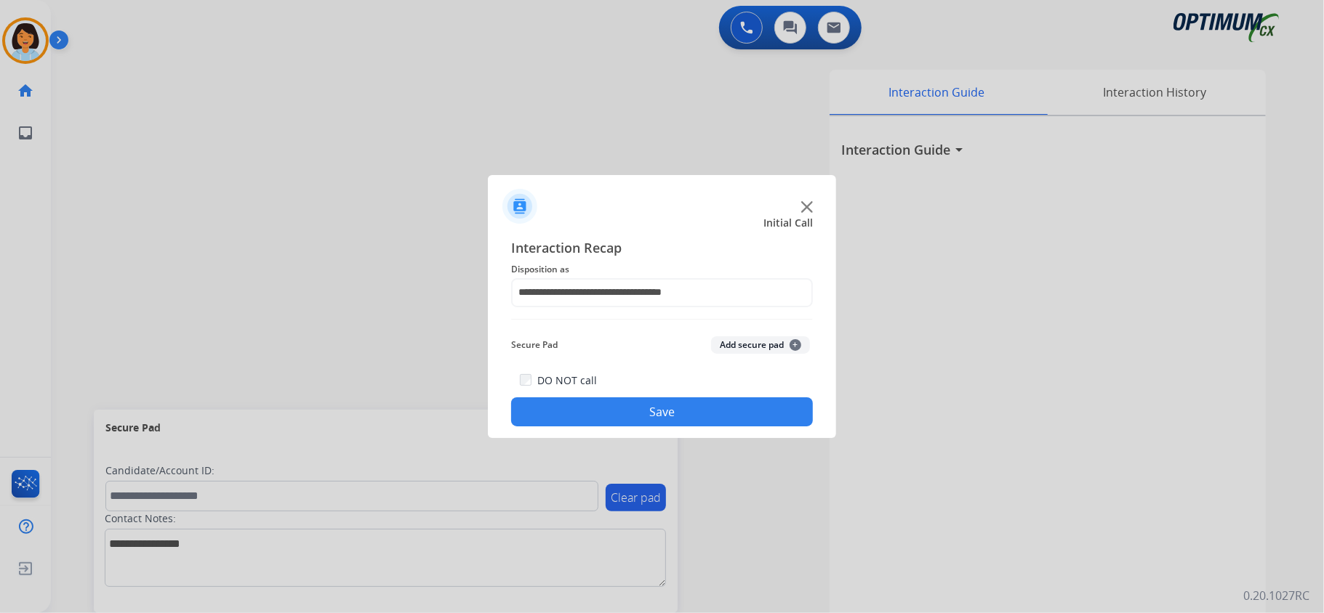
click at [649, 405] on button "Save" at bounding box center [662, 412] width 302 height 29
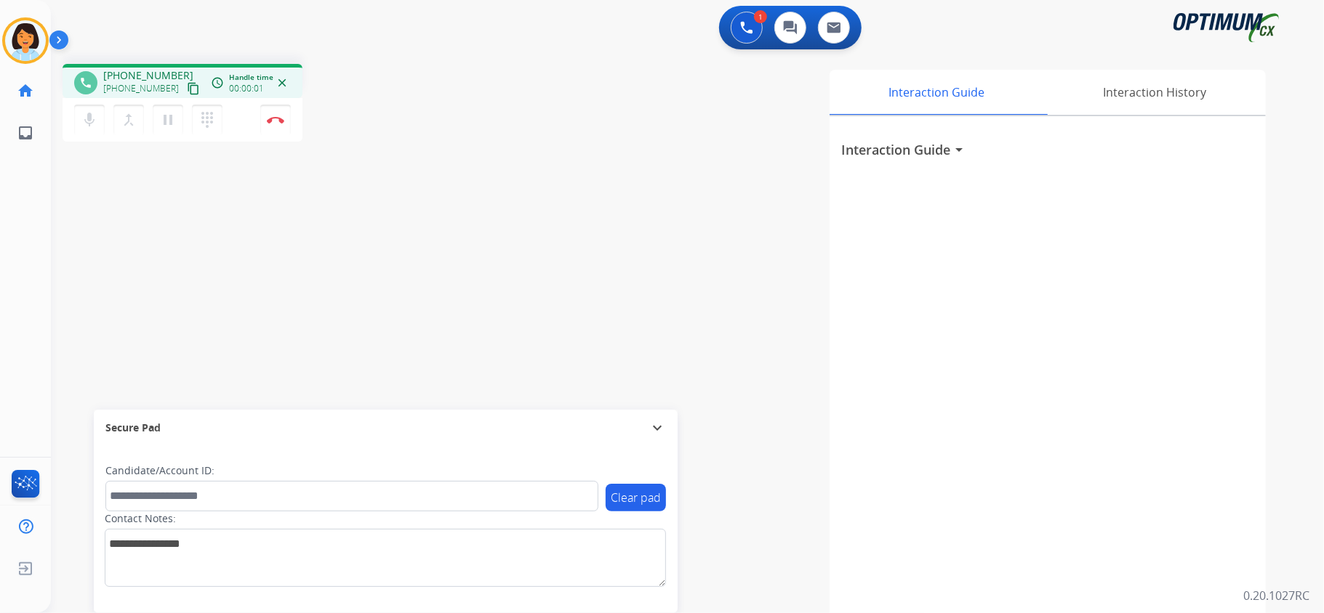
click at [187, 89] on mat-icon "content_copy" at bounding box center [193, 88] width 13 height 13
click at [187, 85] on mat-icon "content_copy" at bounding box center [193, 88] width 13 height 13
click at [277, 120] on img at bounding box center [275, 119] width 17 height 7
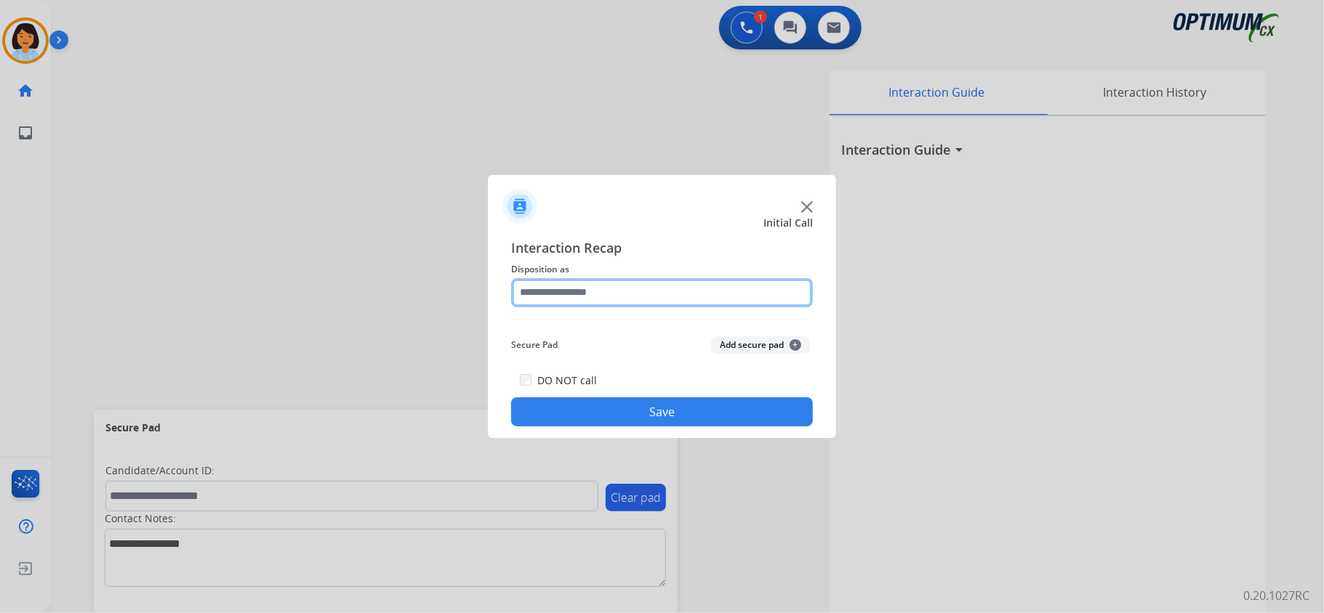
click at [681, 286] on input "text" at bounding box center [662, 292] width 302 height 29
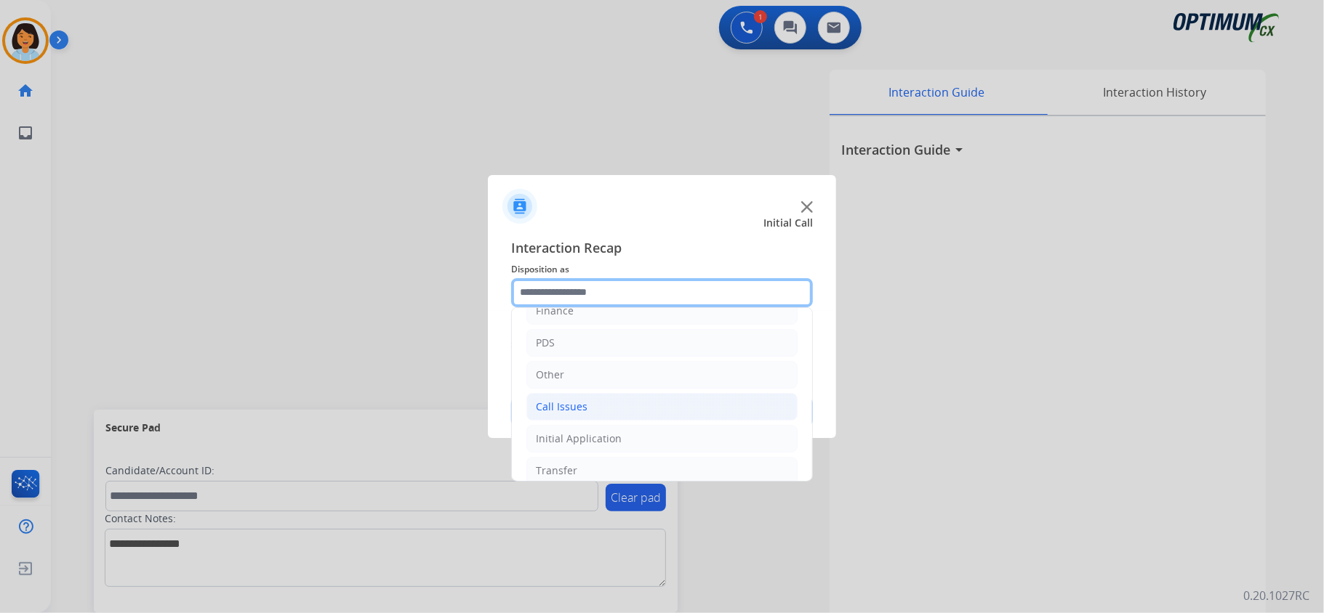
scroll to position [102, 0]
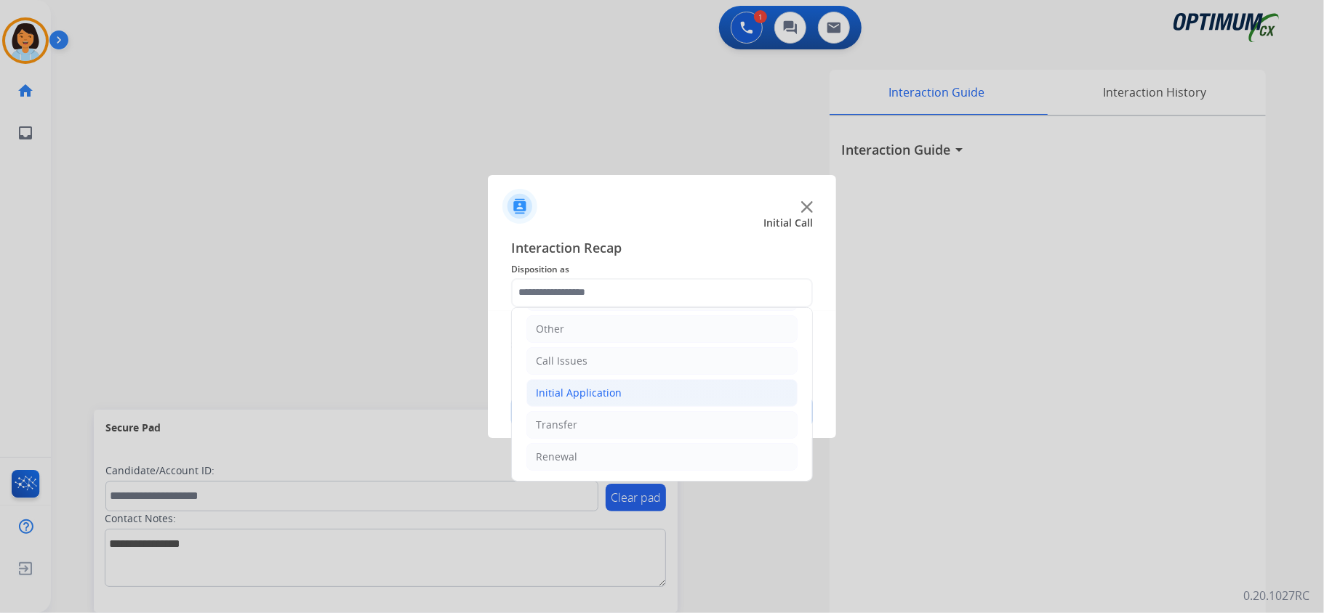
click at [688, 384] on li "Initial Application" at bounding box center [661, 393] width 271 height 28
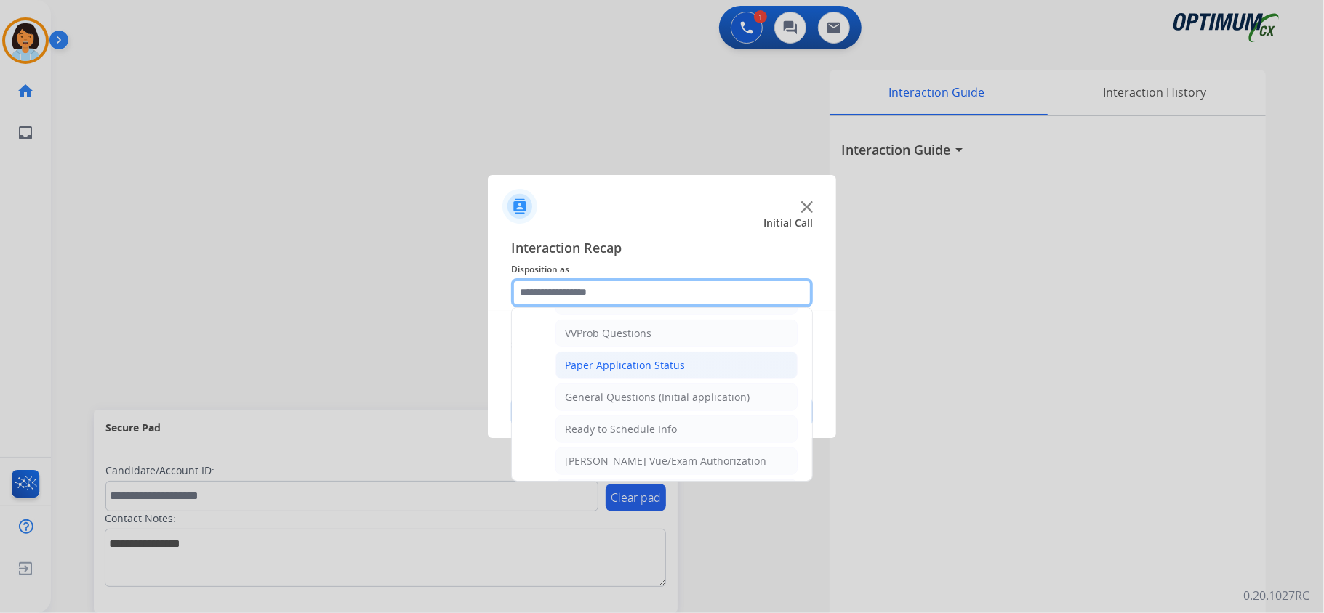
scroll to position [878, 0]
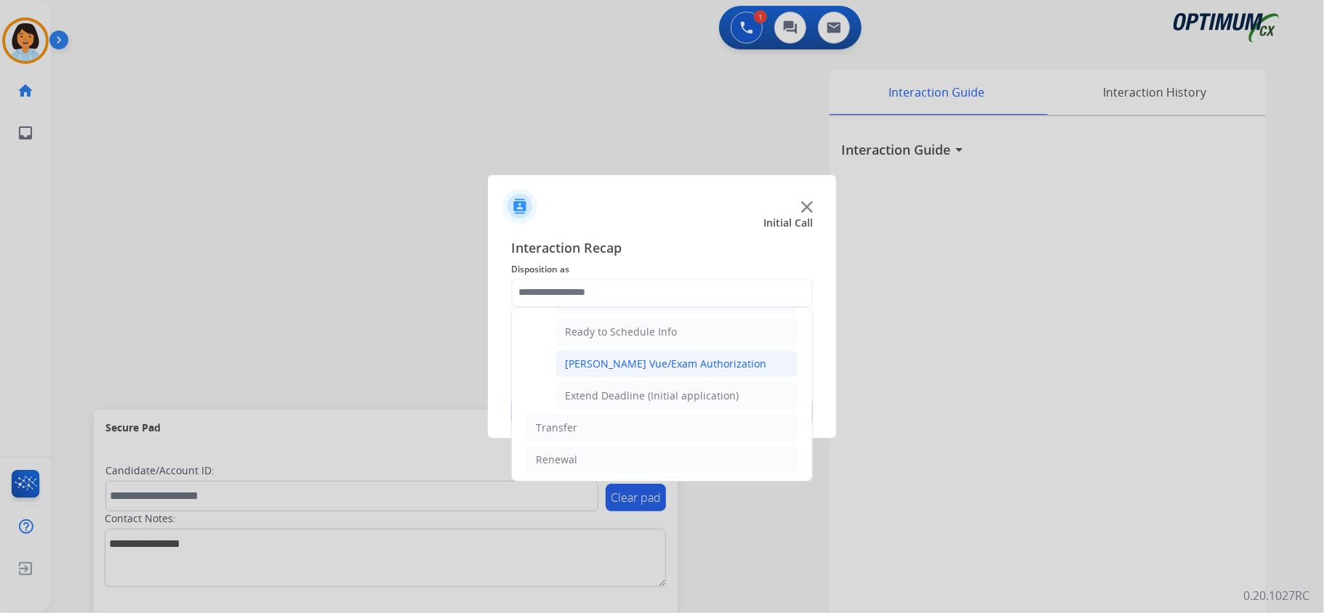
click at [682, 371] on div "[PERSON_NAME] Vue/Exam Authorization" at bounding box center [665, 364] width 201 height 15
type input "**********"
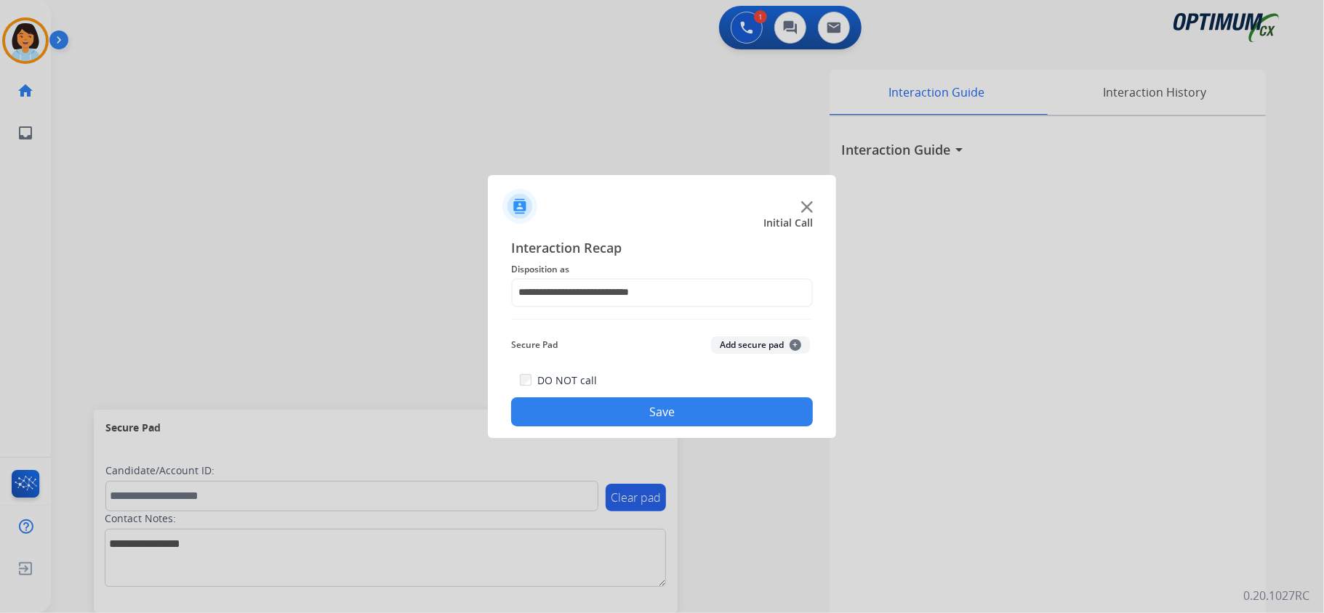
click at [637, 420] on button "Save" at bounding box center [662, 412] width 302 height 29
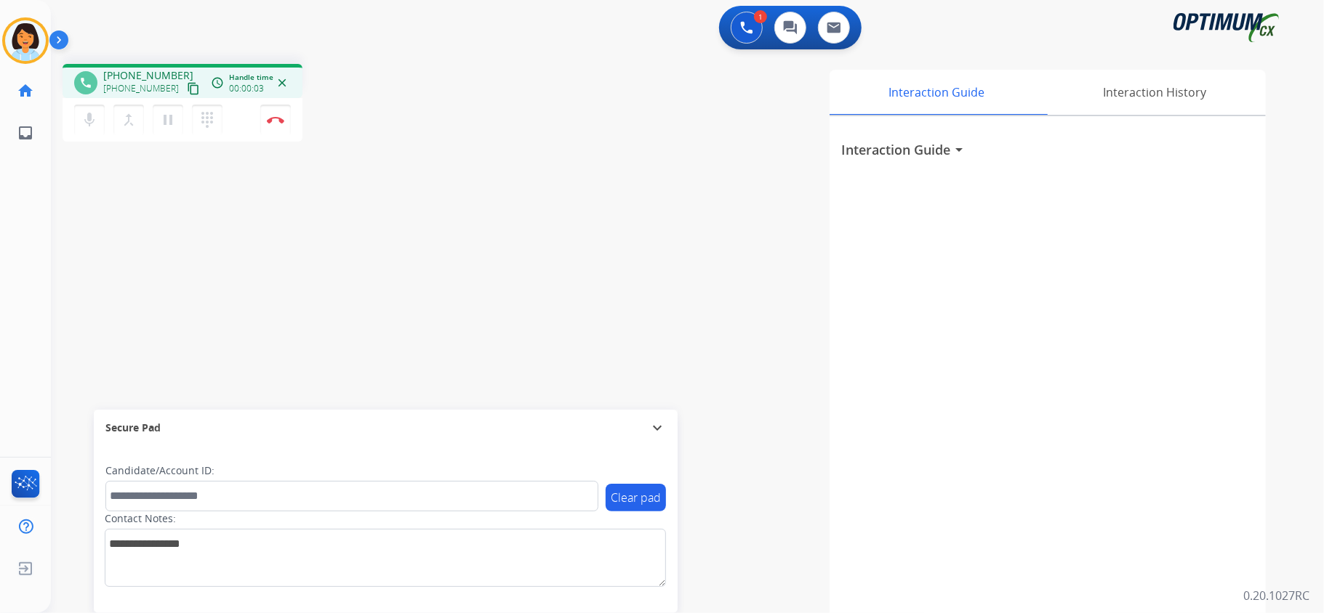
click at [187, 88] on mat-icon "content_copy" at bounding box center [193, 88] width 13 height 13
click at [187, 92] on mat-icon "content_copy" at bounding box center [193, 88] width 13 height 13
click at [272, 116] on img at bounding box center [275, 119] width 17 height 7
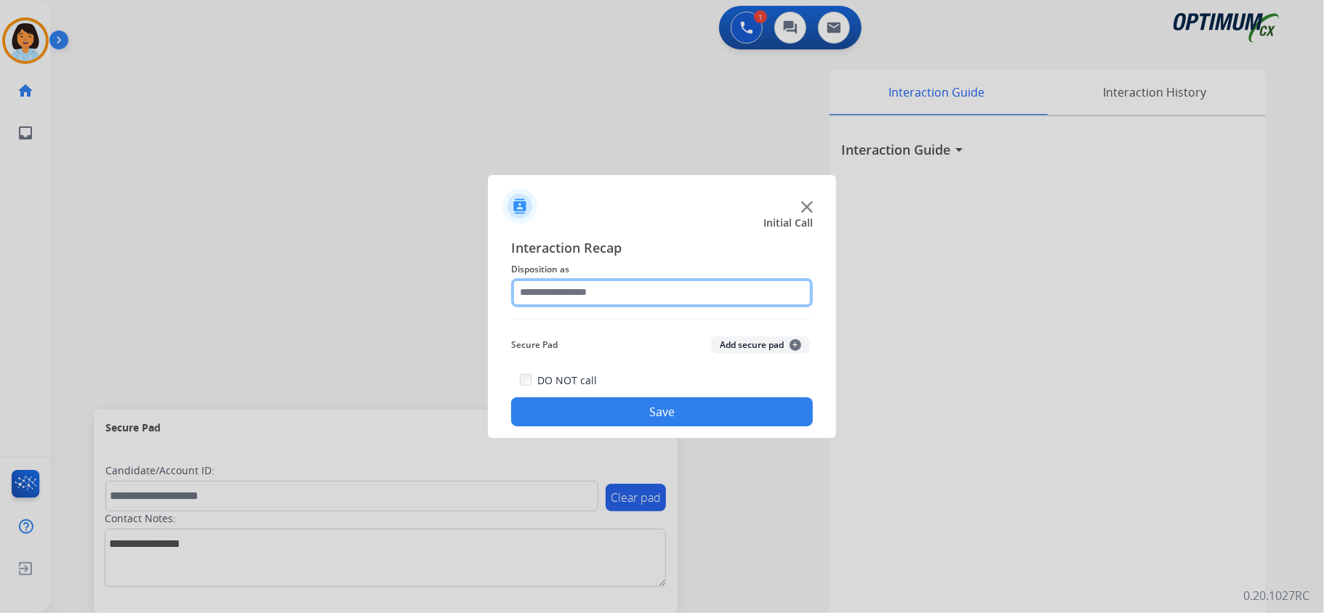
click at [648, 289] on input "text" at bounding box center [662, 292] width 302 height 29
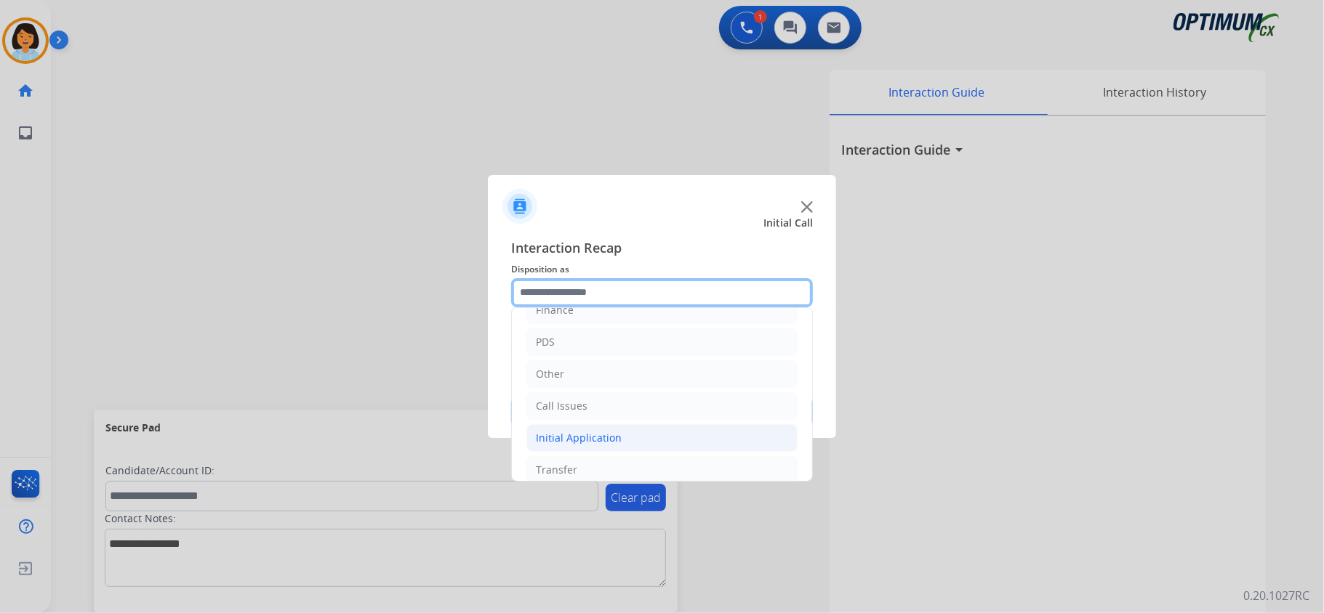
scroll to position [102, 0]
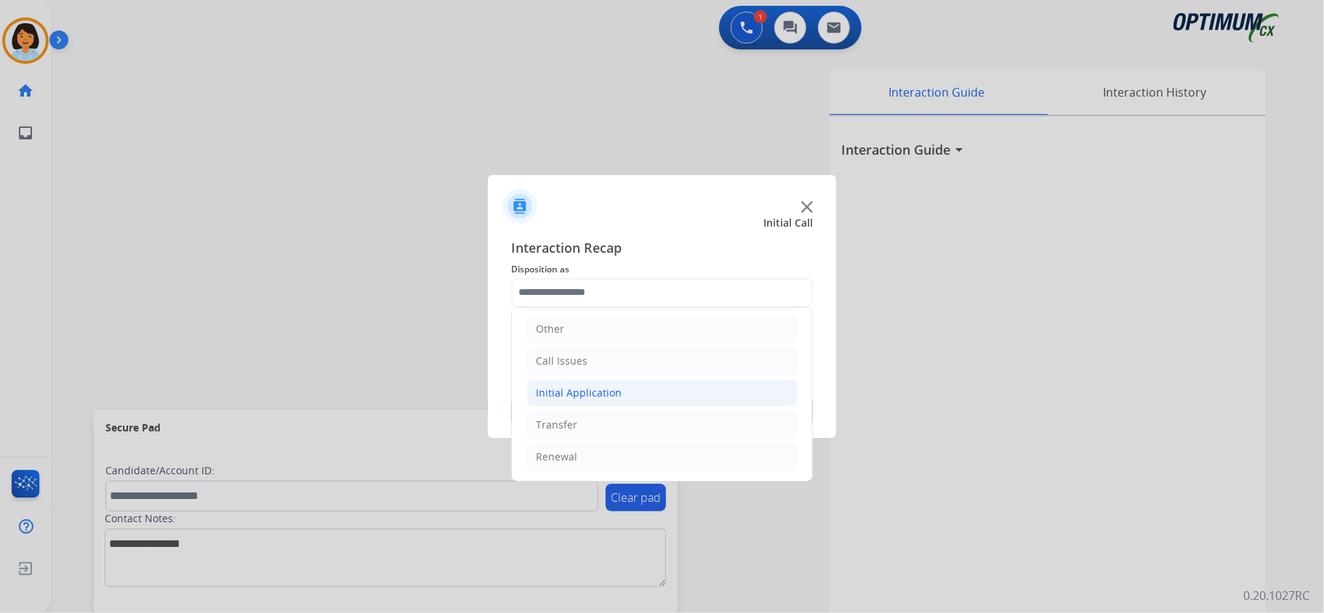
click at [661, 393] on li "Initial Application" at bounding box center [661, 393] width 271 height 28
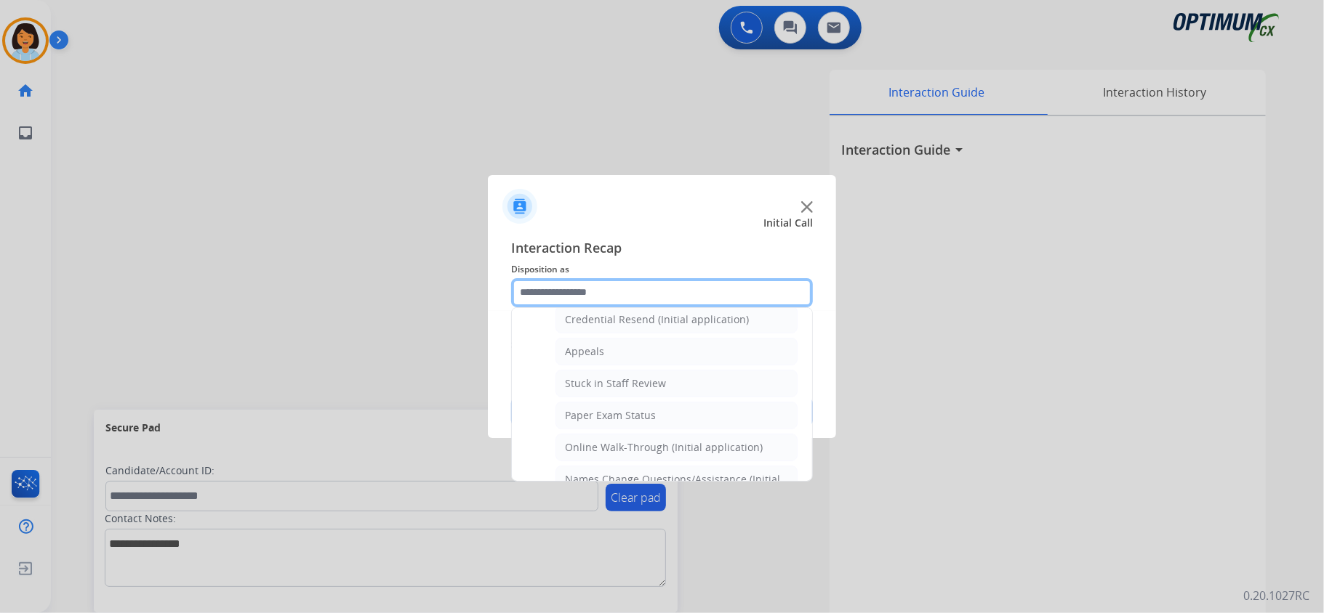
scroll to position [199, 0]
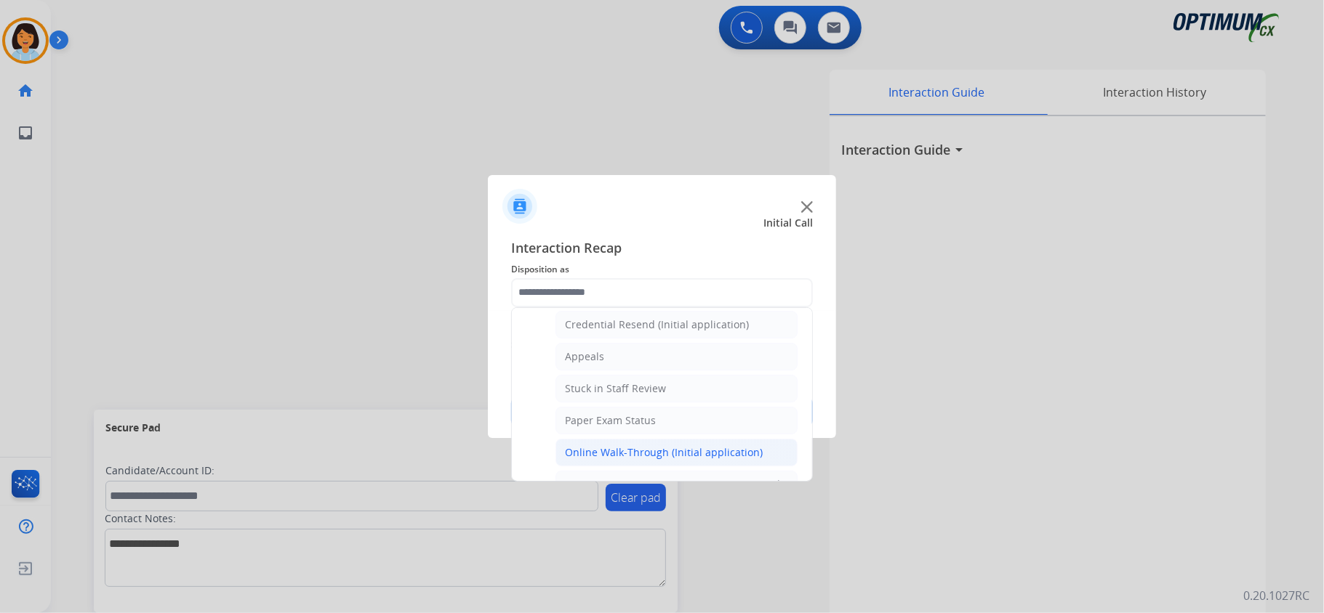
click at [682, 454] on div "Online Walk-Through (Initial application)" at bounding box center [664, 453] width 198 height 15
type input "**********"
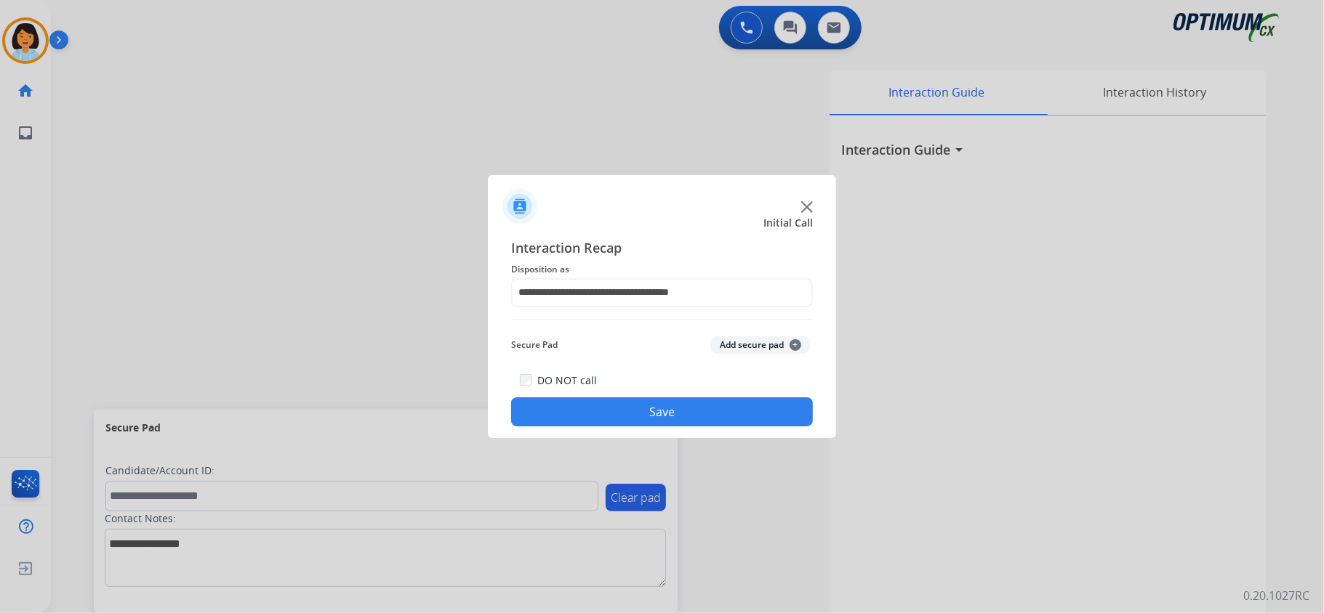
click at [672, 424] on button "Save" at bounding box center [662, 412] width 302 height 29
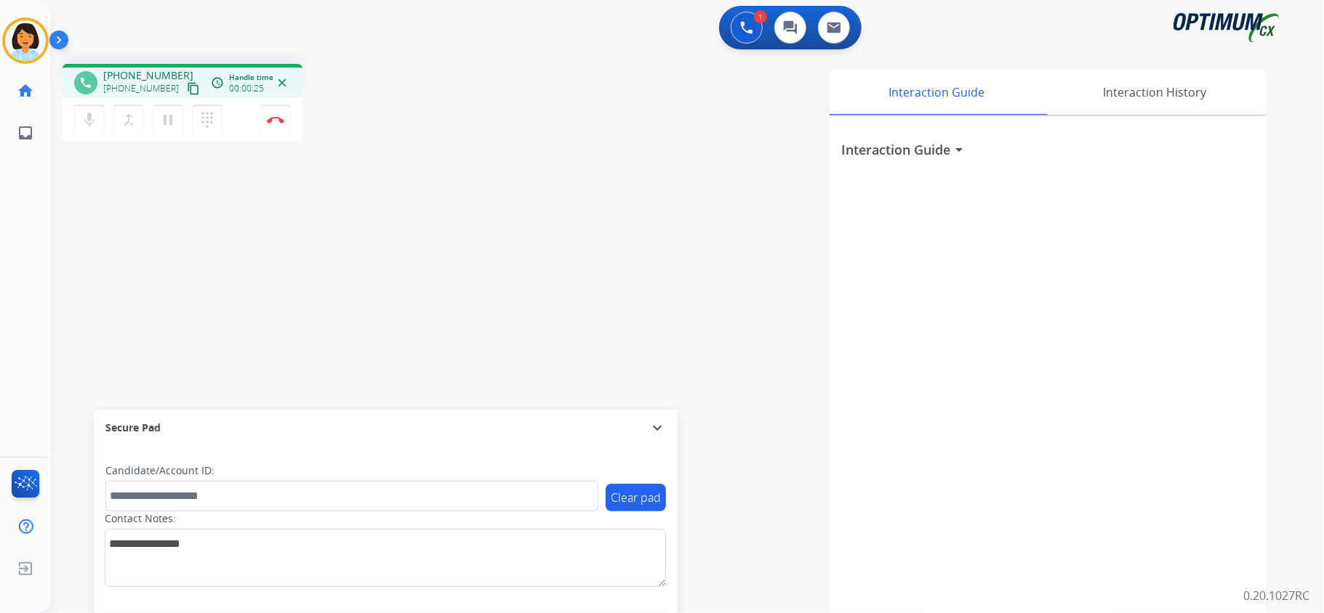
click at [187, 86] on mat-icon "content_copy" at bounding box center [193, 88] width 13 height 13
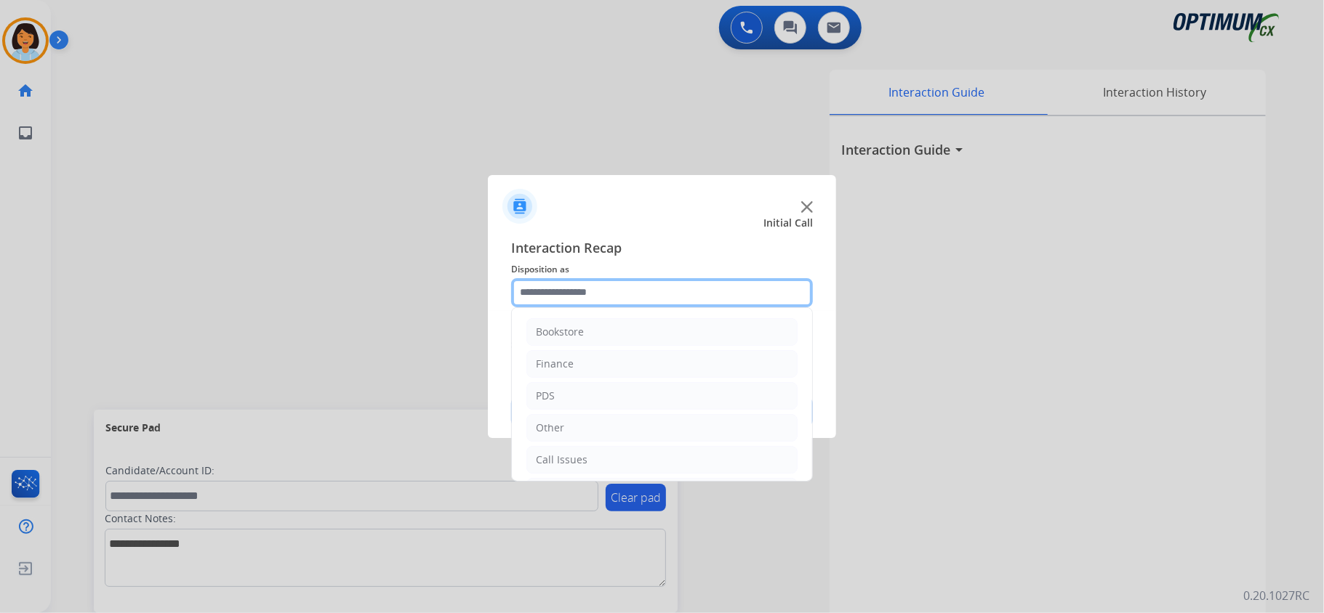
click at [719, 294] on input "text" at bounding box center [662, 292] width 302 height 29
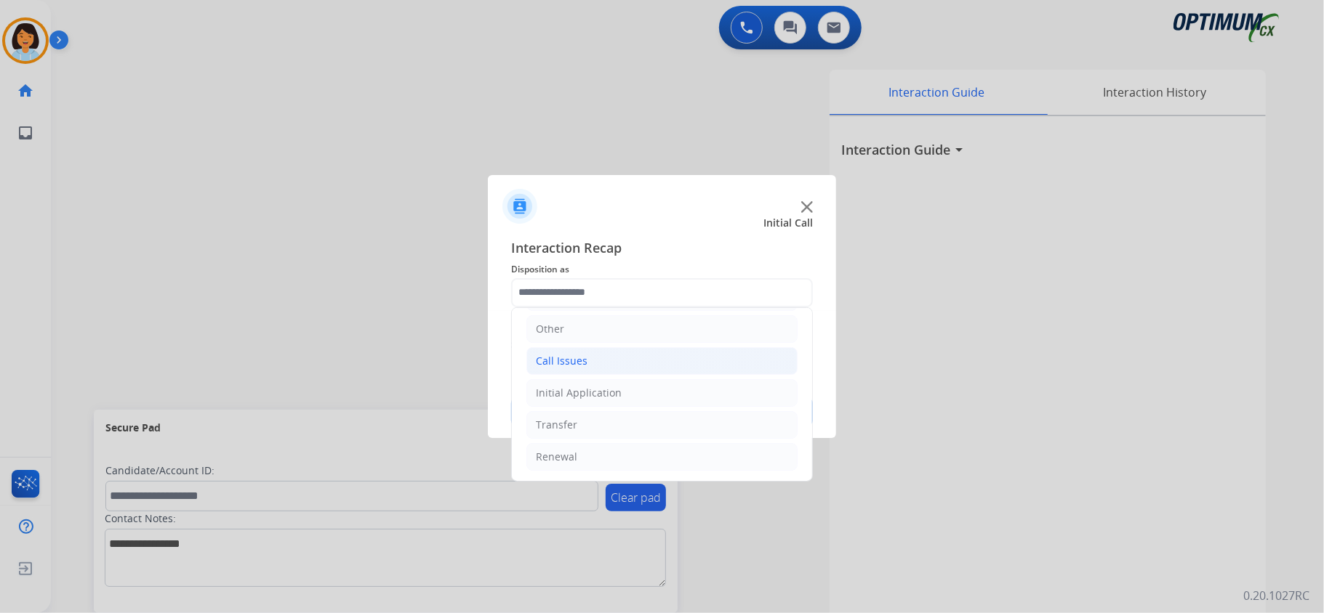
click at [632, 362] on li "Call Issues" at bounding box center [661, 361] width 271 height 28
click at [643, 426] on div "Wrong Number/Wrong Department" at bounding box center [651, 421] width 173 height 15
type input "**********"
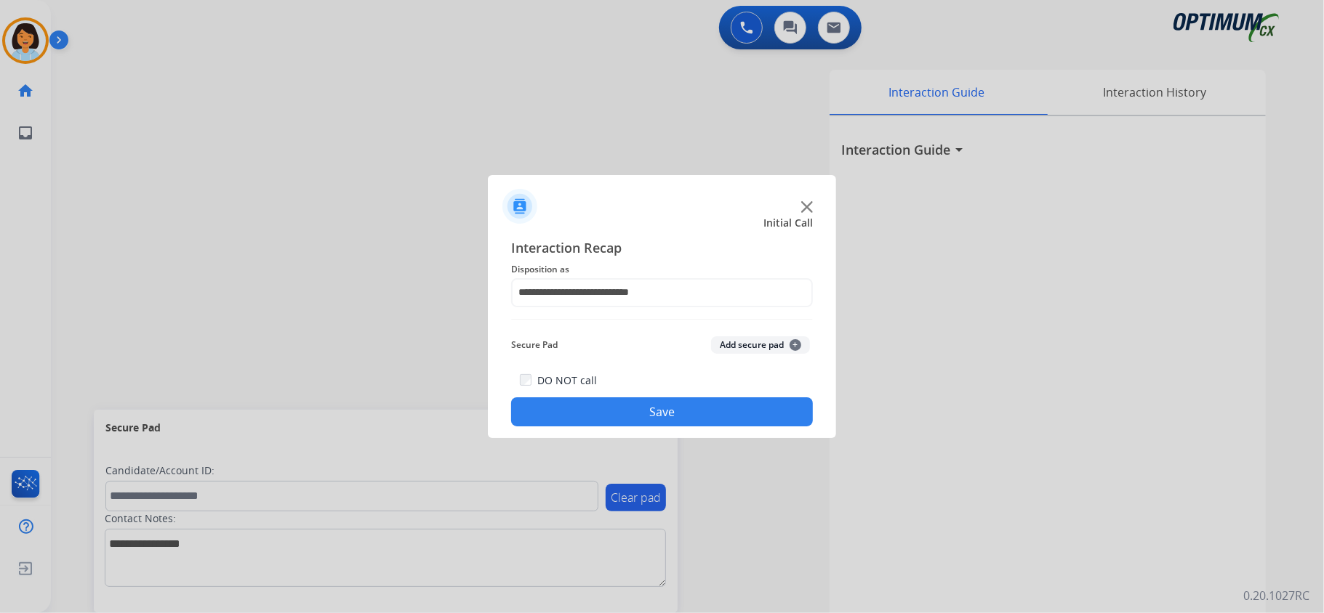
click at [643, 425] on button "Save" at bounding box center [662, 412] width 302 height 29
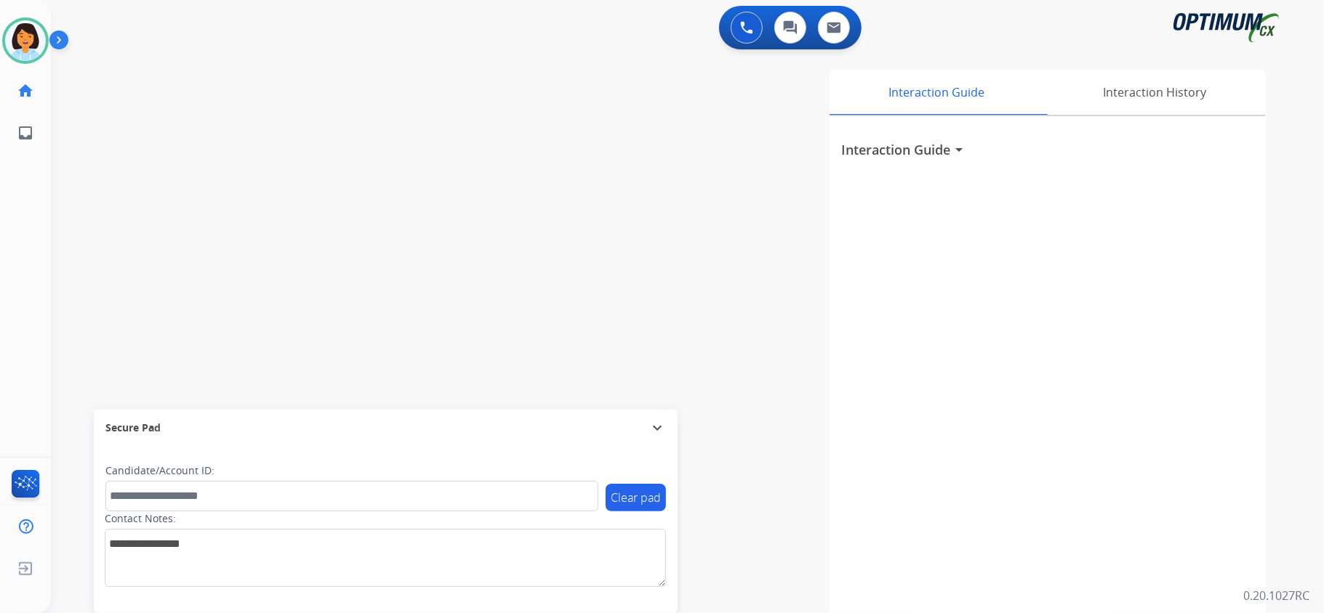
click at [419, 182] on div "swap_horiz Break voice bridge close_fullscreen Connect 3-Way Call merge_type Se…" at bounding box center [670, 355] width 1238 height 606
click at [30, 36] on img at bounding box center [25, 40] width 41 height 41
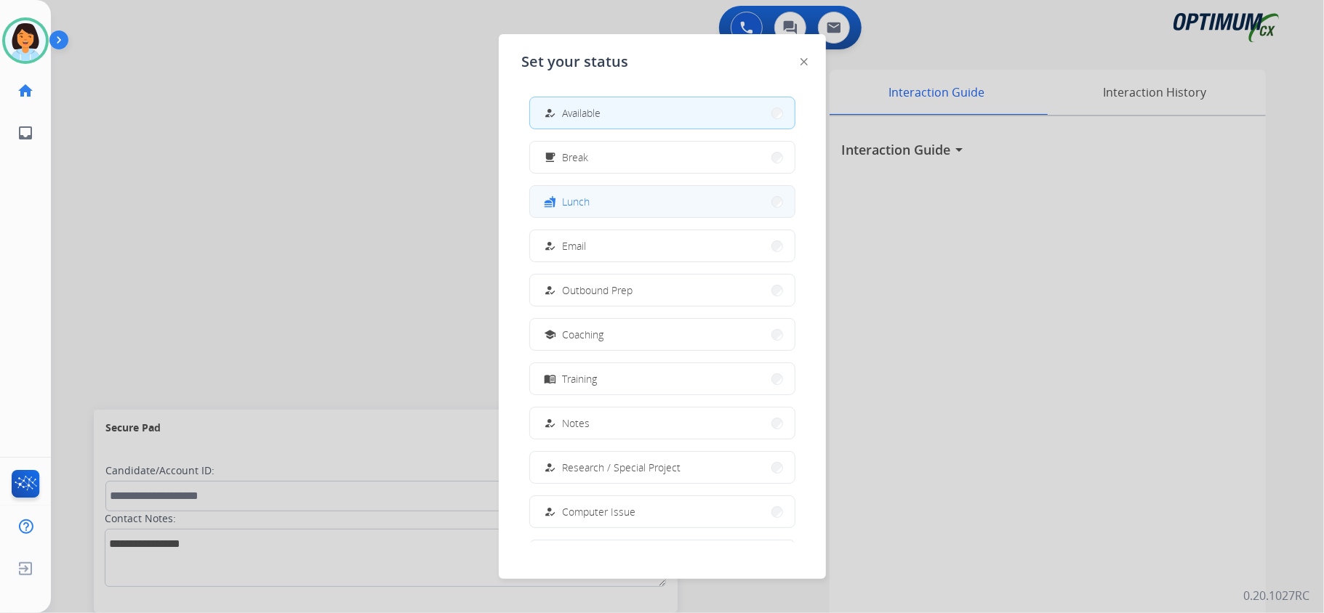
click at [608, 198] on button "fastfood Lunch" at bounding box center [662, 201] width 265 height 31
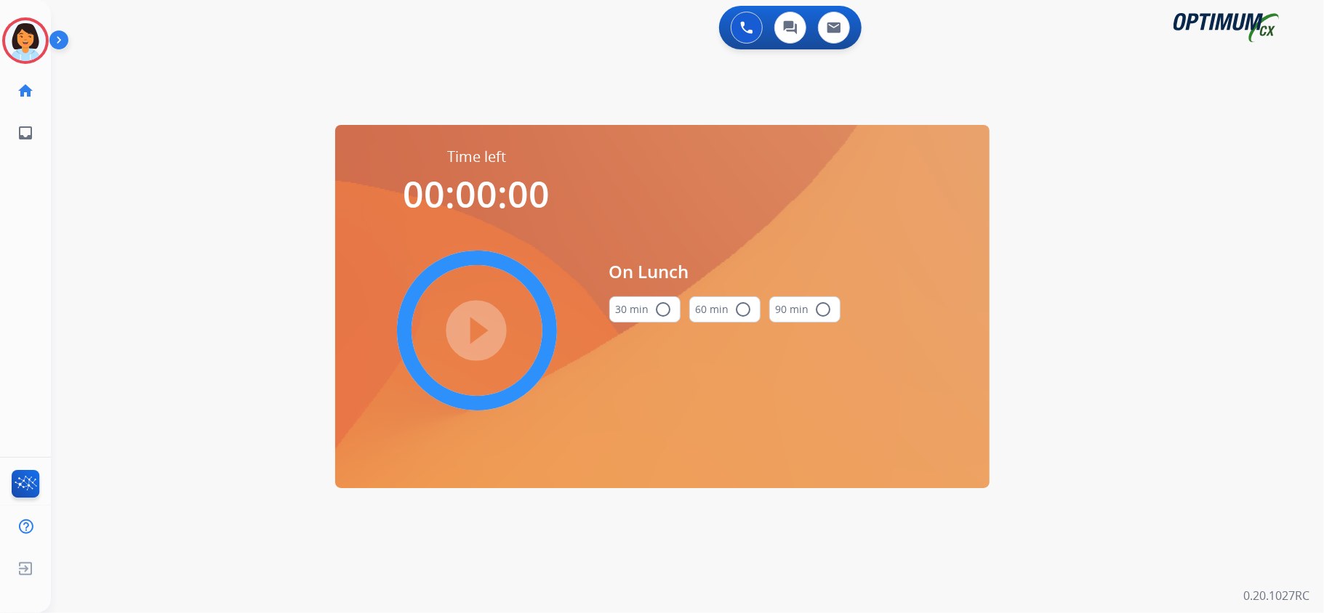
click at [644, 303] on button "30 min radio_button_unchecked" at bounding box center [644, 310] width 71 height 26
click at [480, 330] on mat-icon "play_circle_filled" at bounding box center [476, 330] width 17 height 17
